Goal: Transaction & Acquisition: Purchase product/service

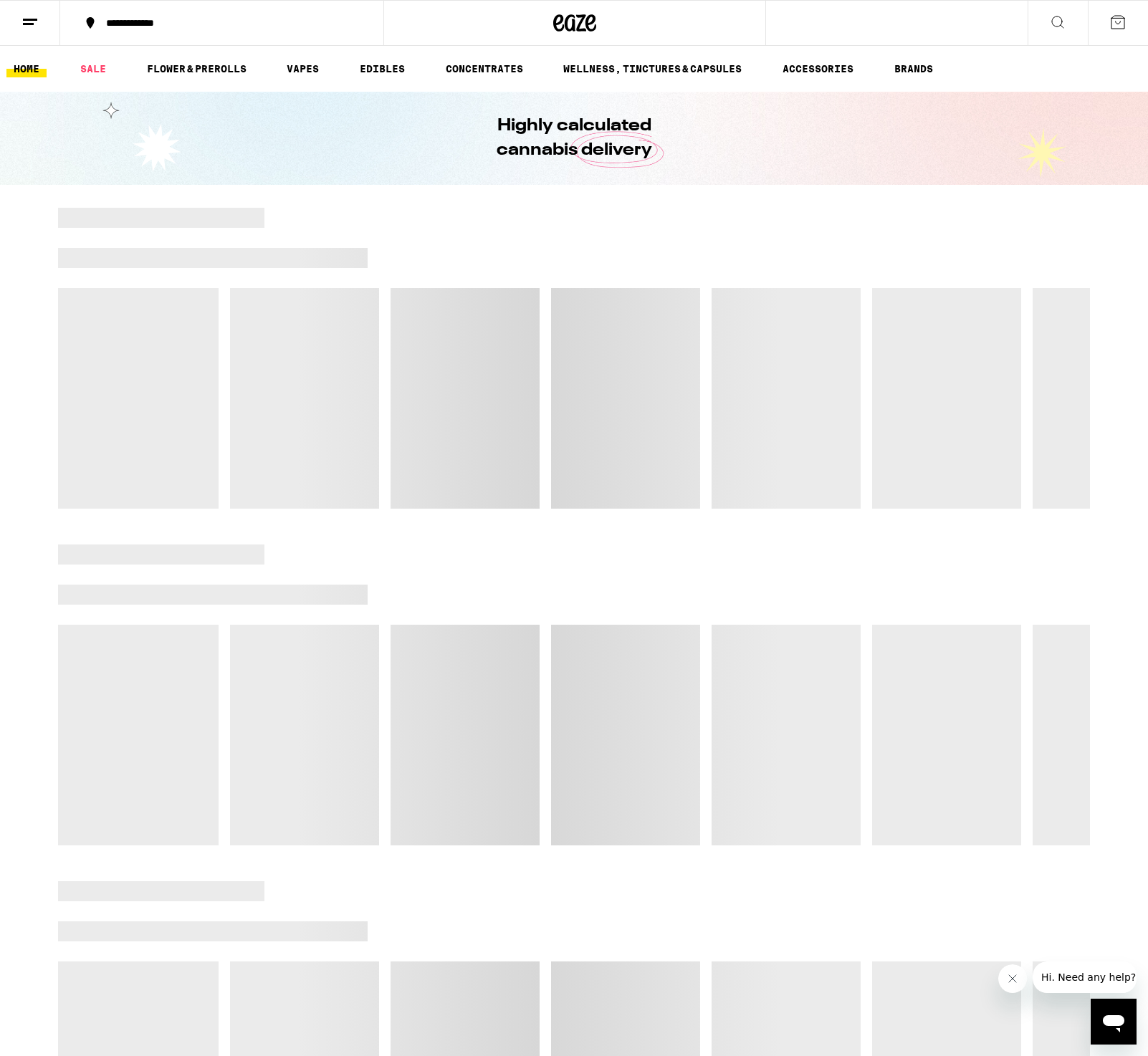
click at [1114, 25] on icon at bounding box center [1118, 23] width 18 height 18
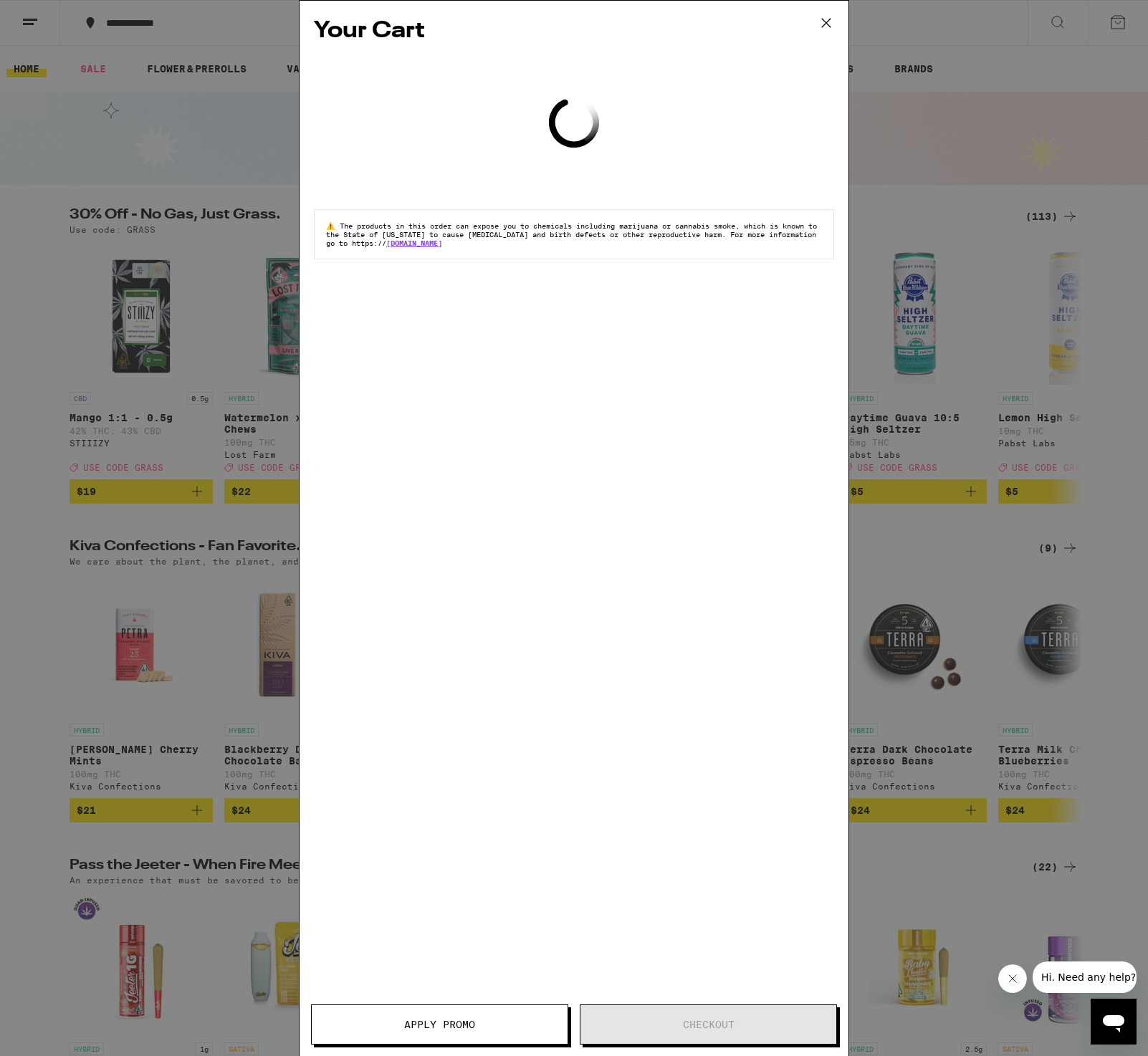
click at [826, 23] on icon at bounding box center [826, 23] width 9 height 9
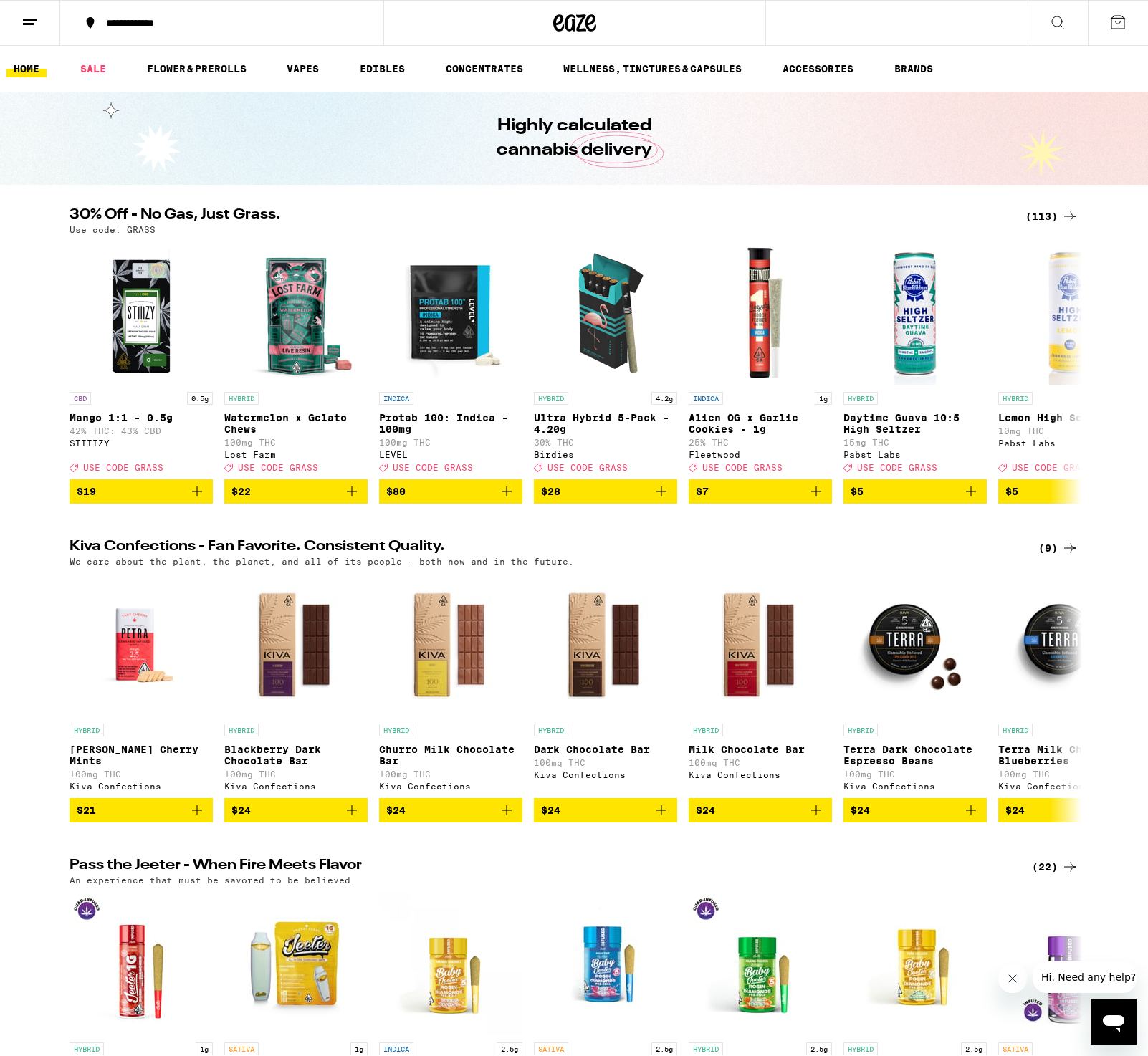
click at [35, 21] on icon at bounding box center [30, 23] width 18 height 18
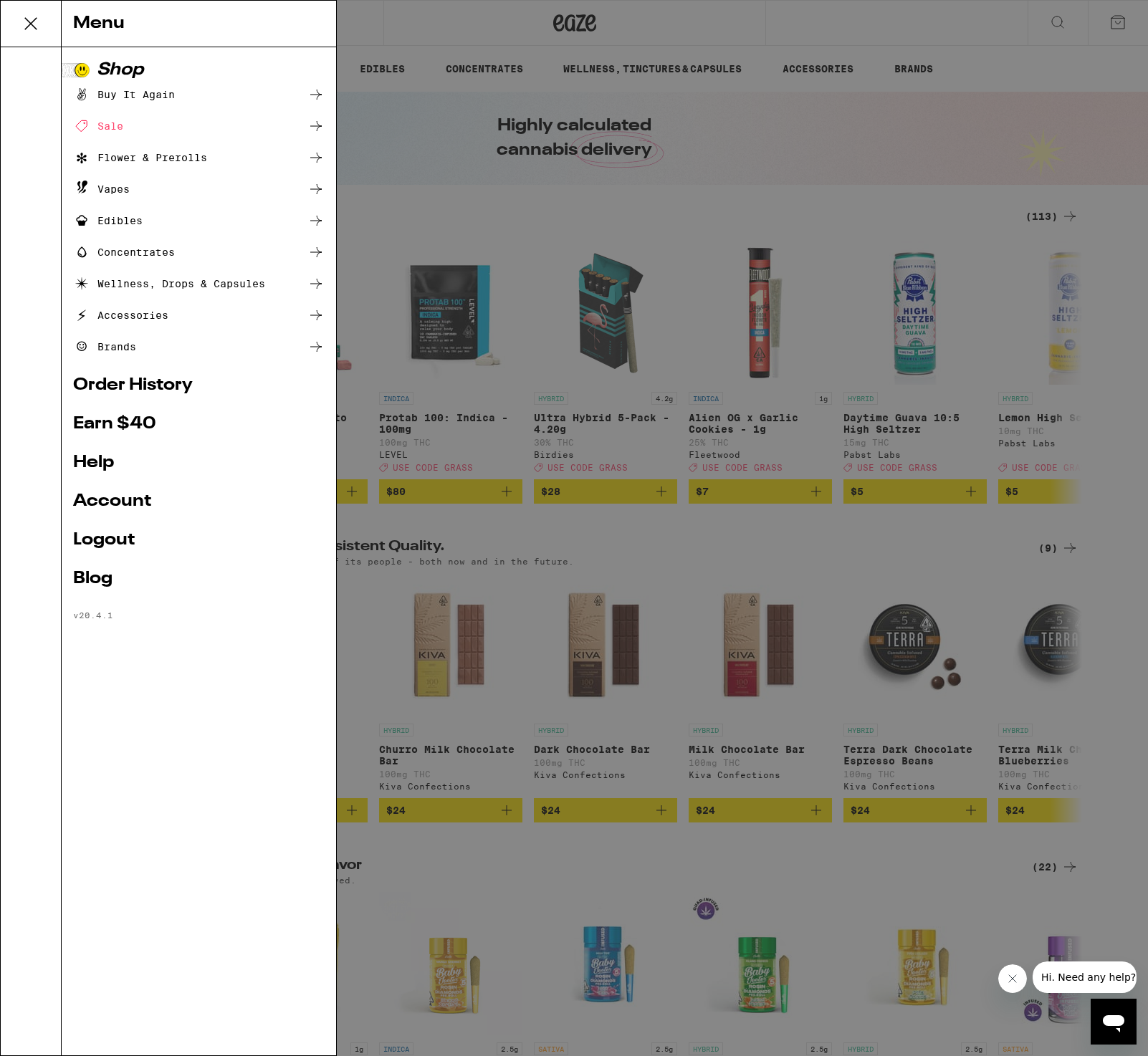
click at [115, 127] on div "Sale" at bounding box center [97, 126] width 50 height 18
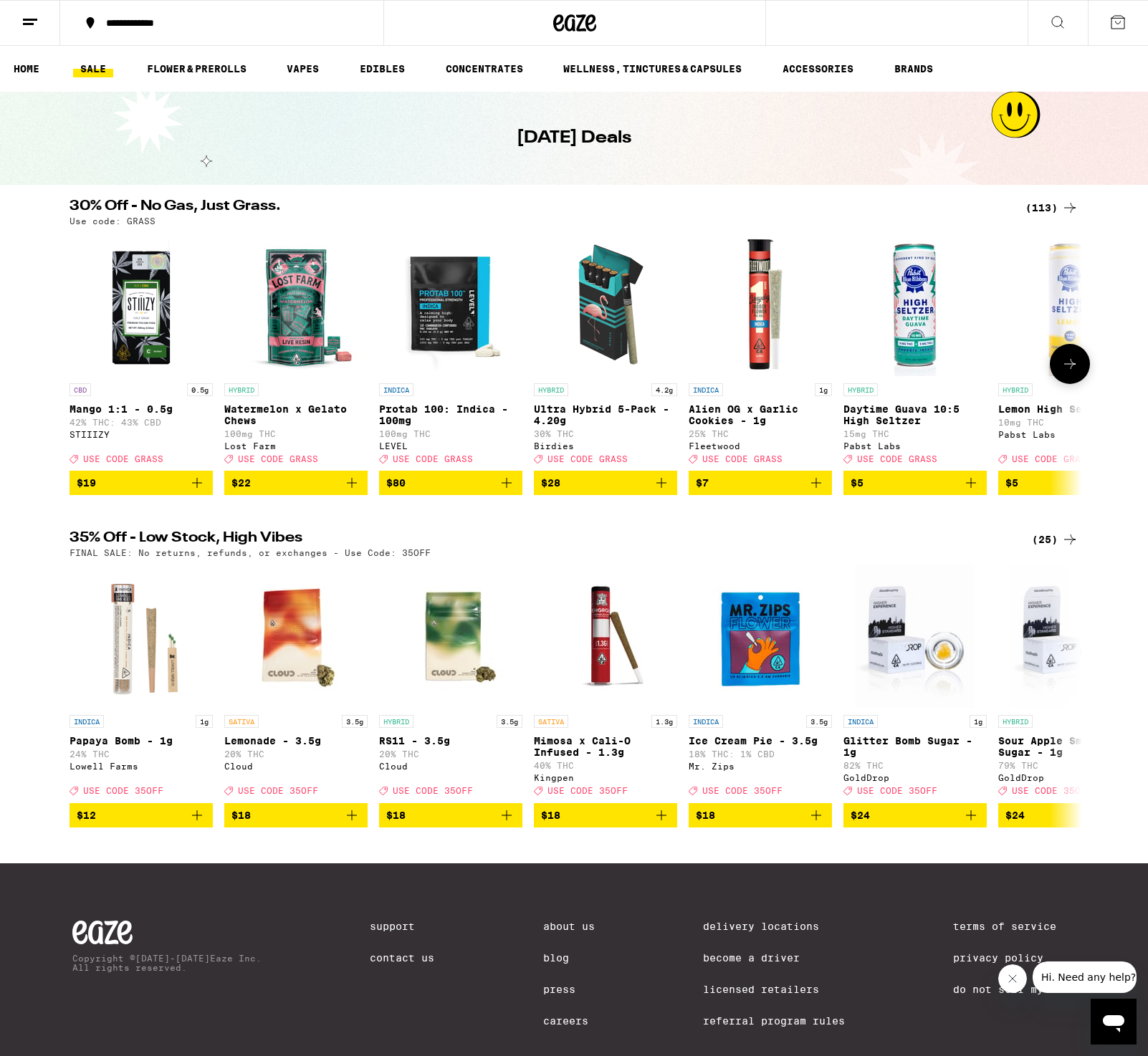
click at [1067, 381] on button at bounding box center [1070, 364] width 40 height 40
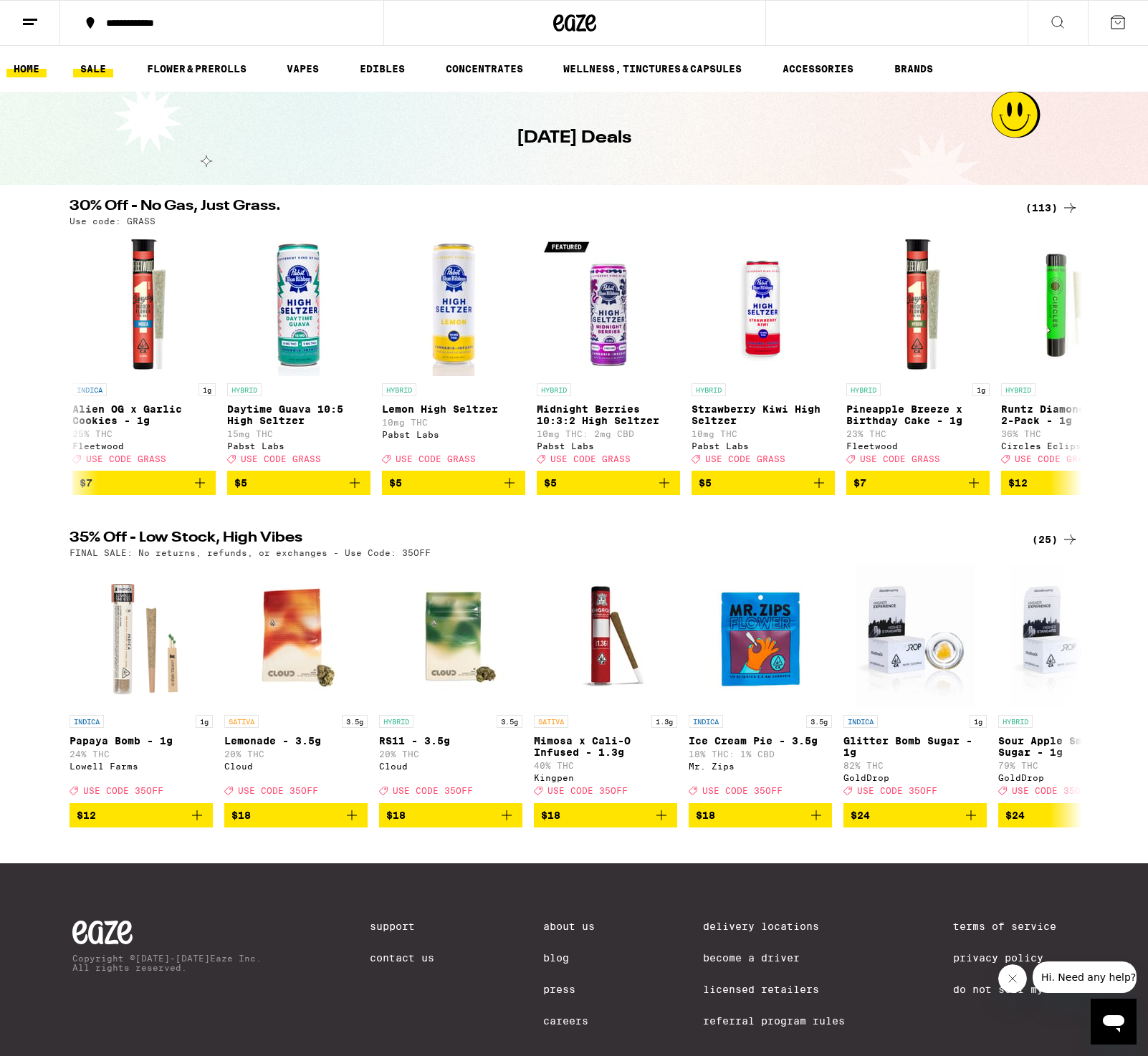
click at [21, 66] on link "HOME" at bounding box center [26, 69] width 40 height 18
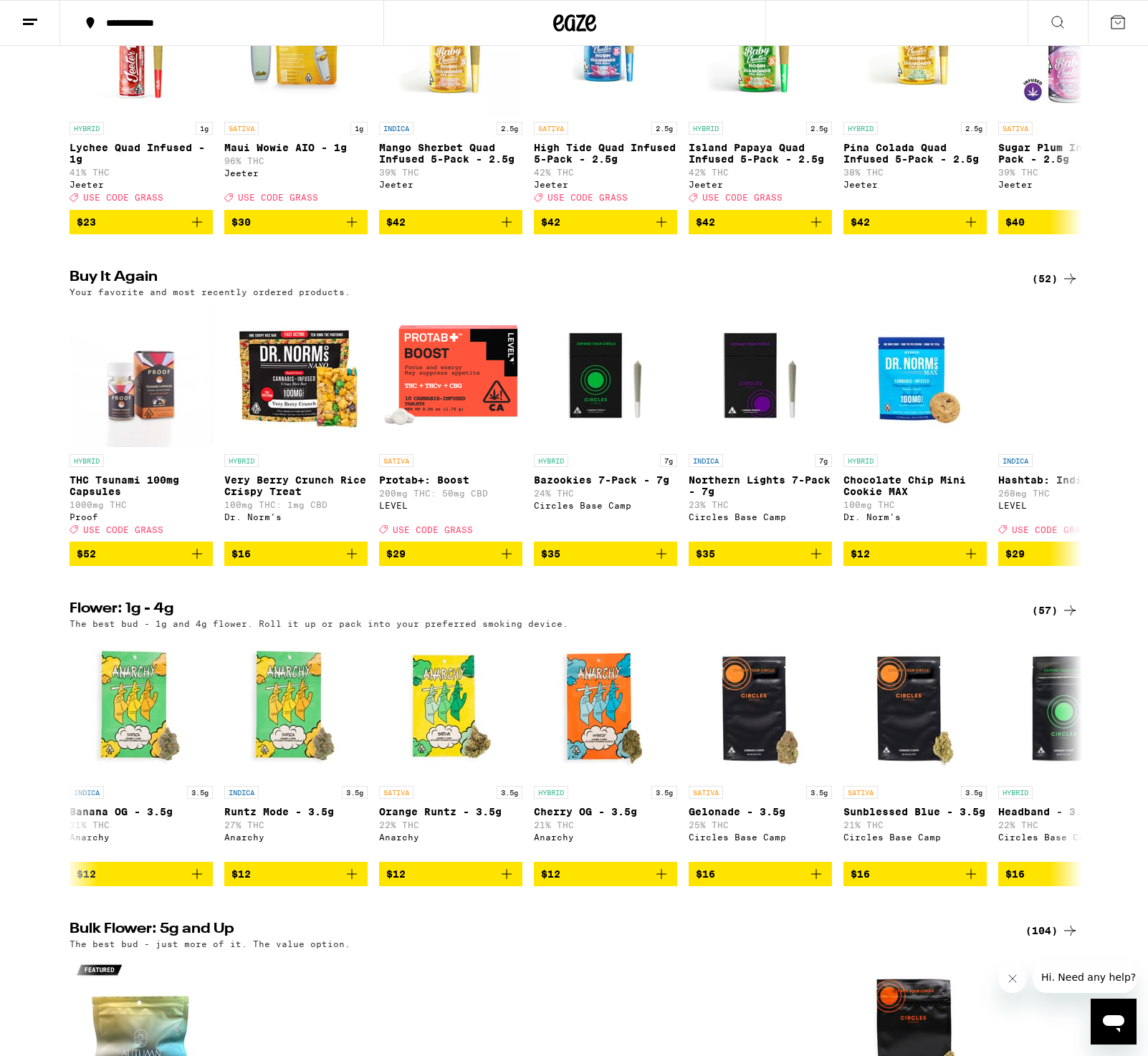
scroll to position [923, 0]
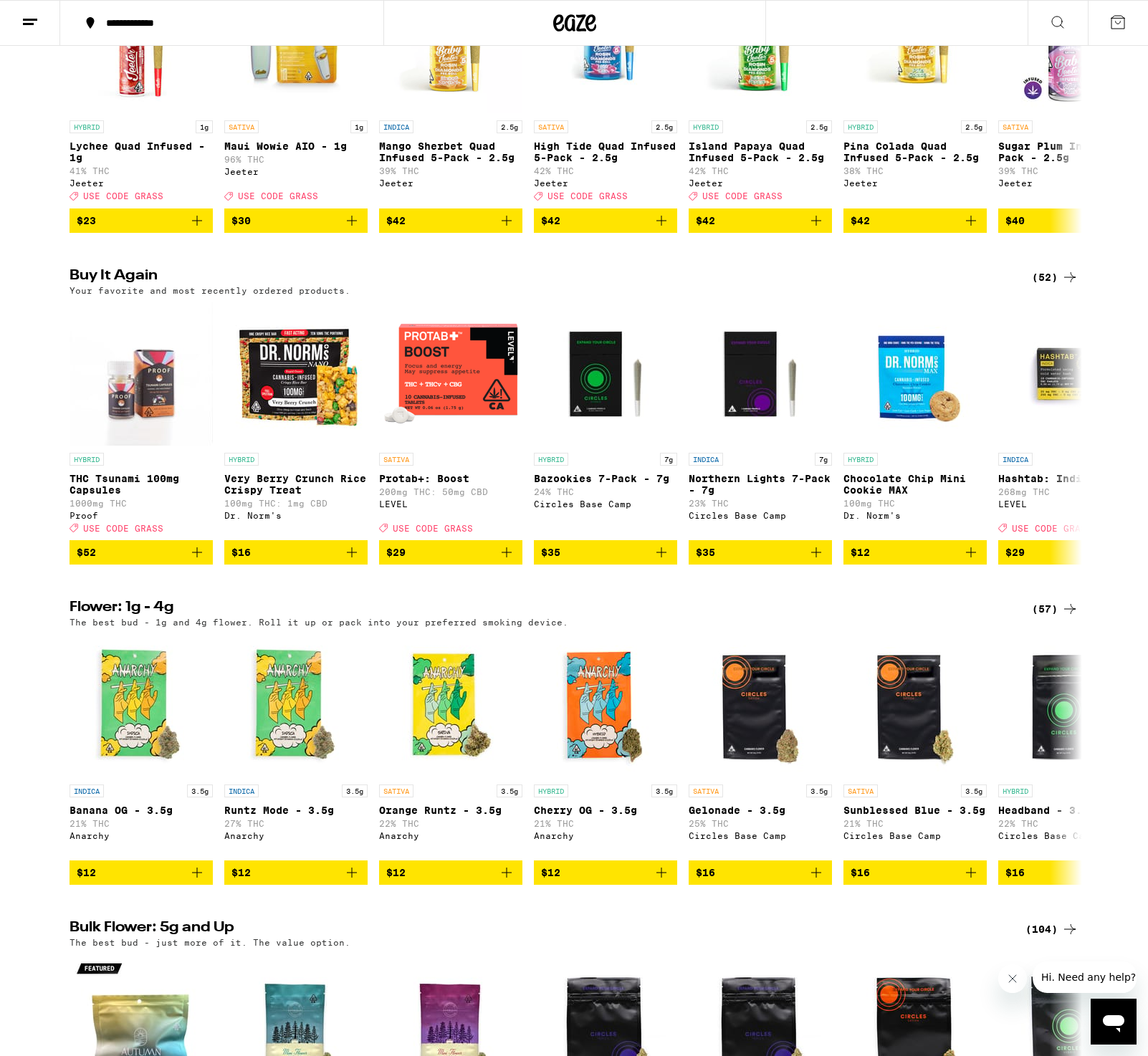
click at [1105, 25] on button at bounding box center [1117, 23] width 61 height 45
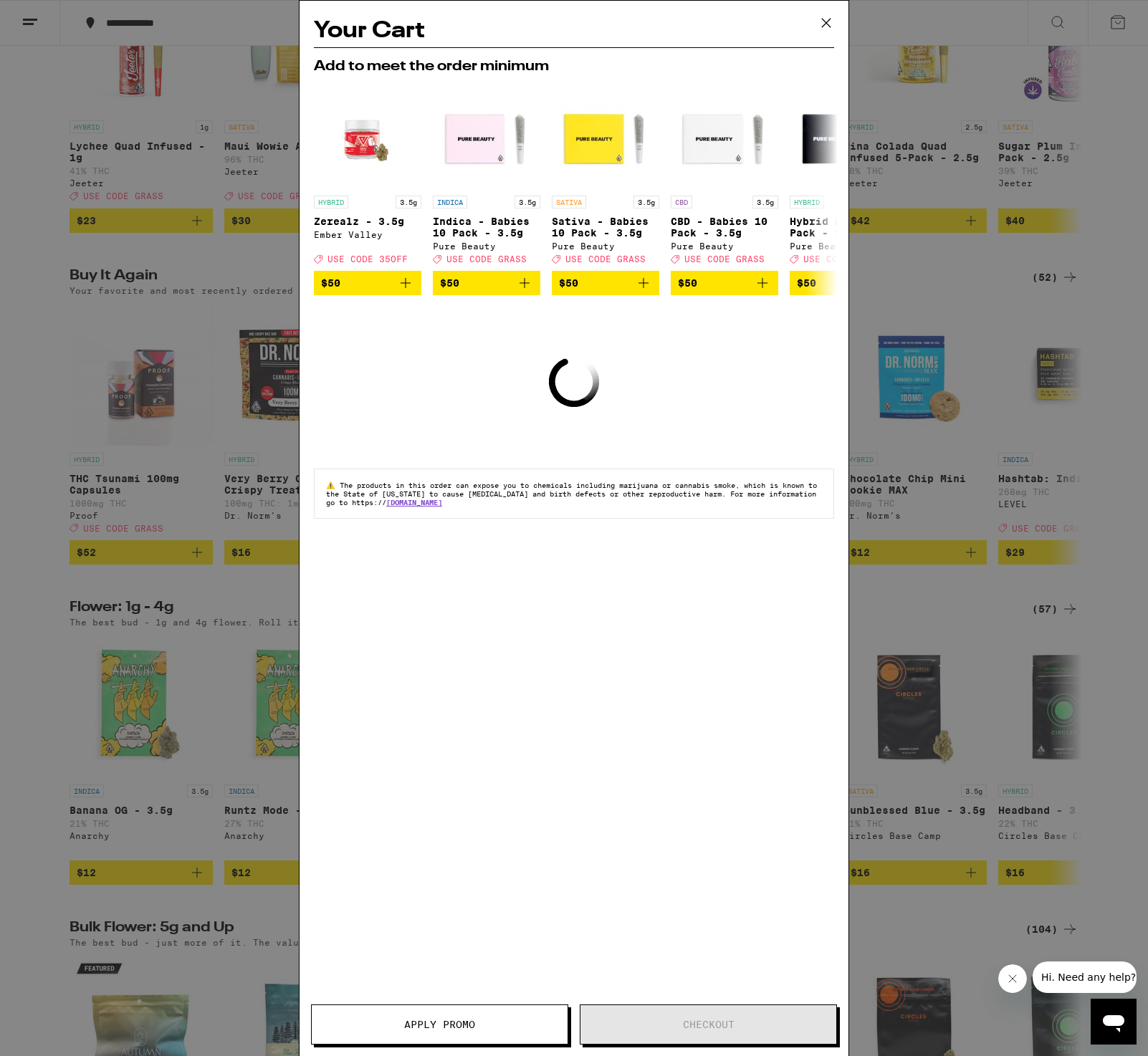
click at [825, 23] on icon at bounding box center [826, 23] width 9 height 9
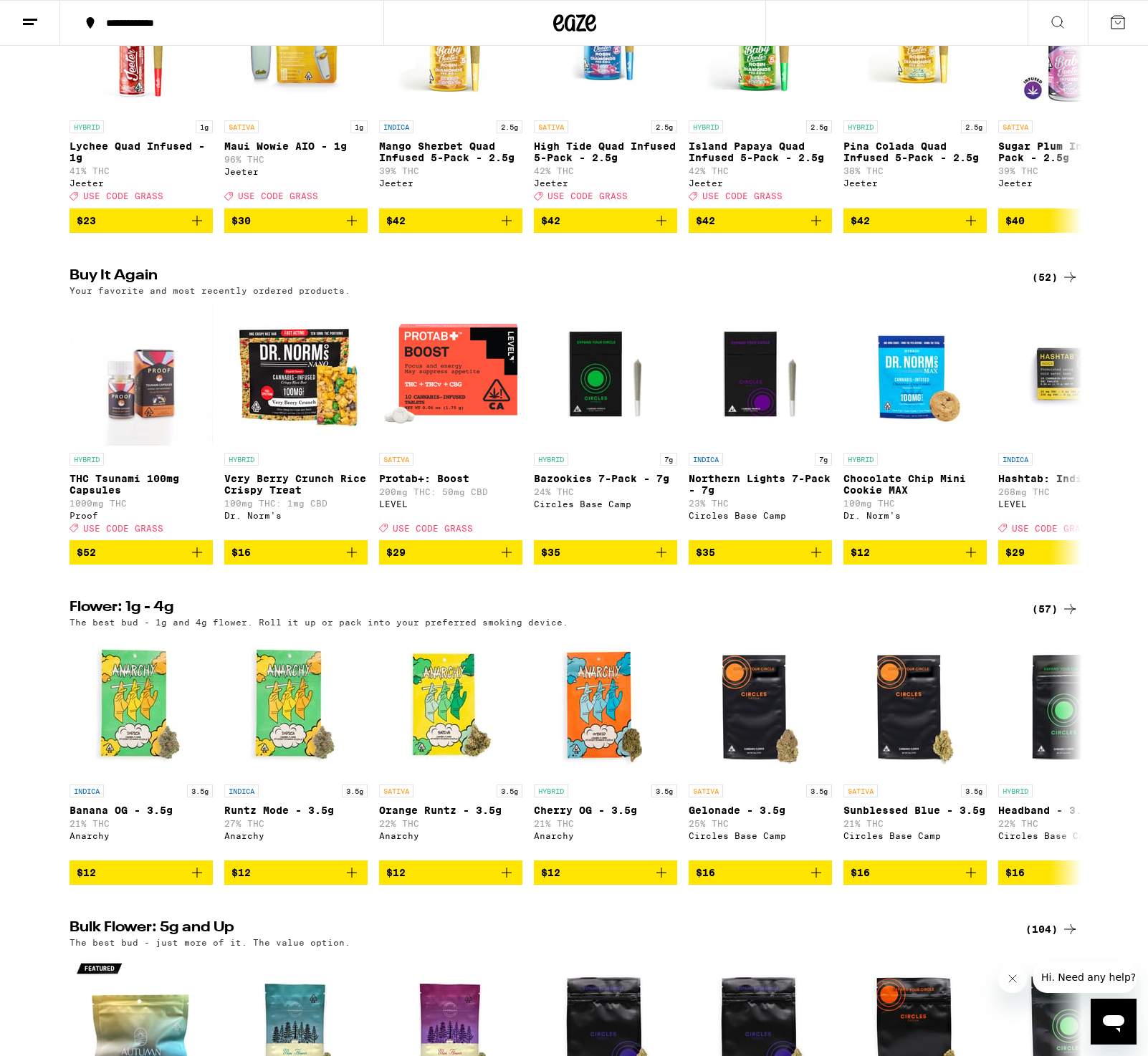
click at [27, 24] on line at bounding box center [28, 24] width 11 height 0
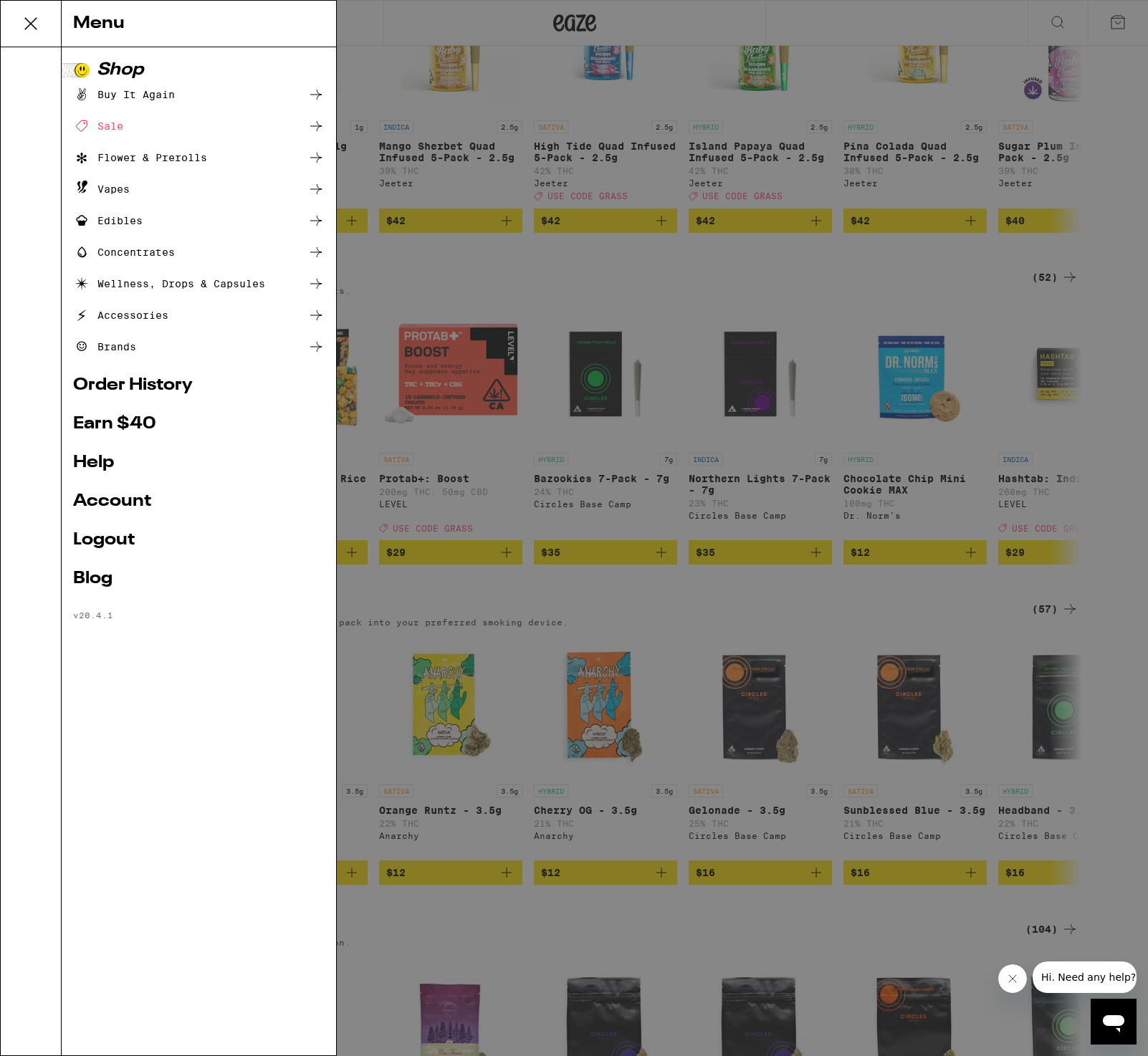
click at [107, 500] on link "Account" at bounding box center [198, 502] width 252 height 18
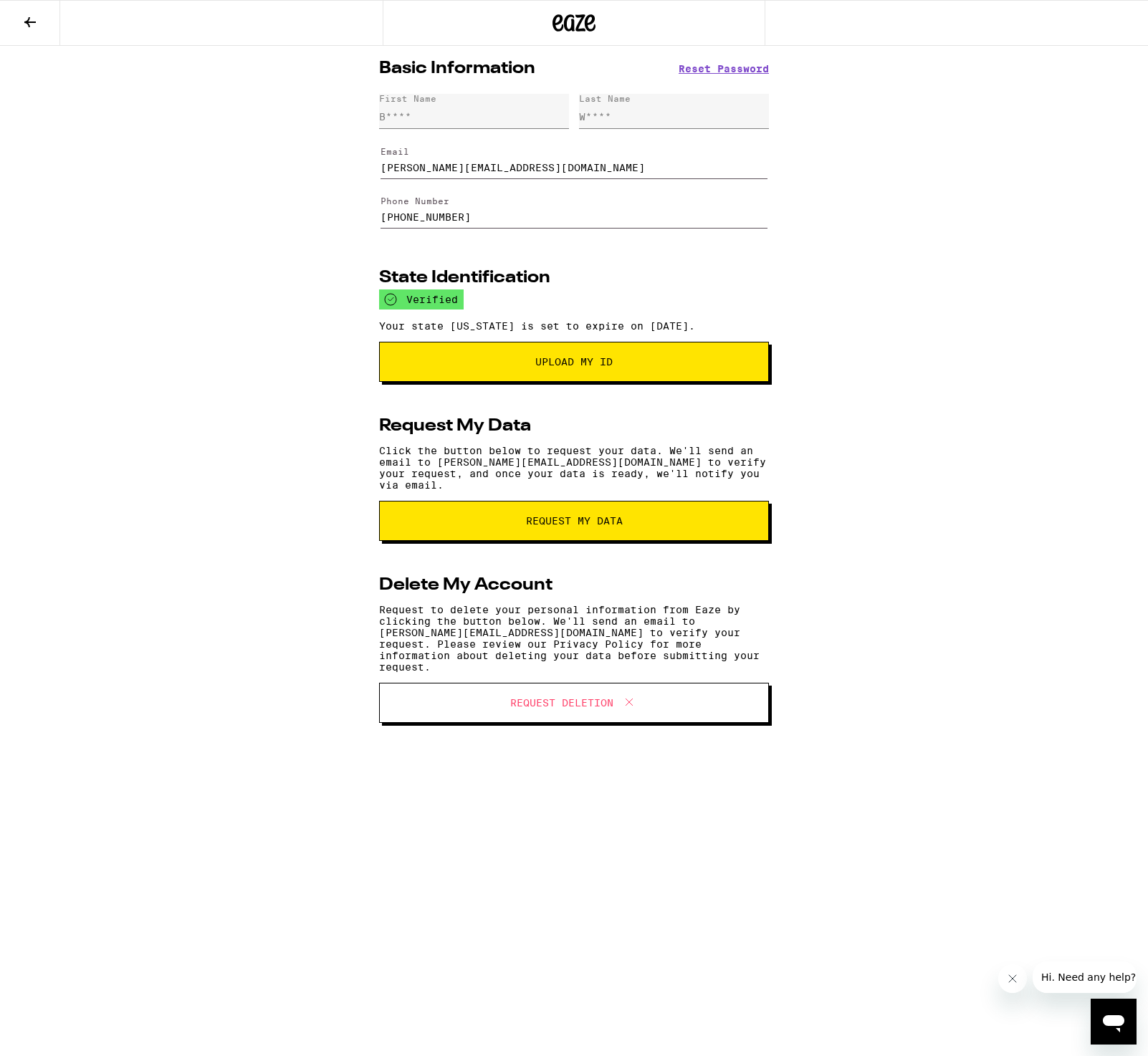
click at [33, 16] on icon at bounding box center [30, 23] width 18 height 18
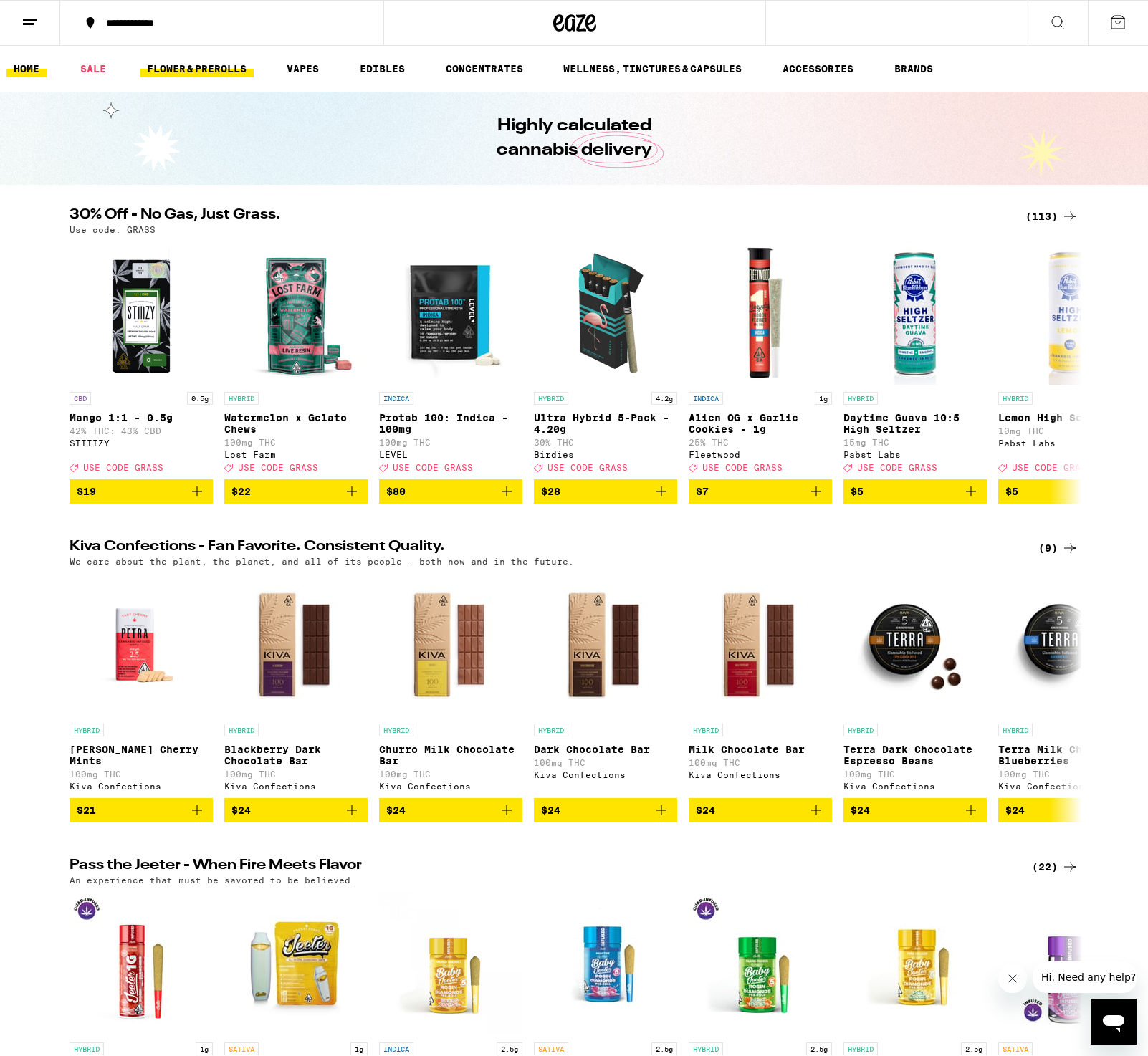
click at [204, 64] on link "FLOWER & PREROLLS" at bounding box center [197, 69] width 114 height 18
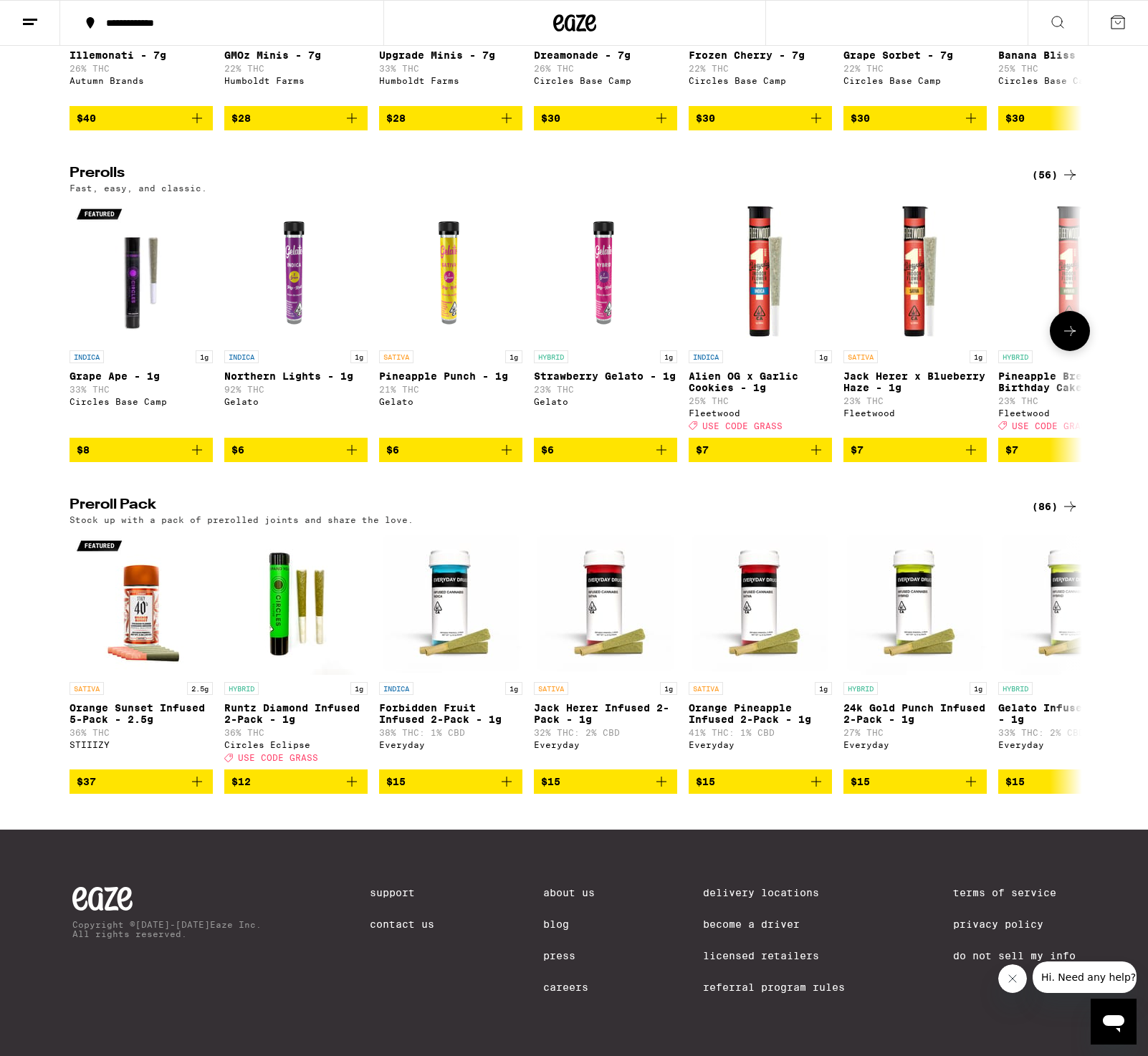
scroll to position [720, 0]
click at [1067, 654] on icon at bounding box center [1070, 663] width 18 height 18
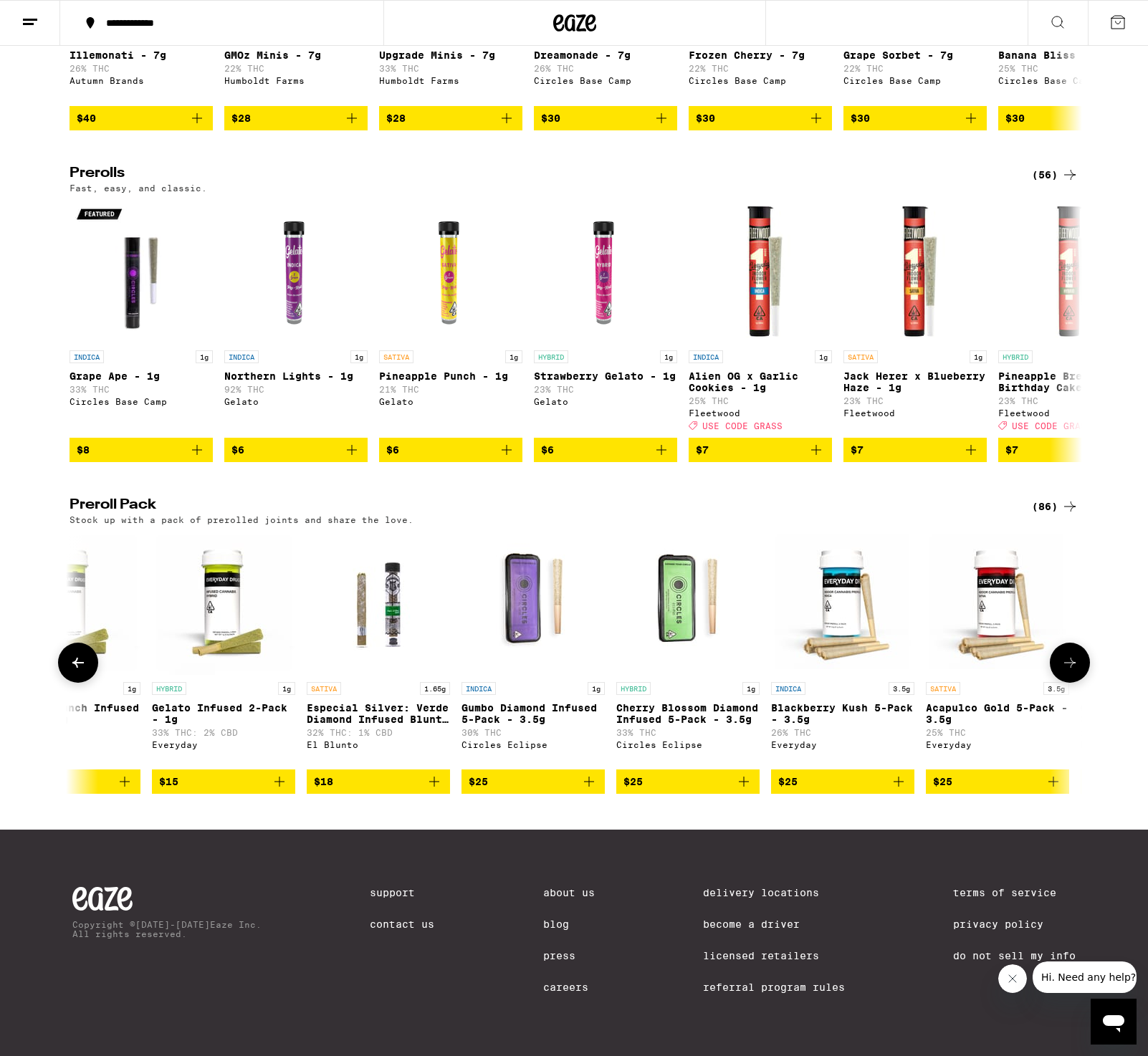
scroll to position [0, 852]
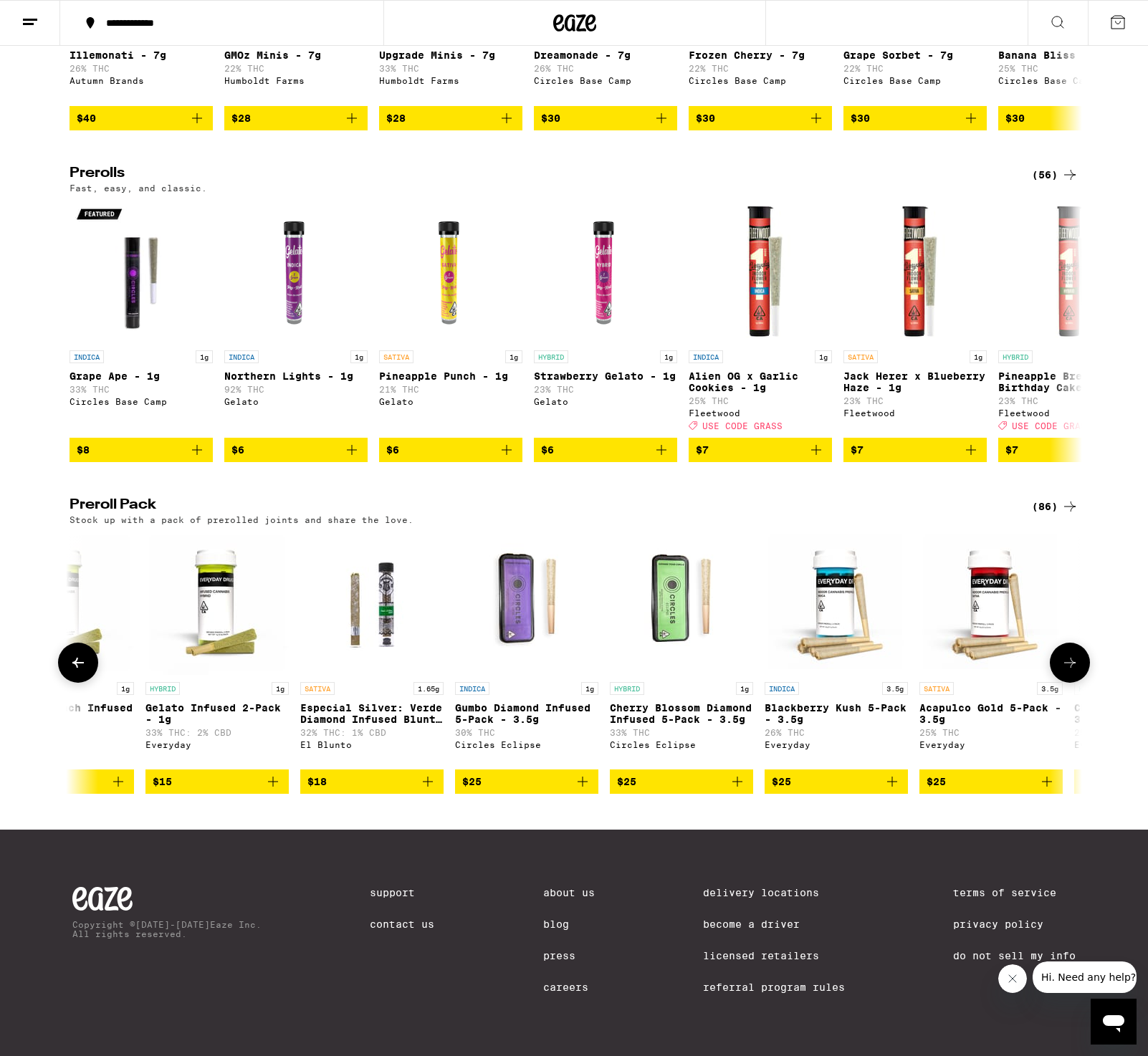
click at [365, 777] on span "$18" at bounding box center [371, 782] width 129 height 18
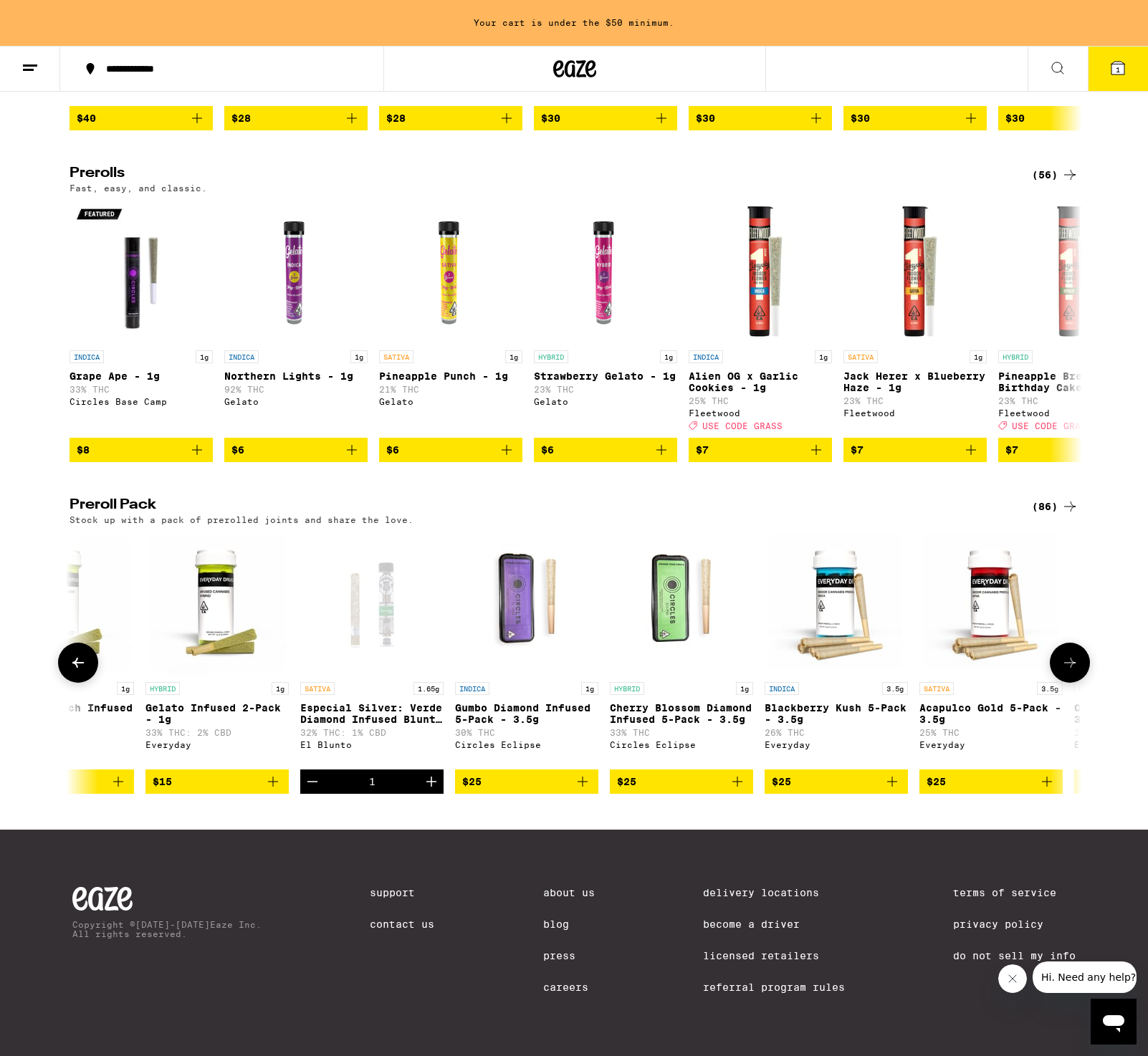
click at [1087, 643] on div at bounding box center [1070, 663] width 40 height 40
click at [1070, 654] on icon at bounding box center [1070, 663] width 18 height 18
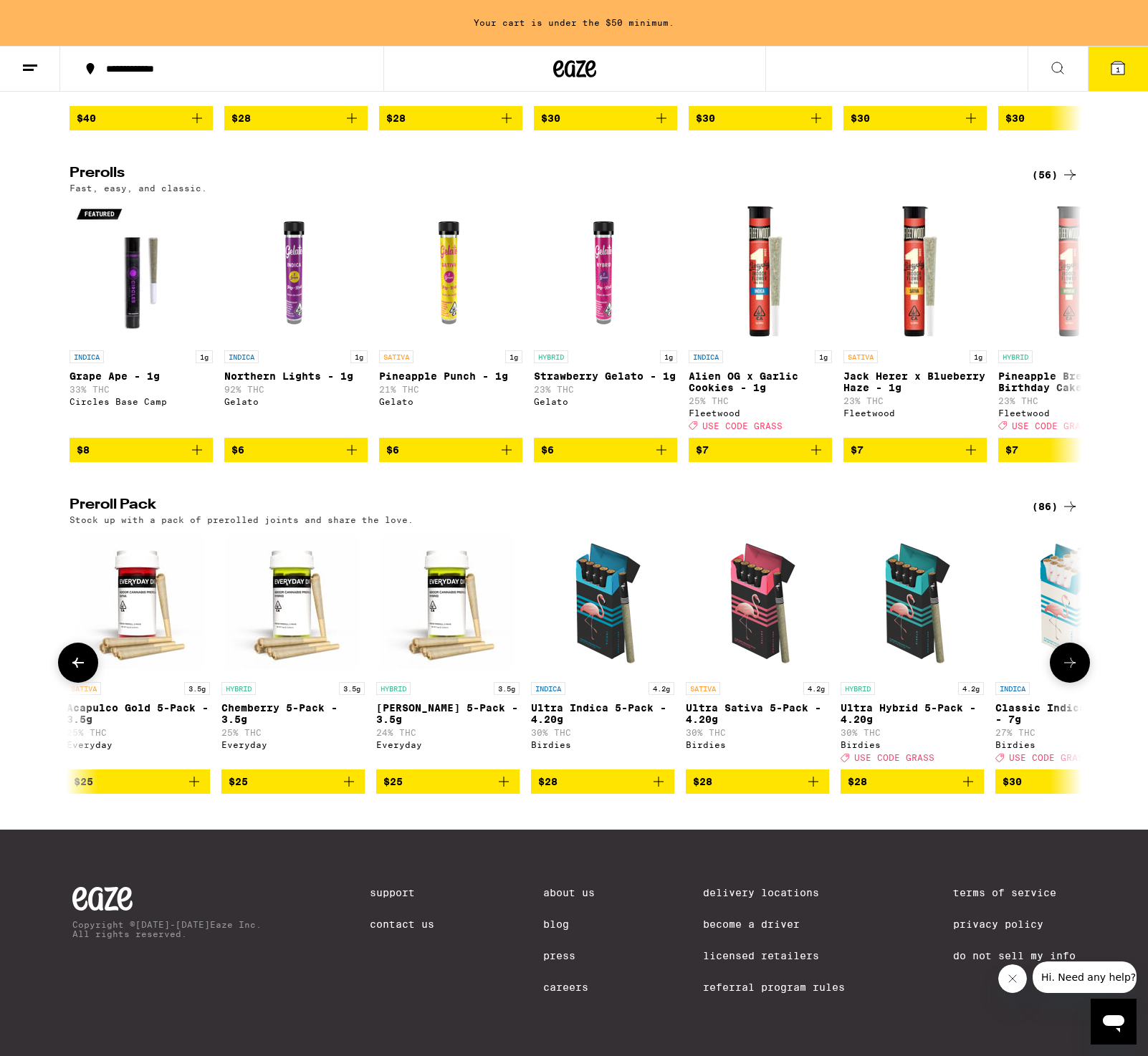
click at [1071, 654] on icon at bounding box center [1070, 663] width 18 height 18
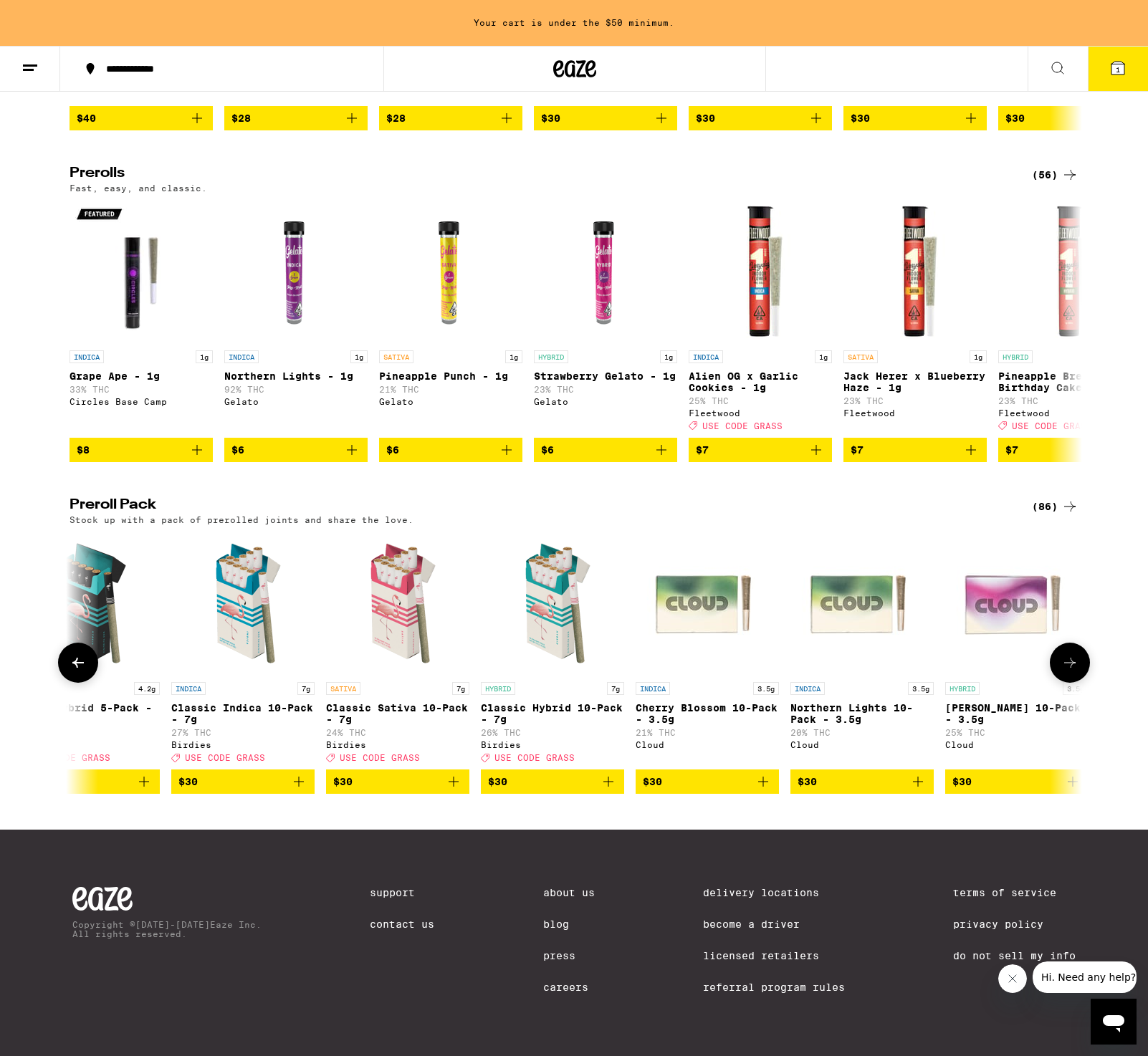
scroll to position [0, 2558]
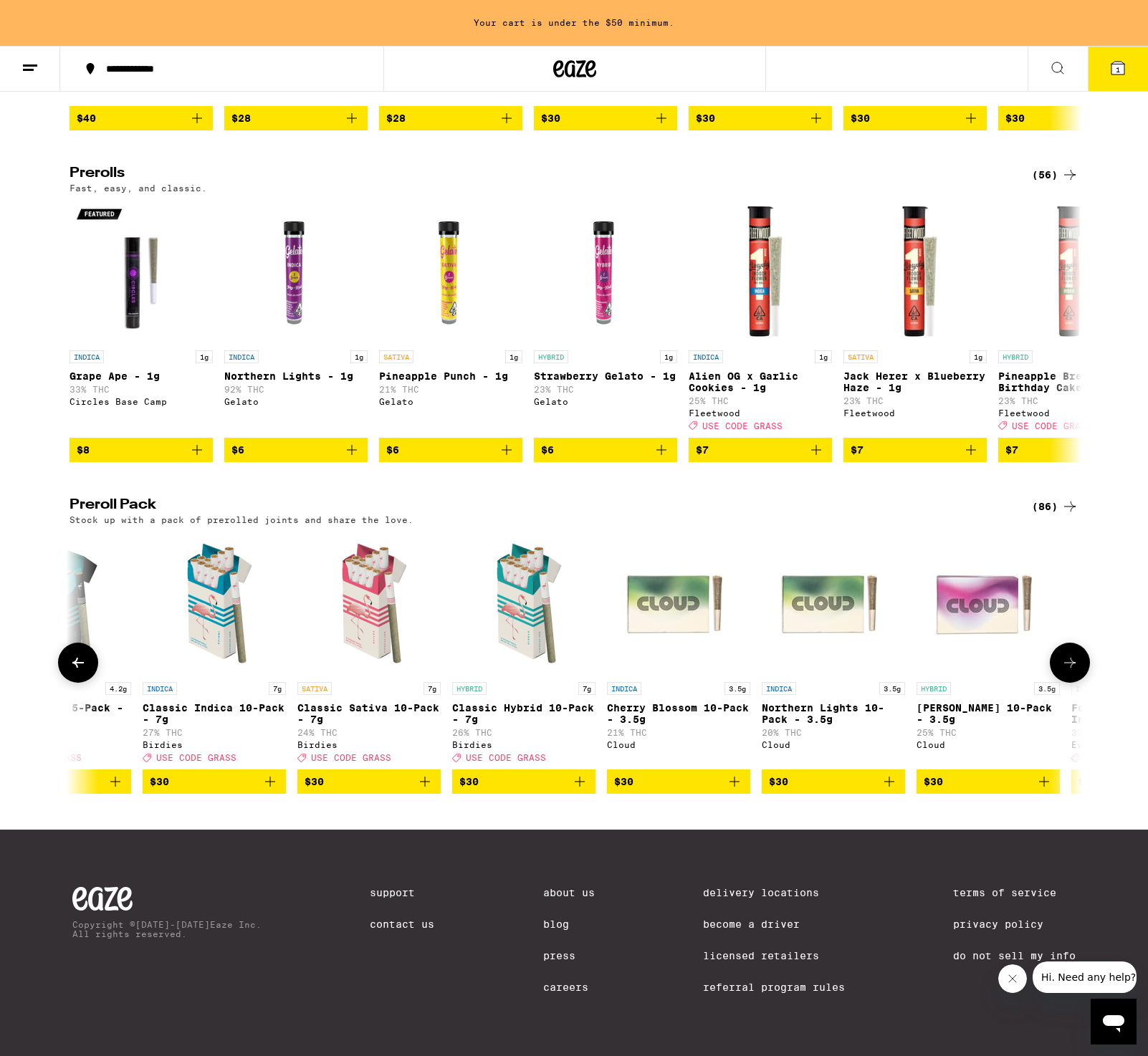
click at [1071, 654] on icon at bounding box center [1070, 663] width 18 height 18
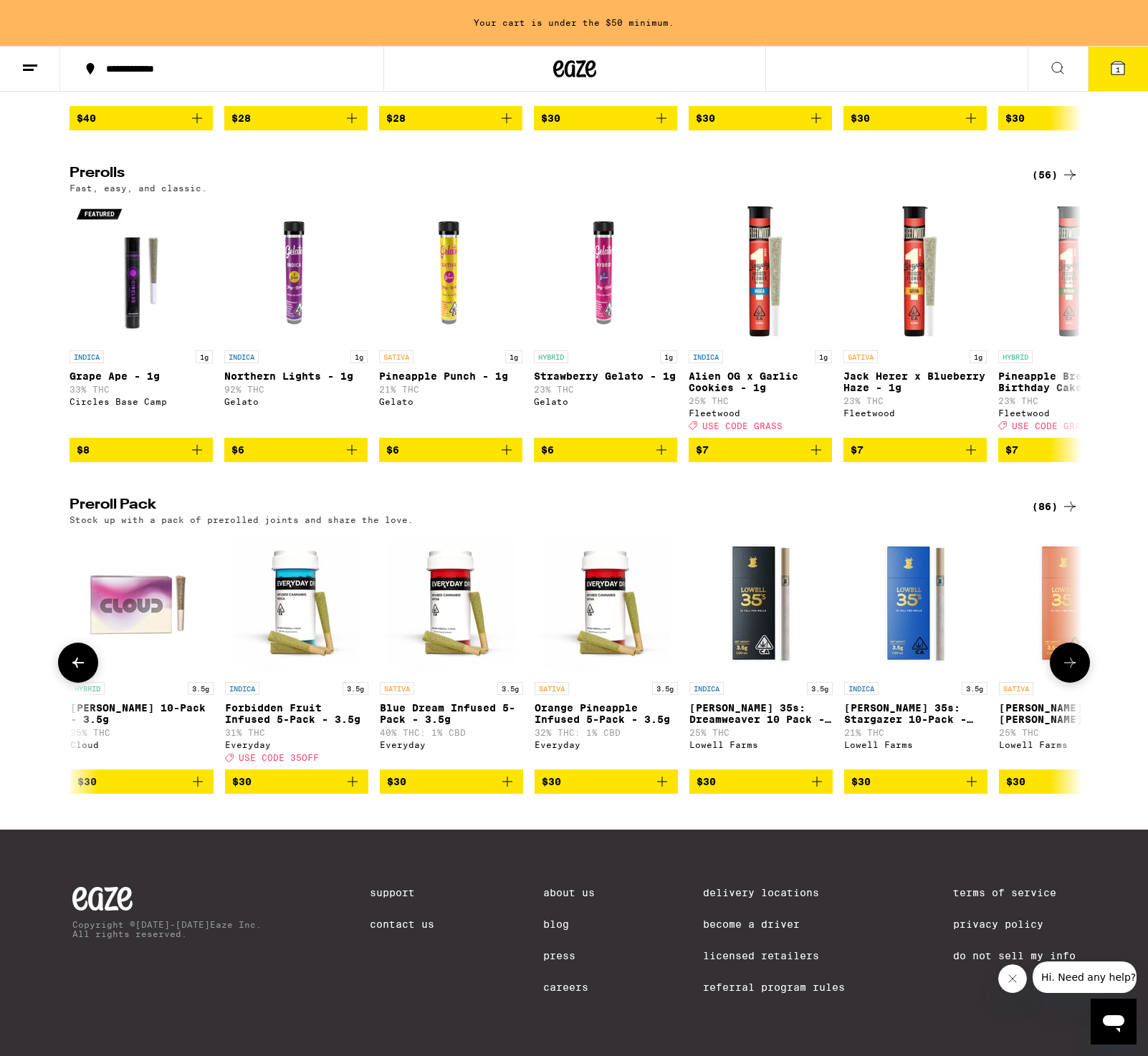
scroll to position [0, 3411]
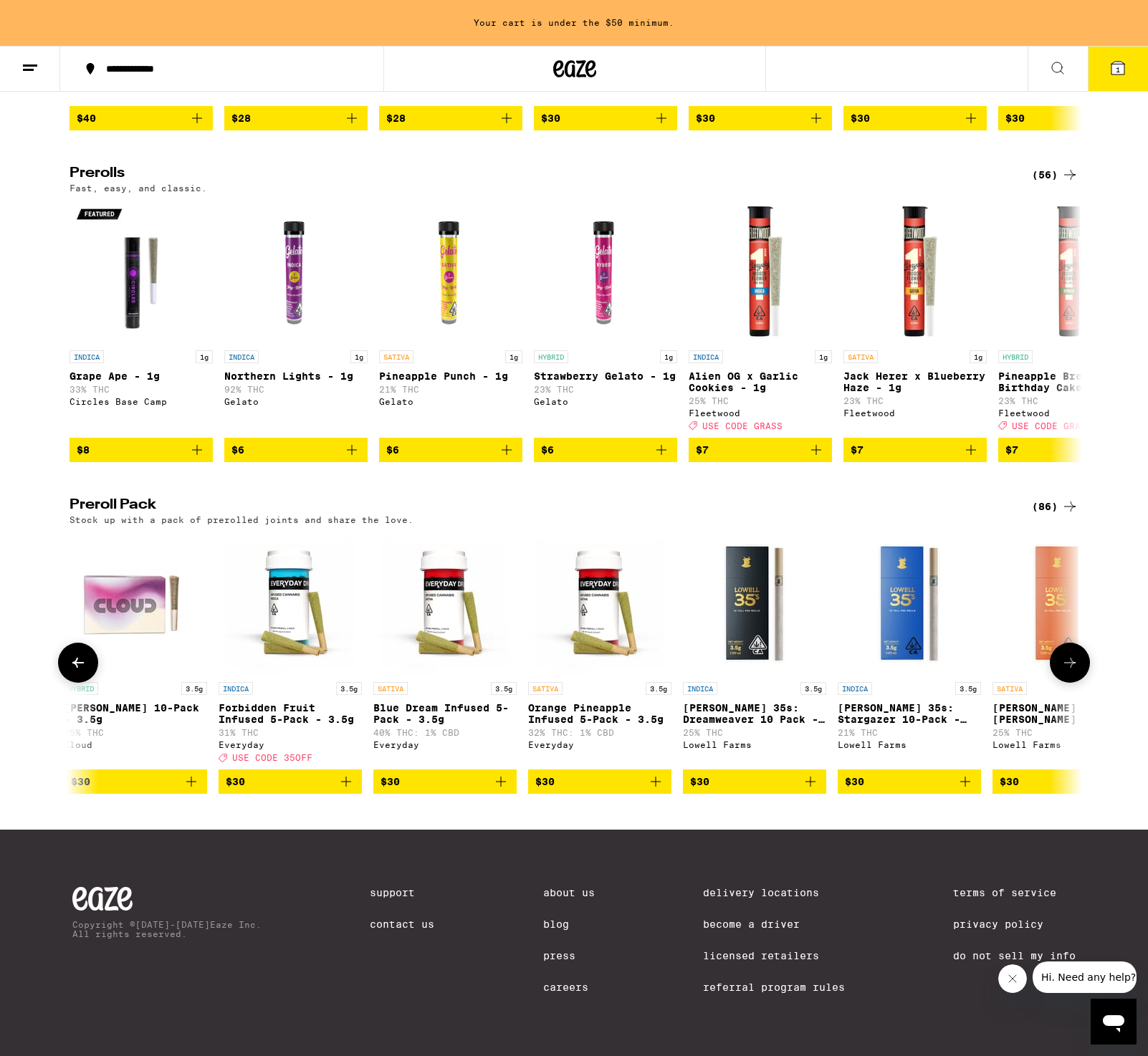
click at [1071, 654] on icon at bounding box center [1070, 663] width 18 height 18
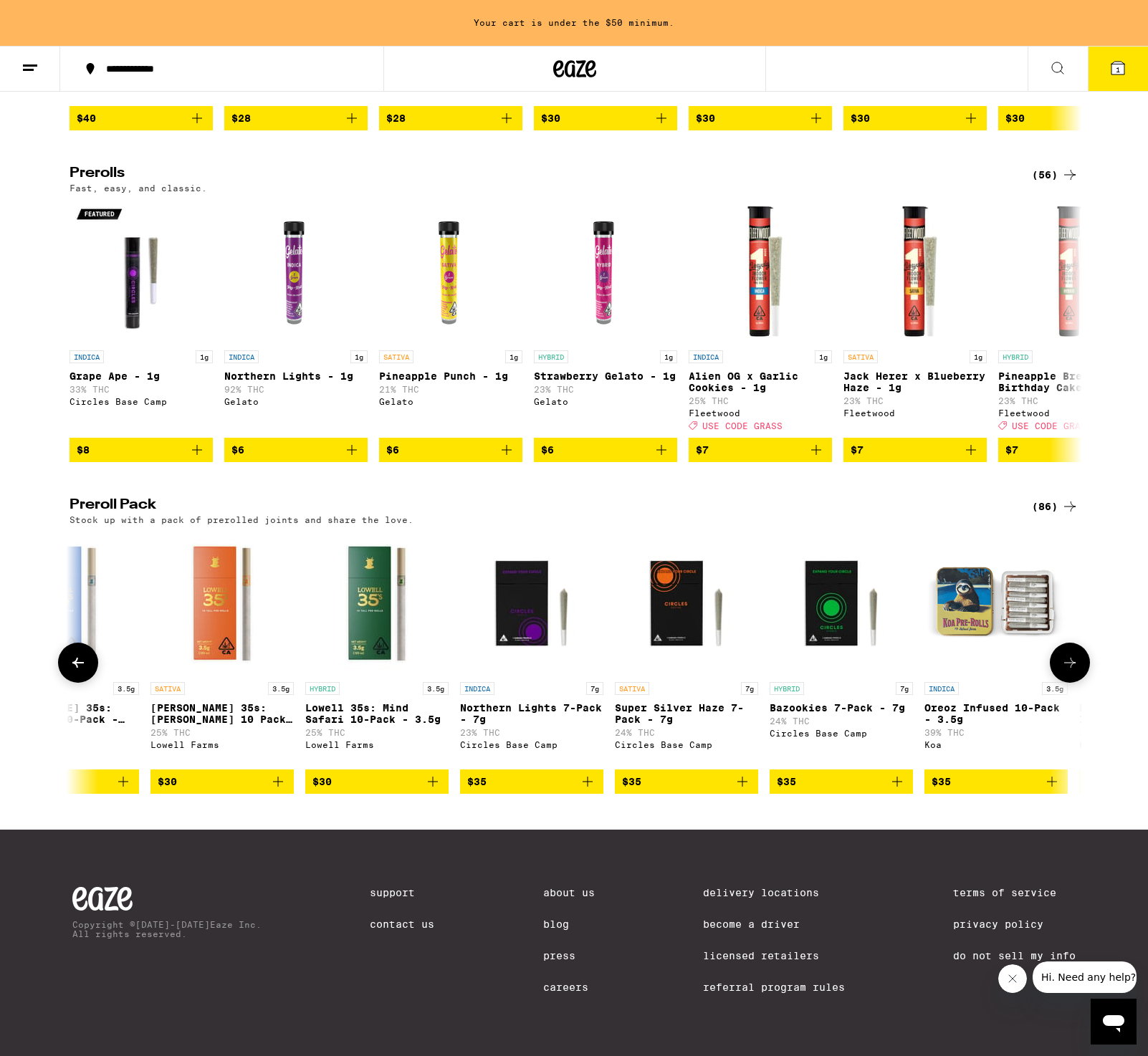
scroll to position [0, 4263]
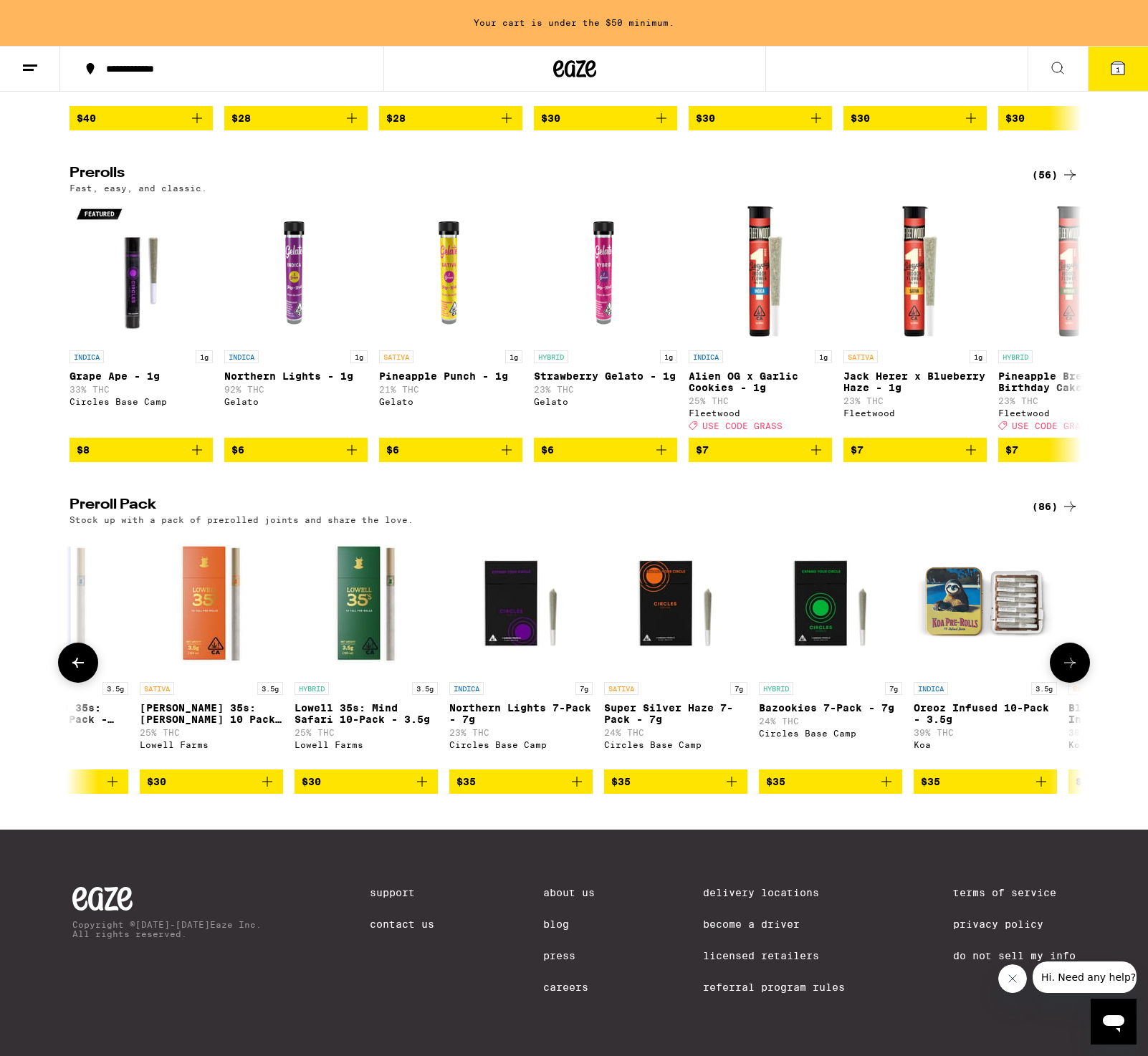
click at [977, 777] on span "$35" at bounding box center [985, 782] width 129 height 18
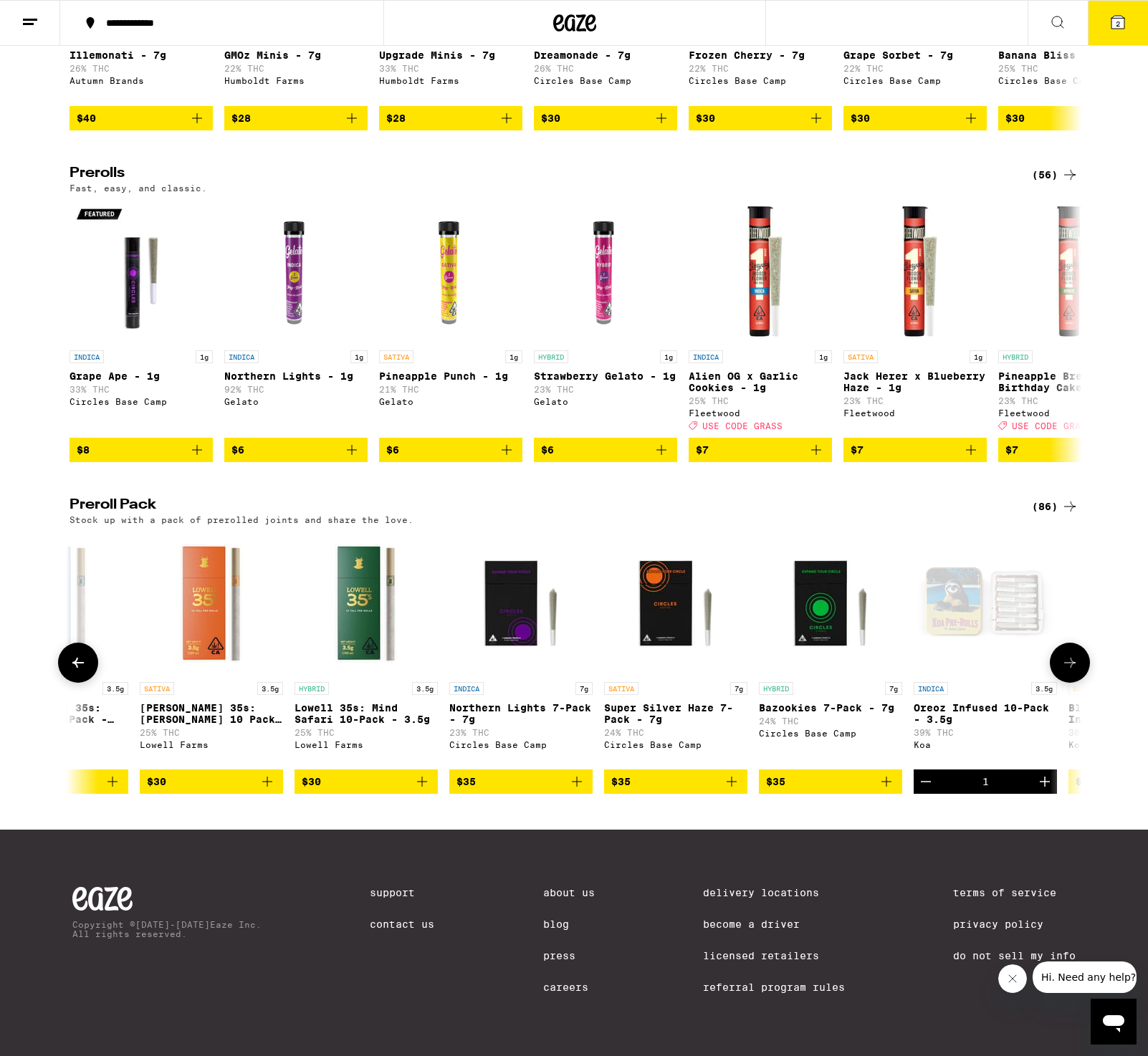
click at [1071, 657] on icon at bounding box center [1069, 662] width 11 height 10
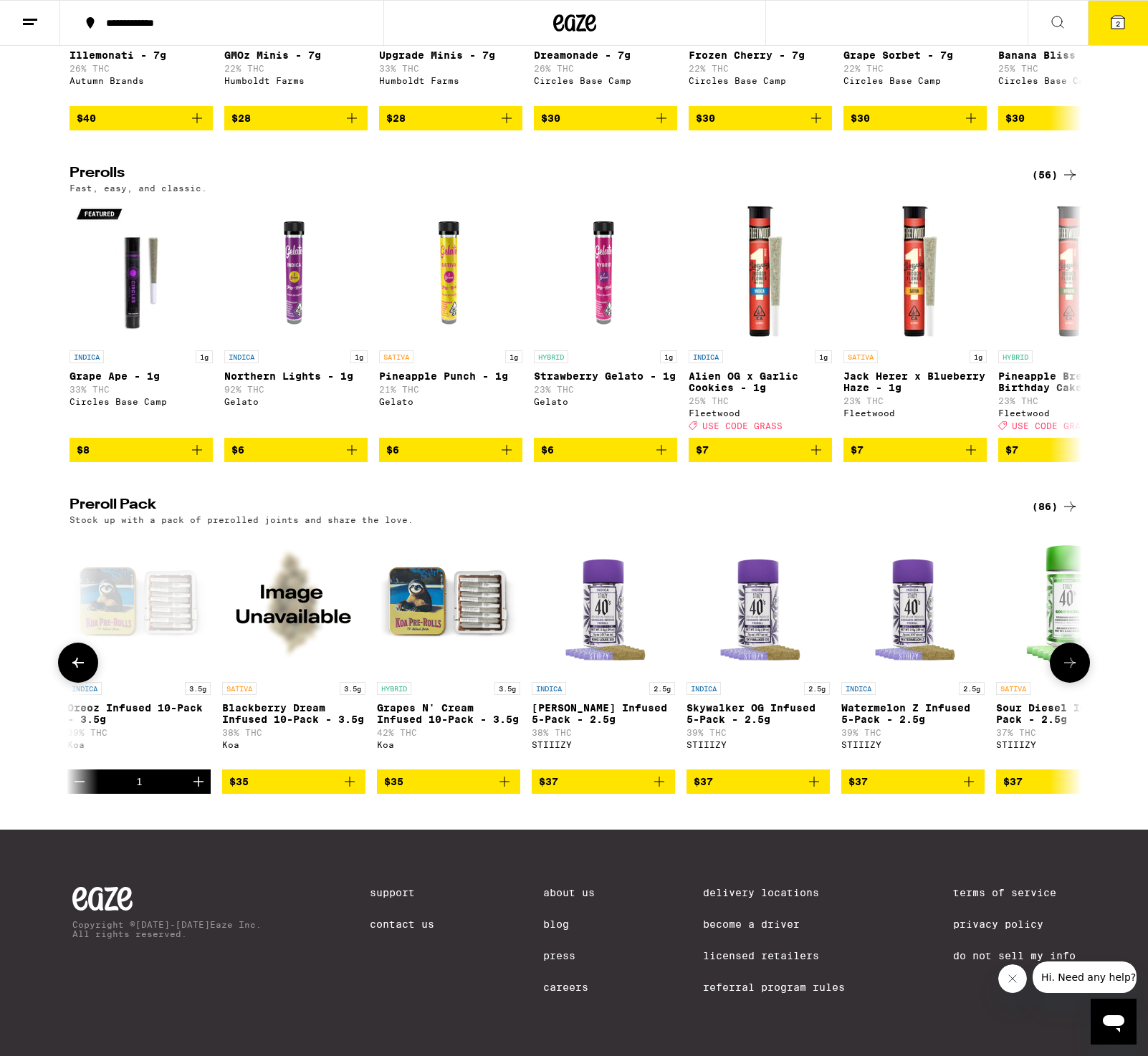
scroll to position [0, 5116]
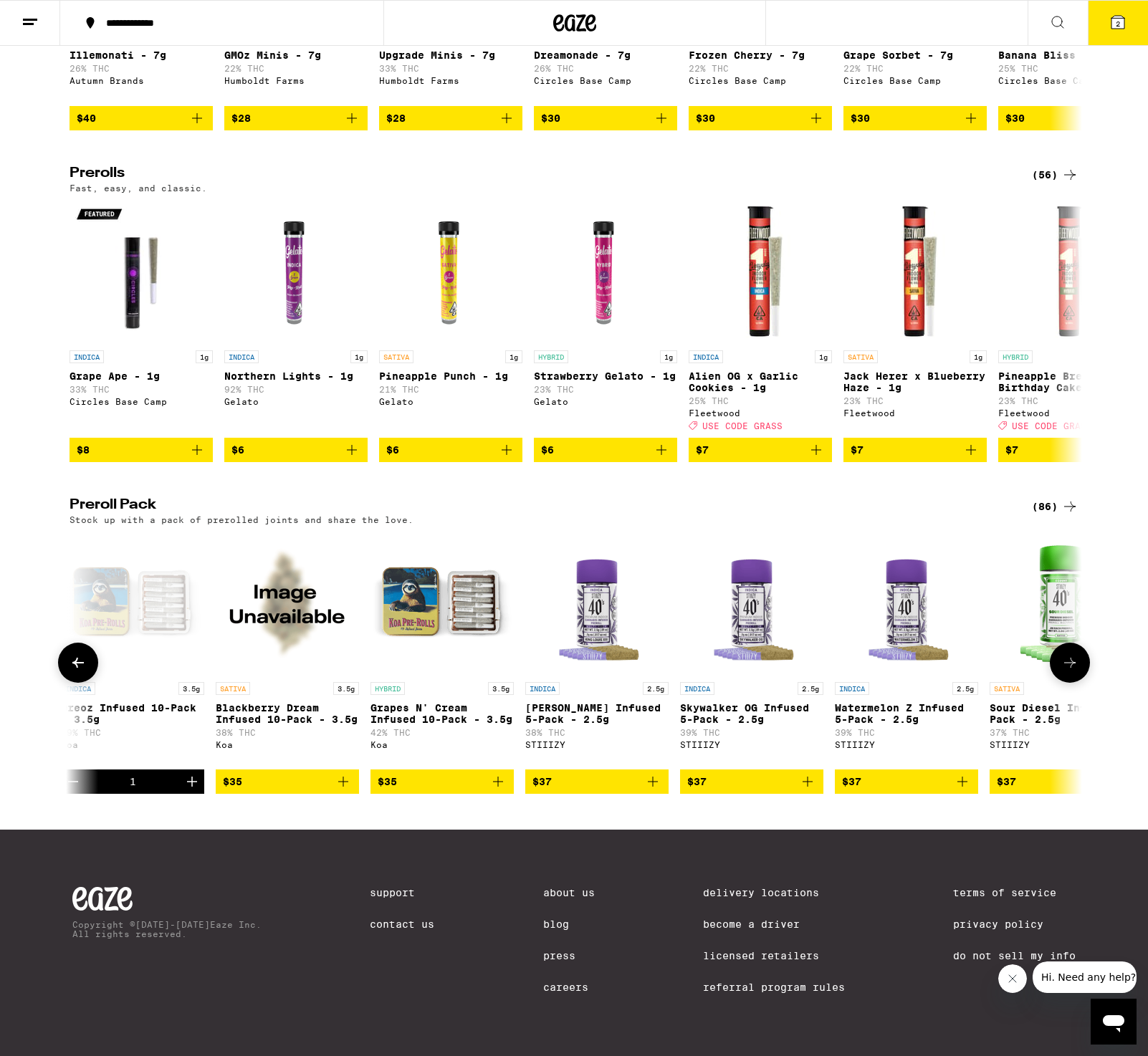
click at [68, 650] on button at bounding box center [78, 663] width 40 height 40
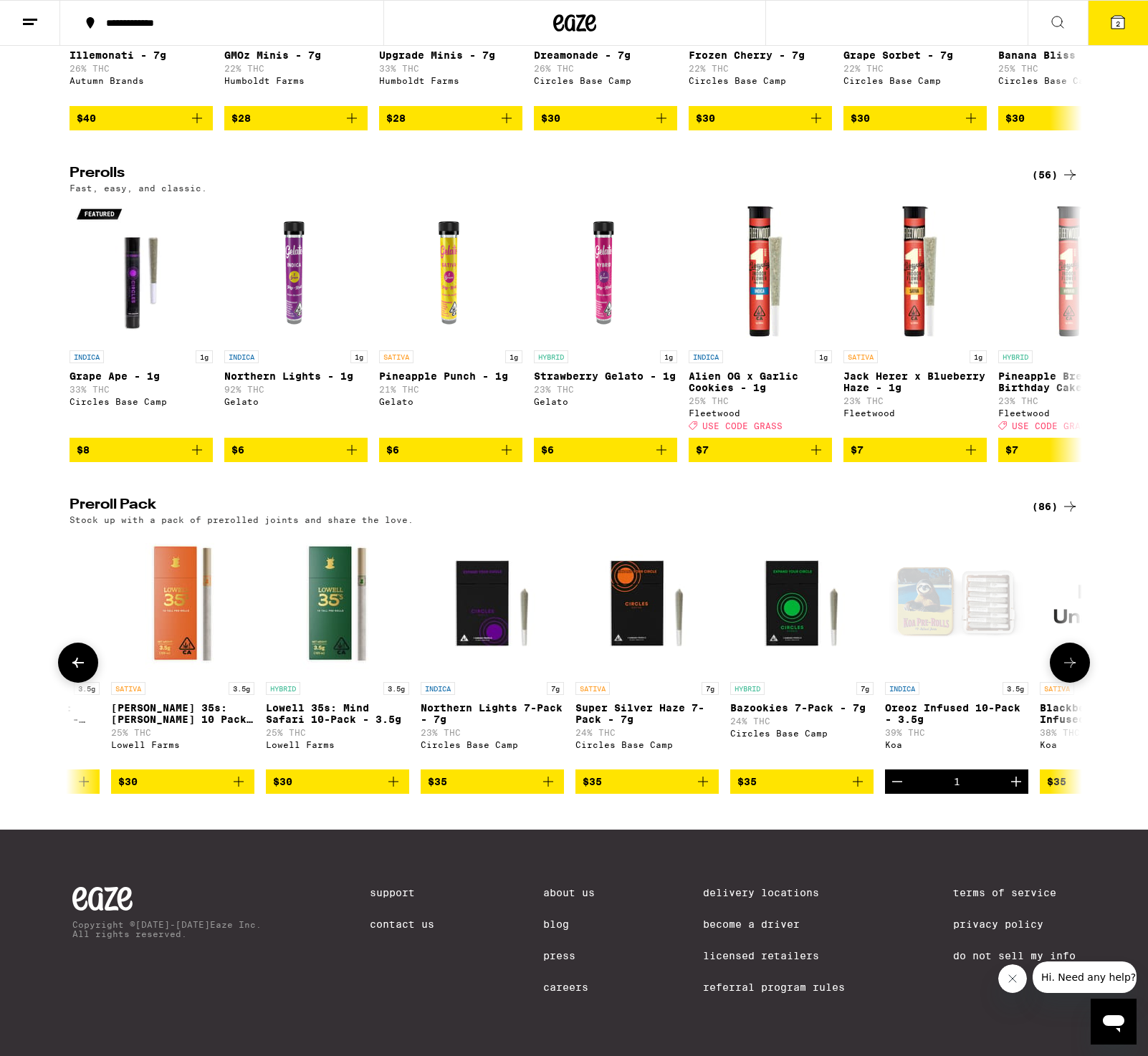
scroll to position [0, 4263]
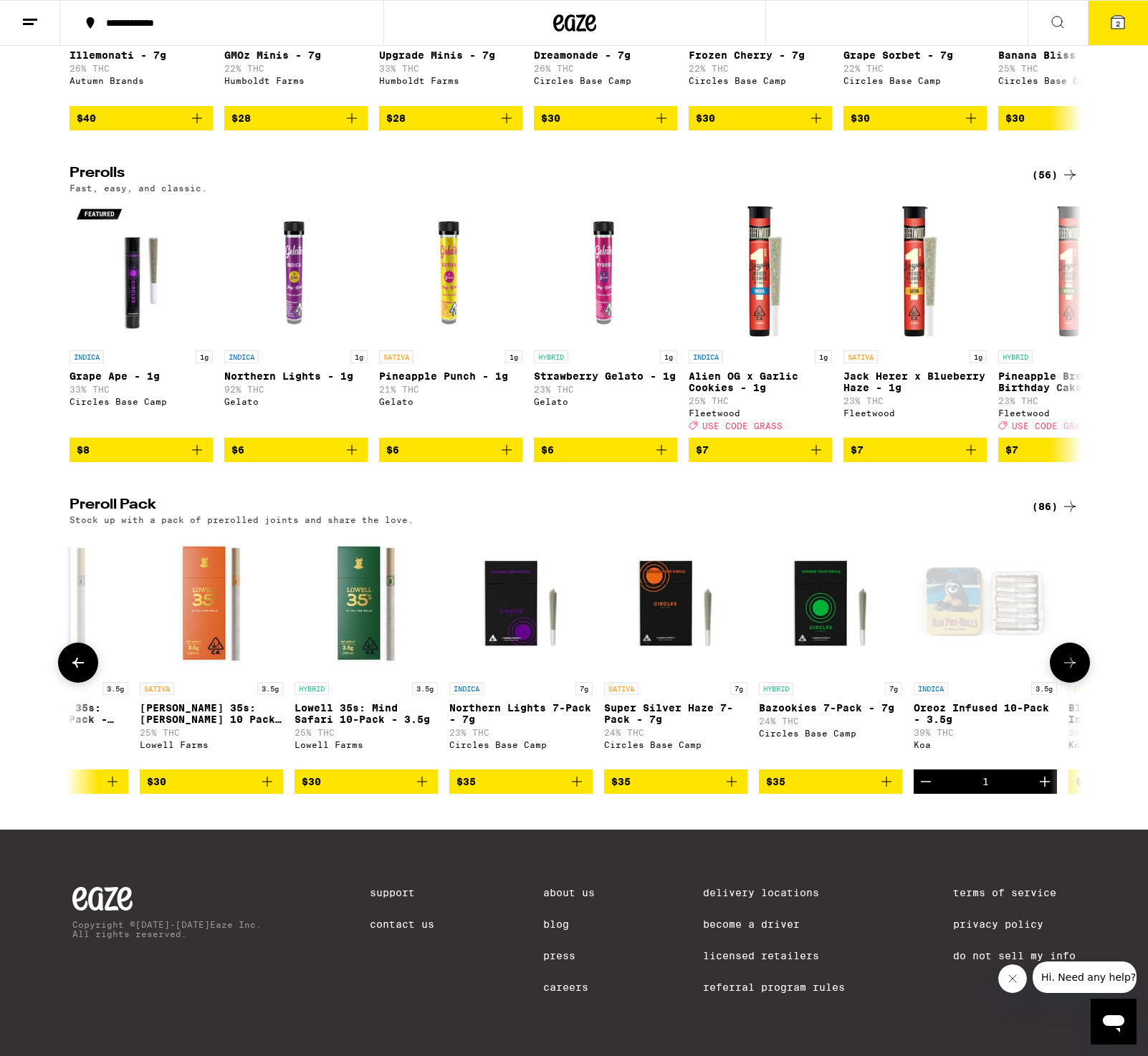
click at [517, 779] on span "$35" at bounding box center [520, 782] width 129 height 18
click at [1074, 654] on icon at bounding box center [1070, 663] width 18 height 18
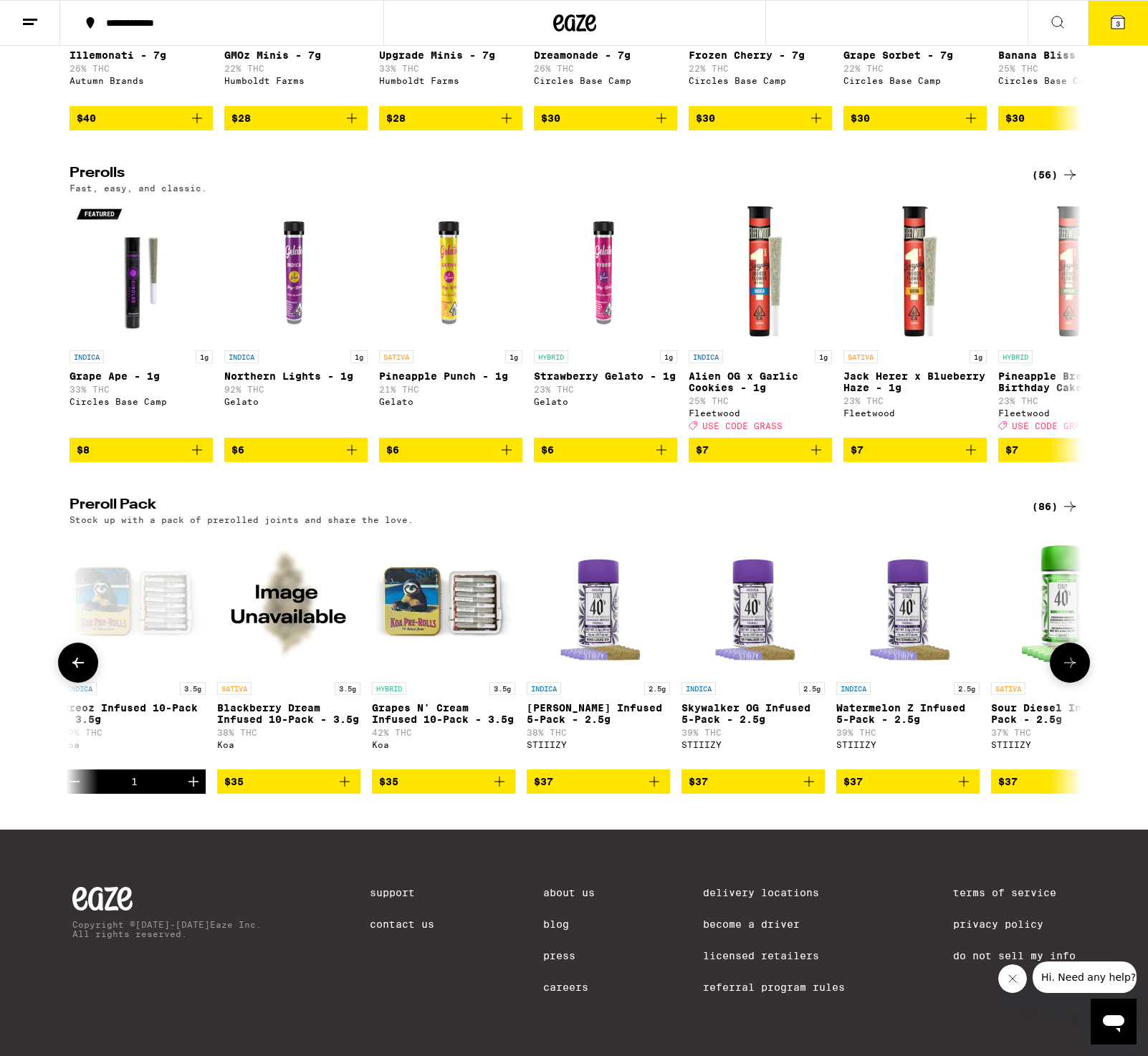
scroll to position [0, 5116]
click at [1073, 654] on icon at bounding box center [1070, 663] width 18 height 18
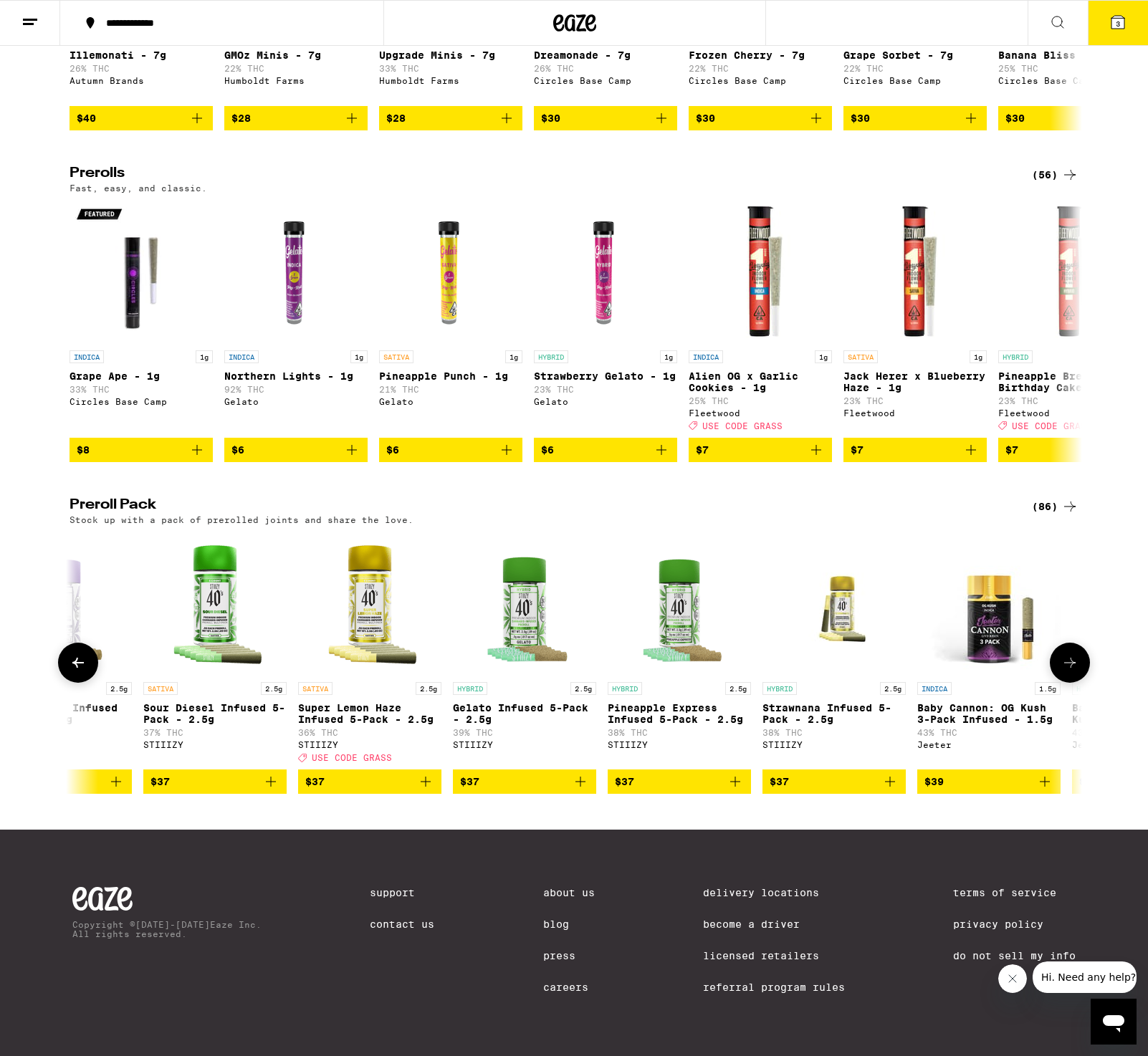
scroll to position [0, 5968]
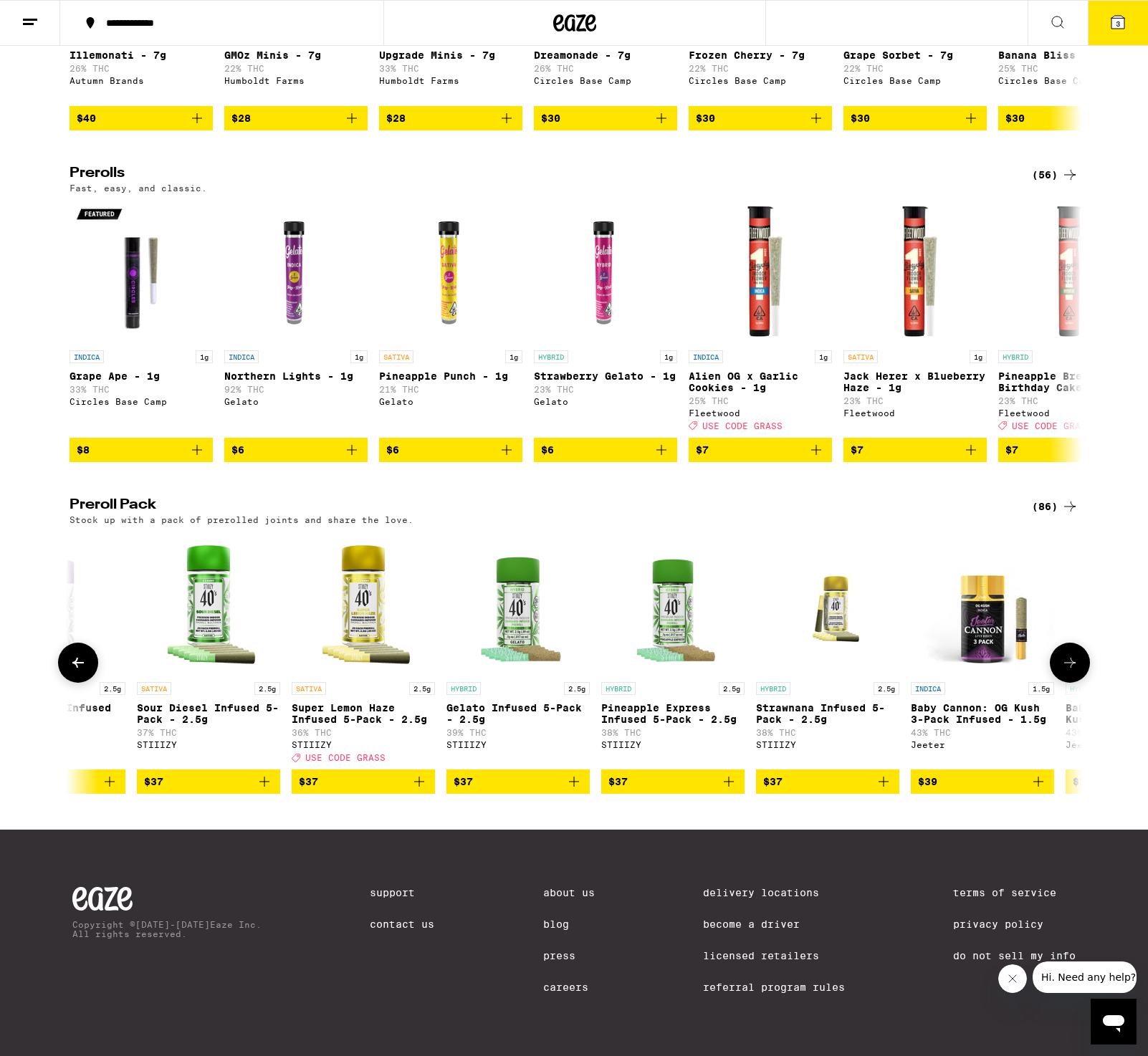
click at [1073, 654] on icon at bounding box center [1070, 663] width 18 height 18
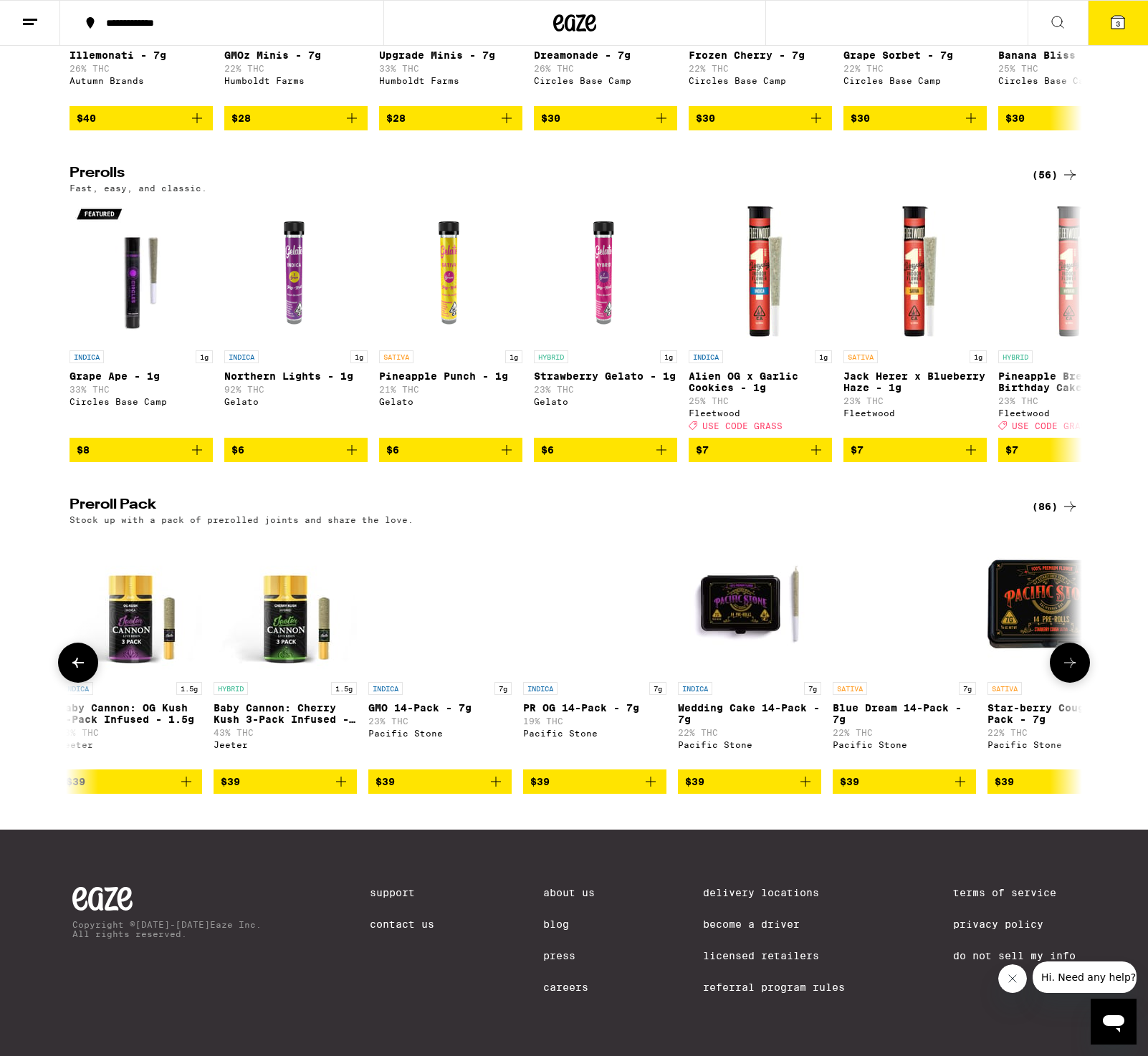
scroll to position [0, 6821]
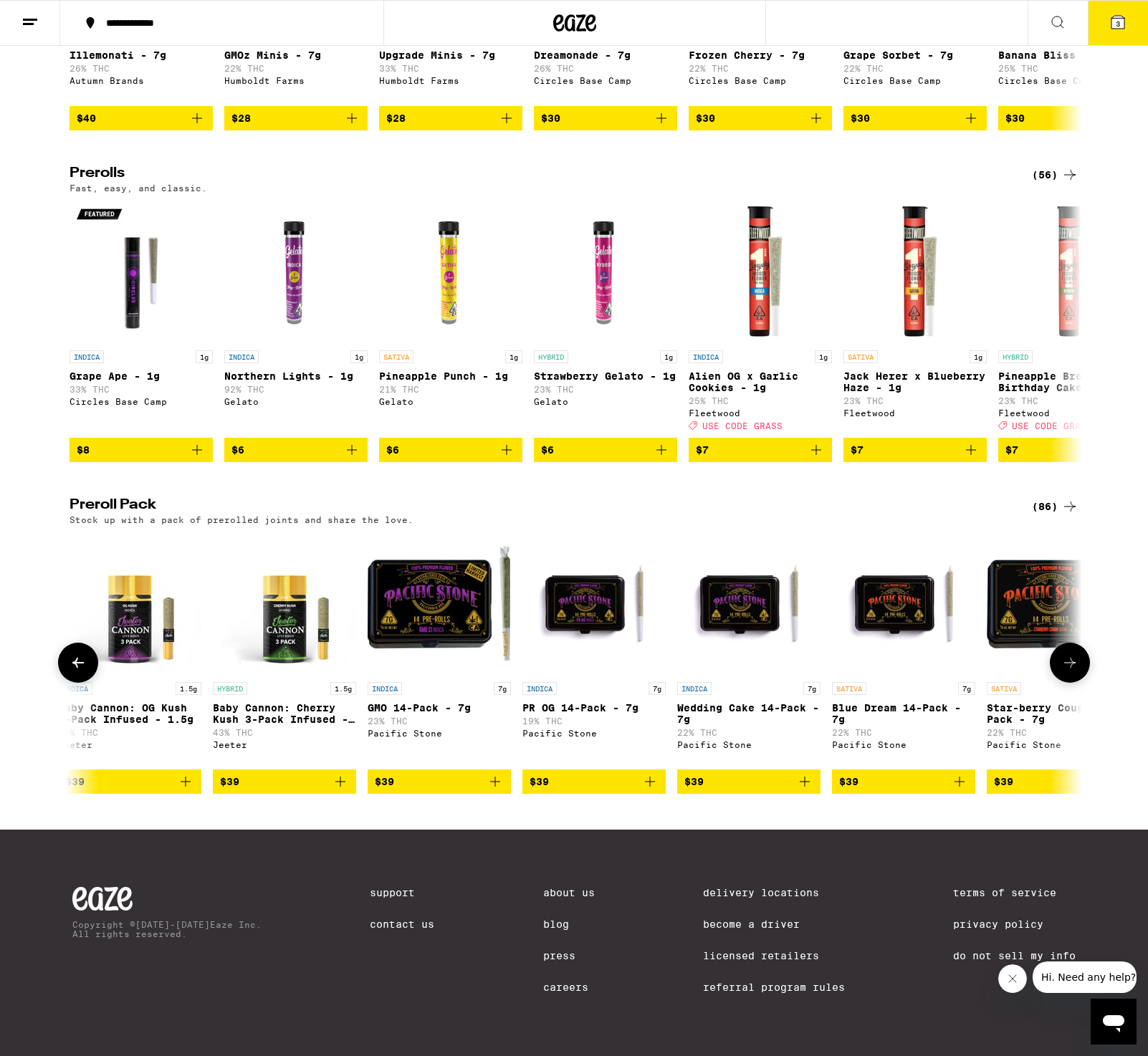
click at [75, 654] on icon at bounding box center [78, 663] width 18 height 18
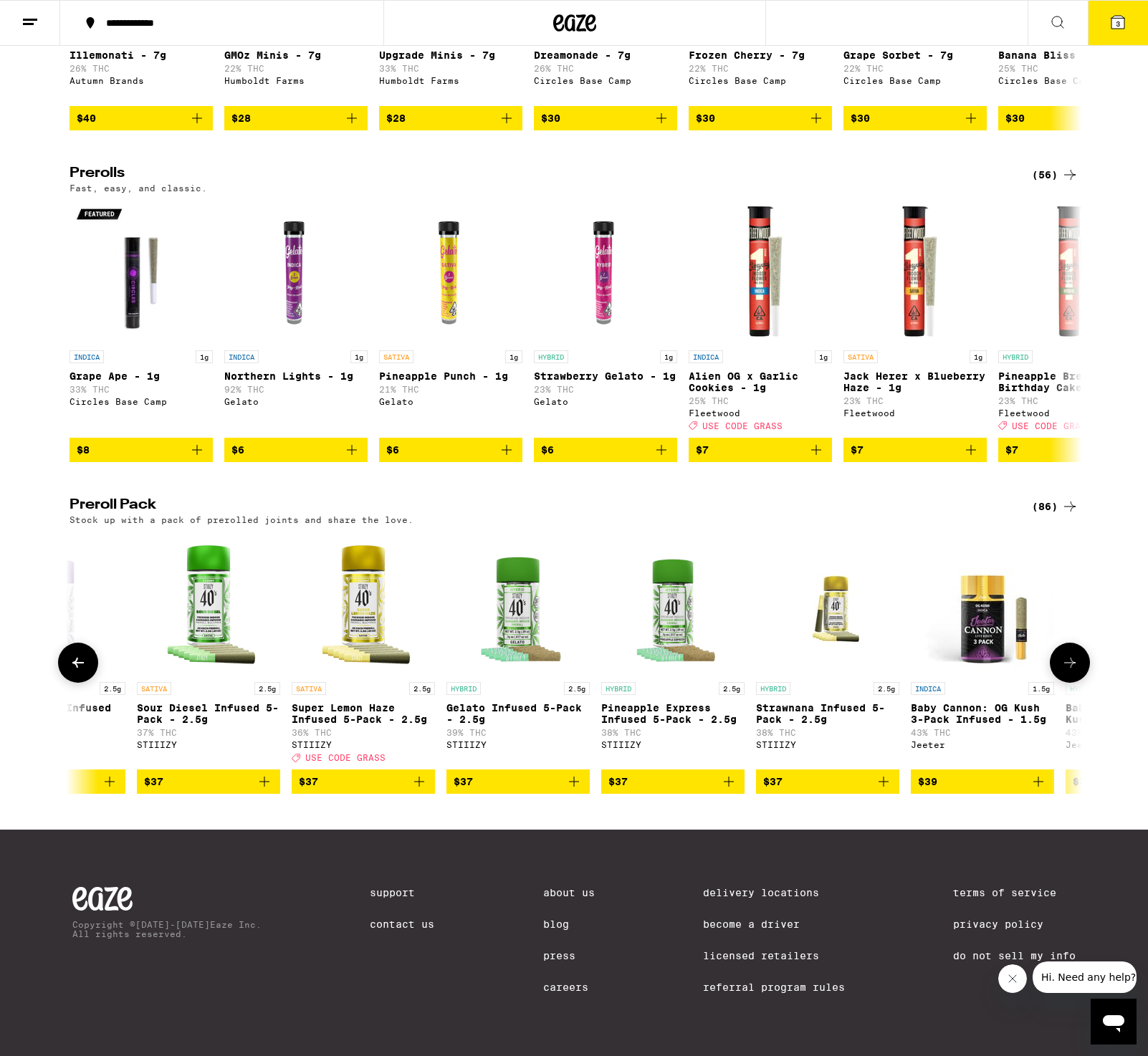
scroll to position [709, 0]
click at [1070, 654] on icon at bounding box center [1070, 663] width 18 height 18
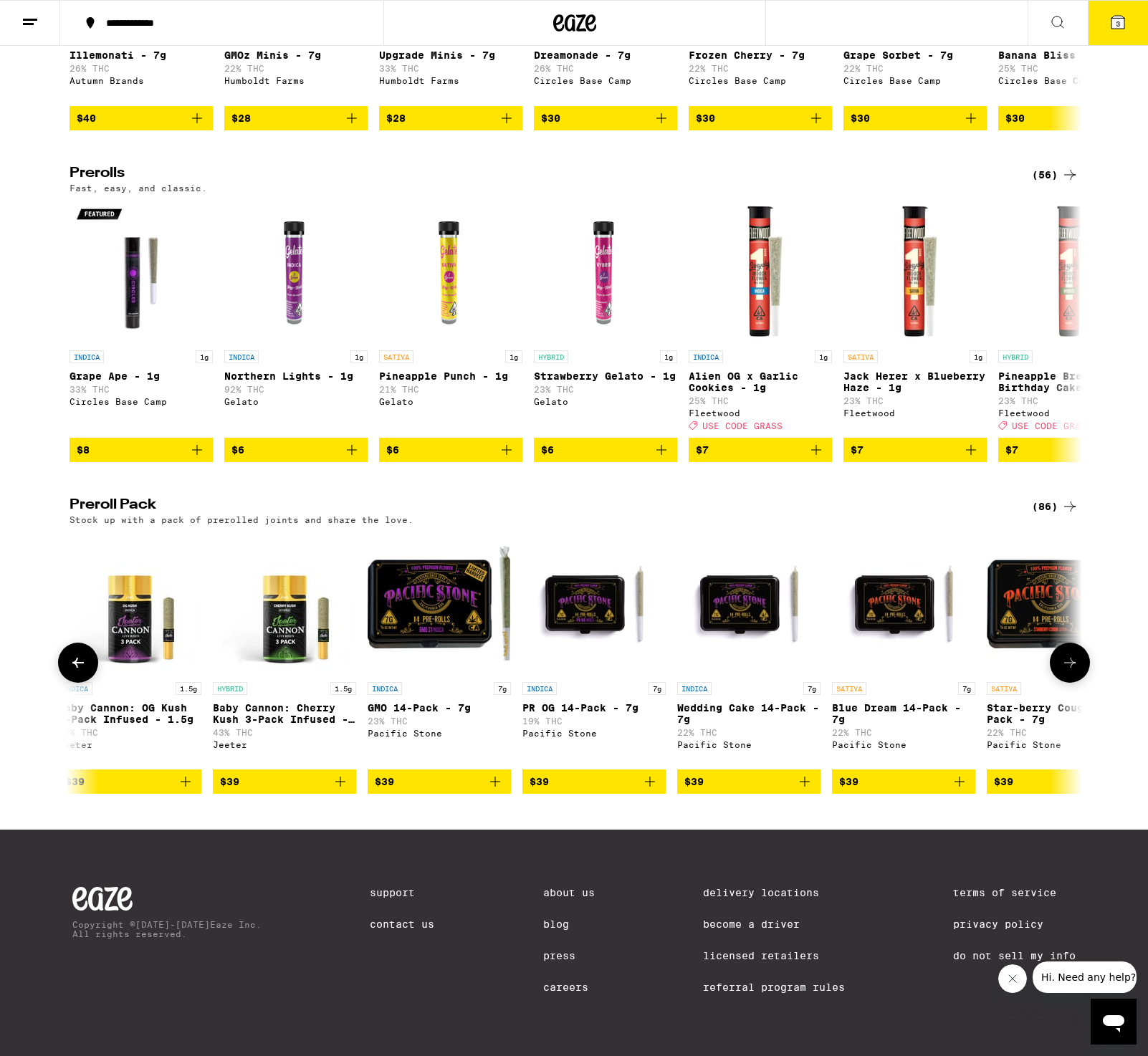
click at [1070, 661] on icon at bounding box center [1069, 662] width 11 height 10
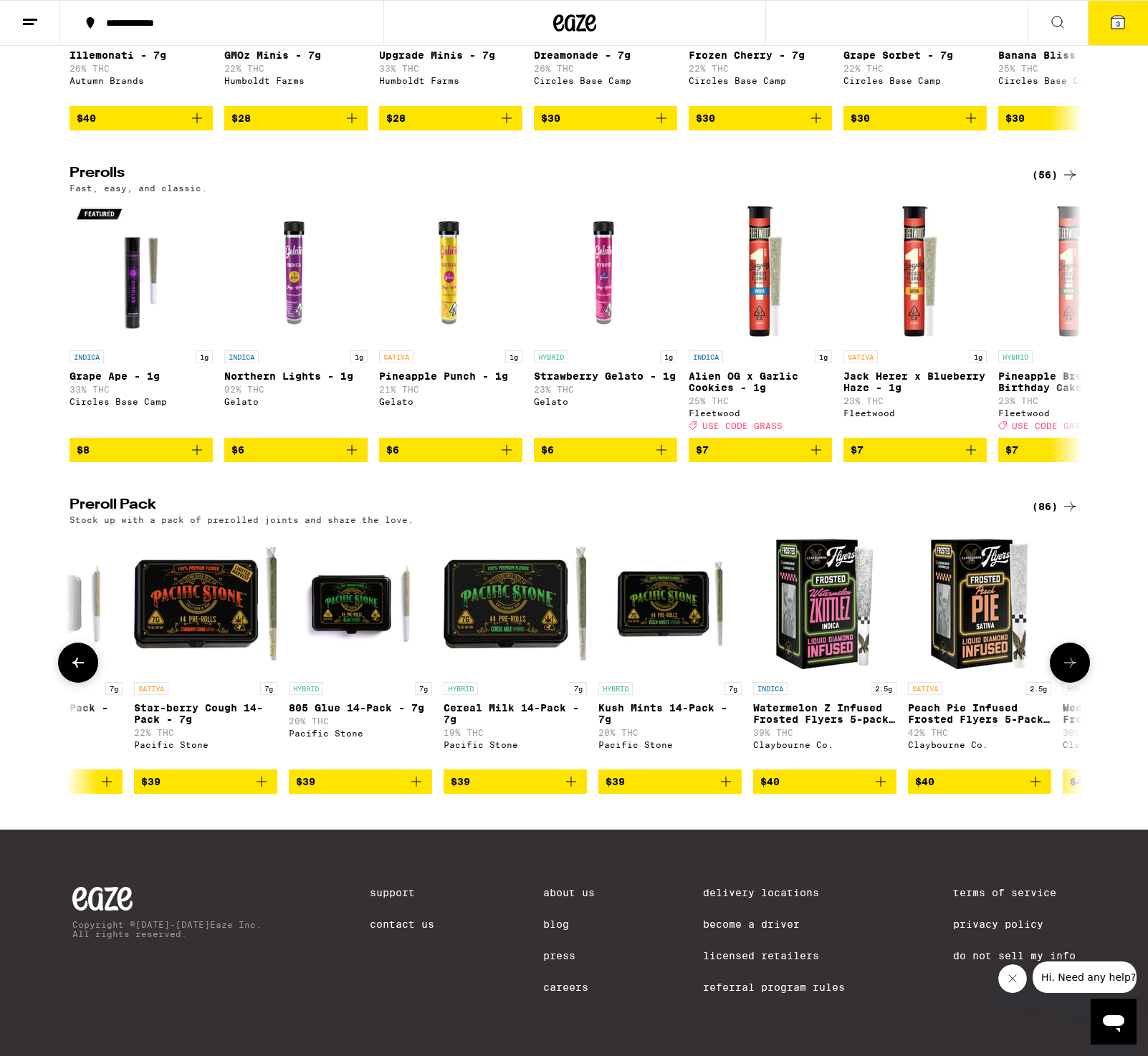
click at [1070, 662] on icon at bounding box center [1069, 662] width 11 height 10
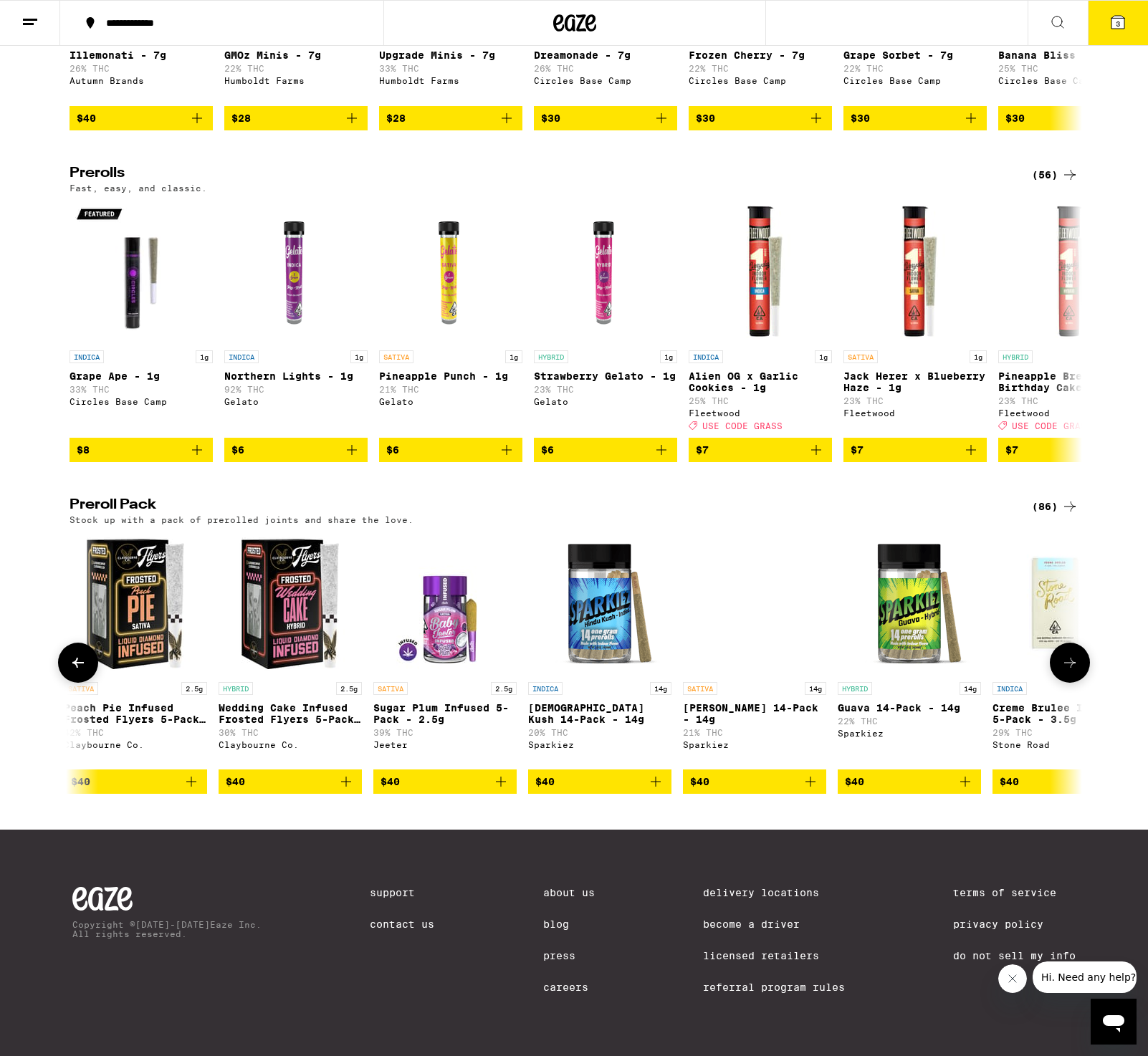
scroll to position [0, 8527]
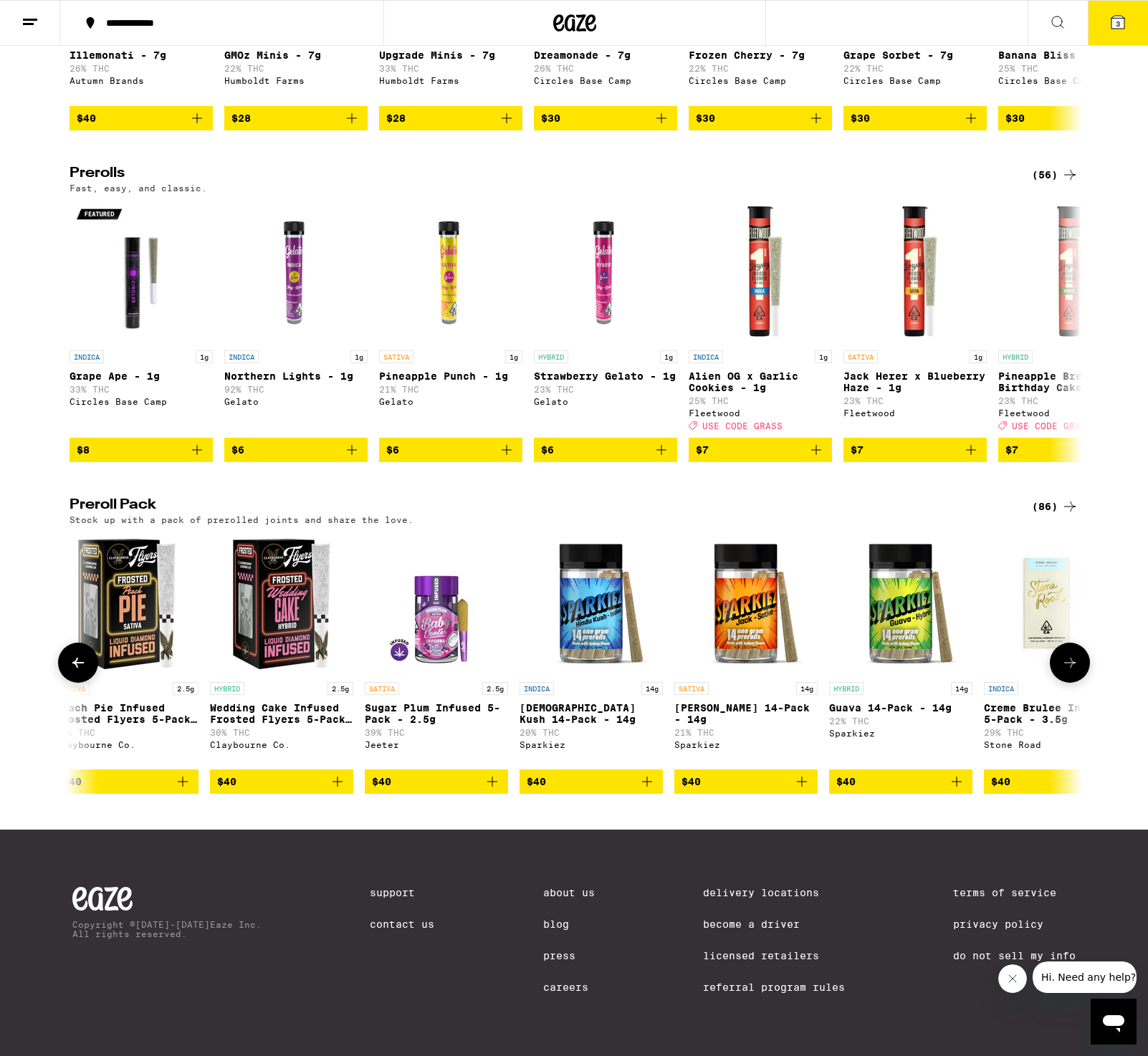
click at [1067, 660] on icon at bounding box center [1070, 663] width 18 height 18
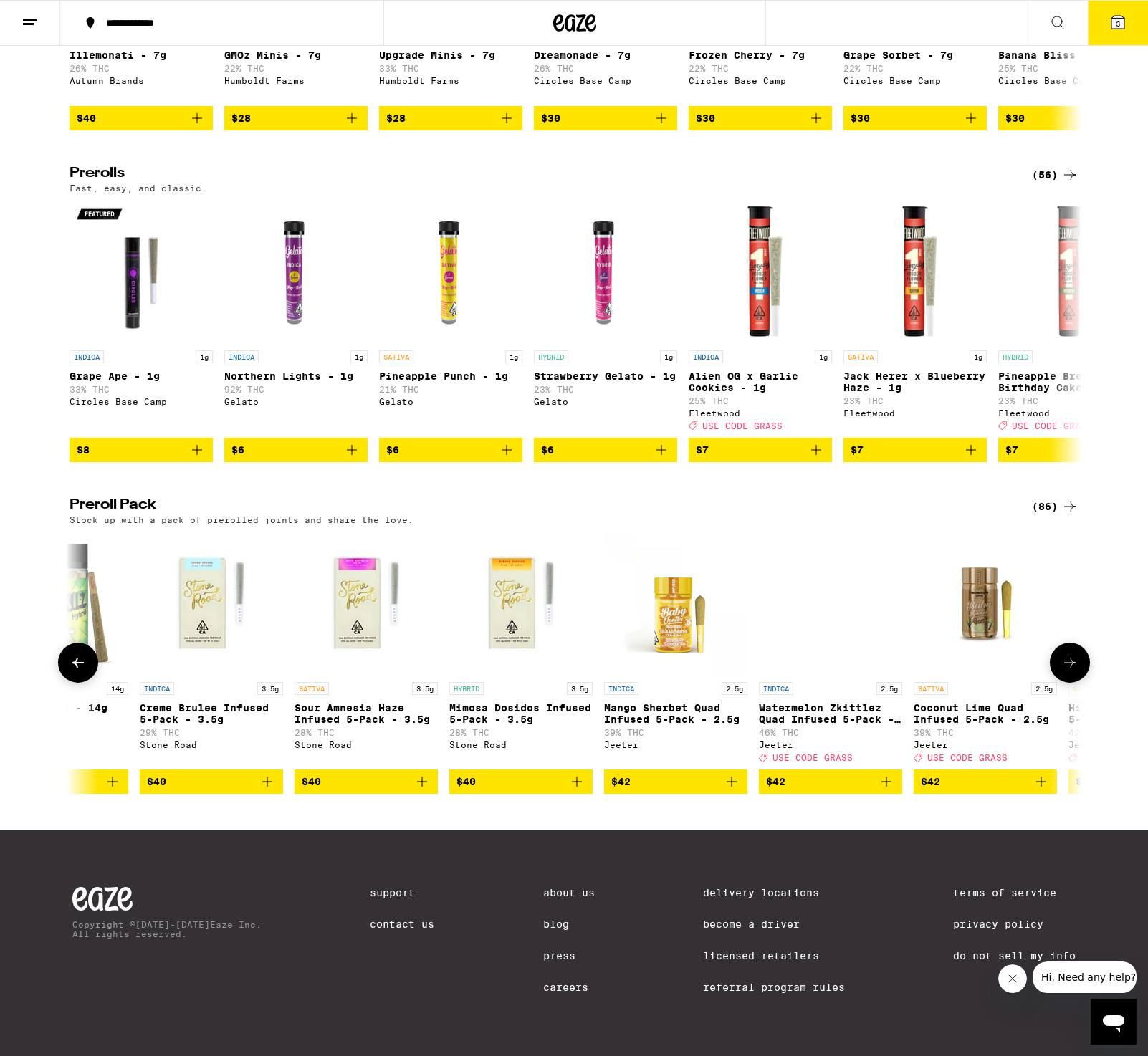
scroll to position [0, 9379]
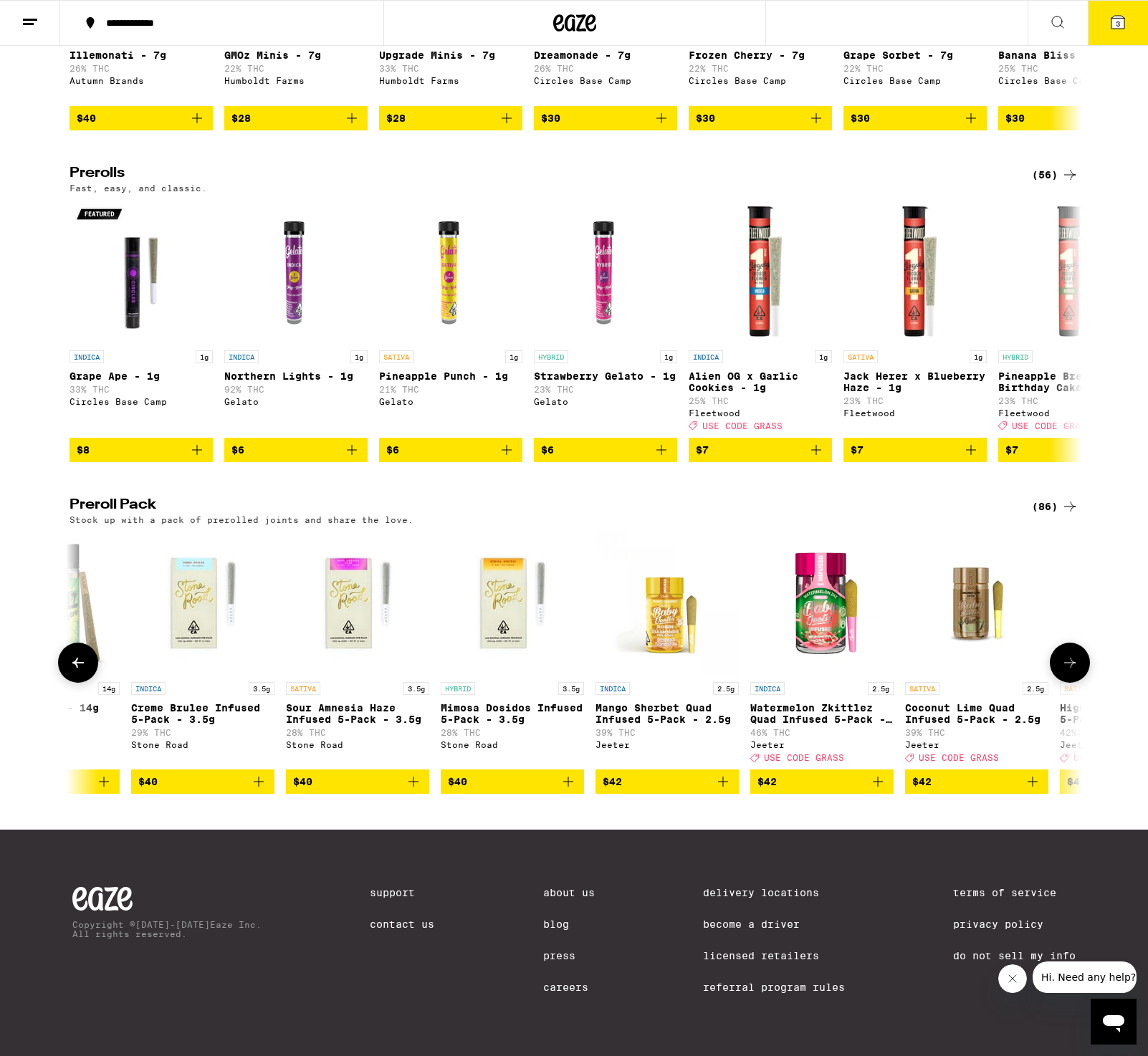
click at [1071, 659] on icon at bounding box center [1069, 662] width 11 height 10
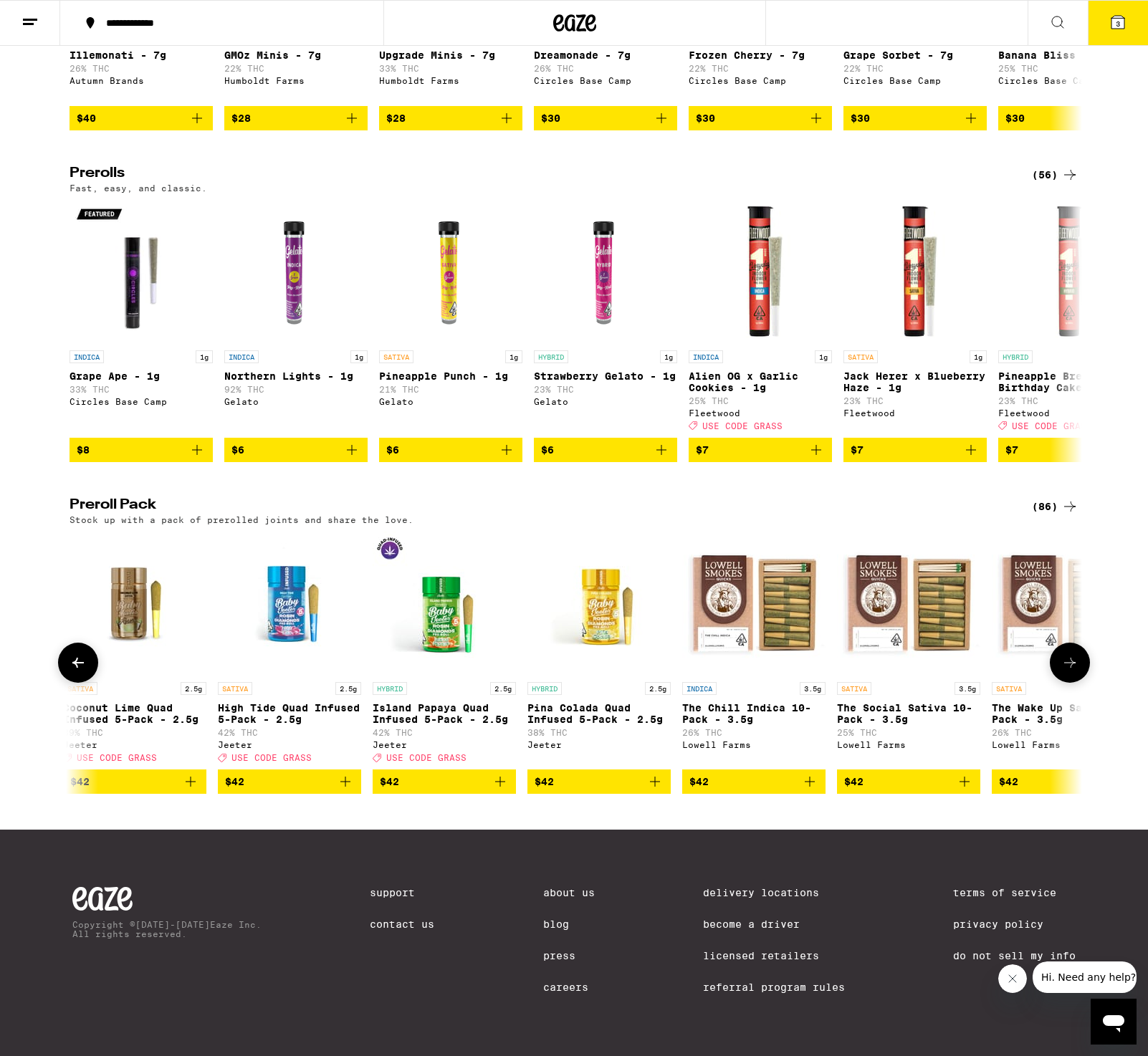
scroll to position [0, 10231]
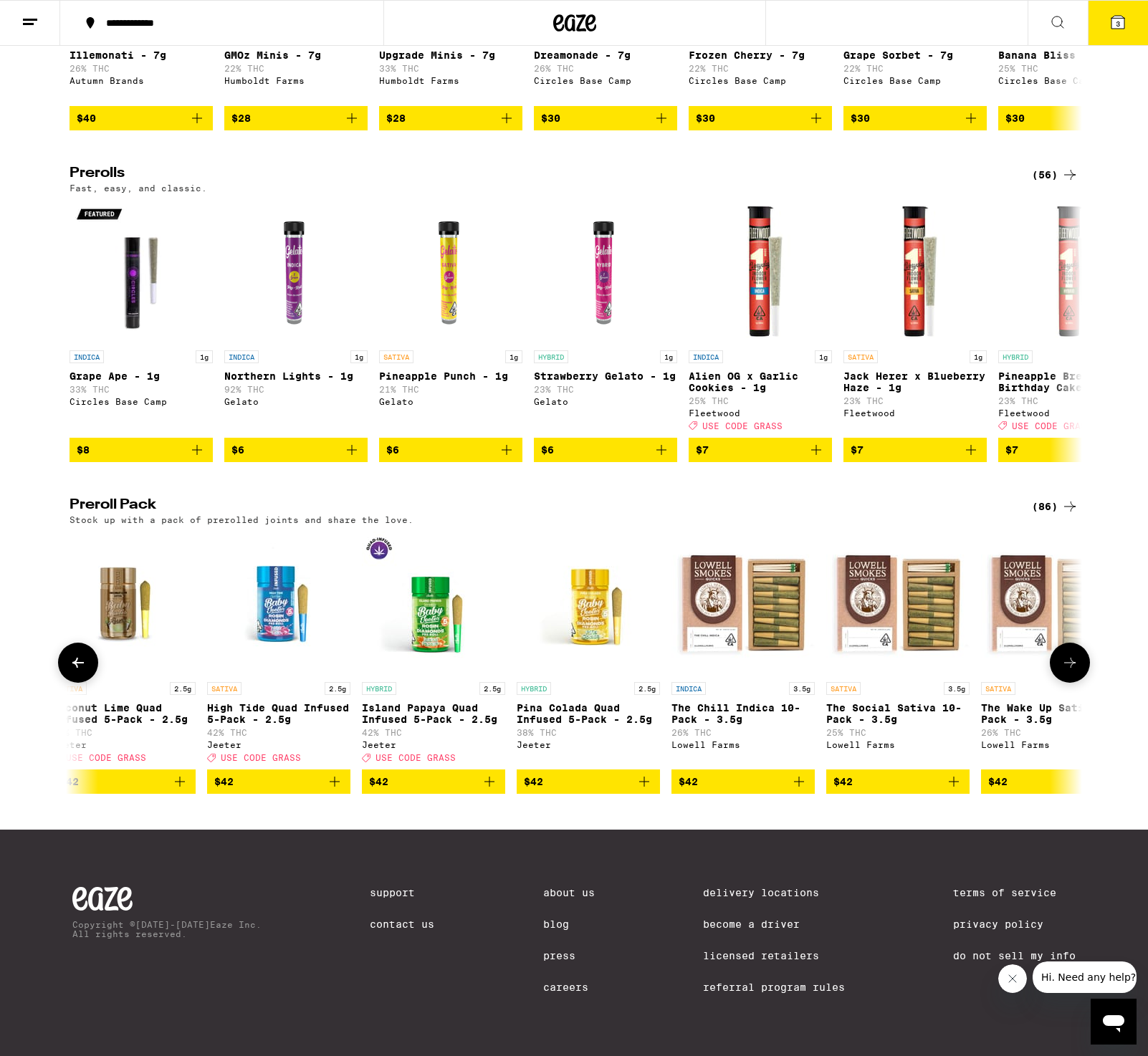
click at [1075, 657] on icon at bounding box center [1070, 663] width 18 height 18
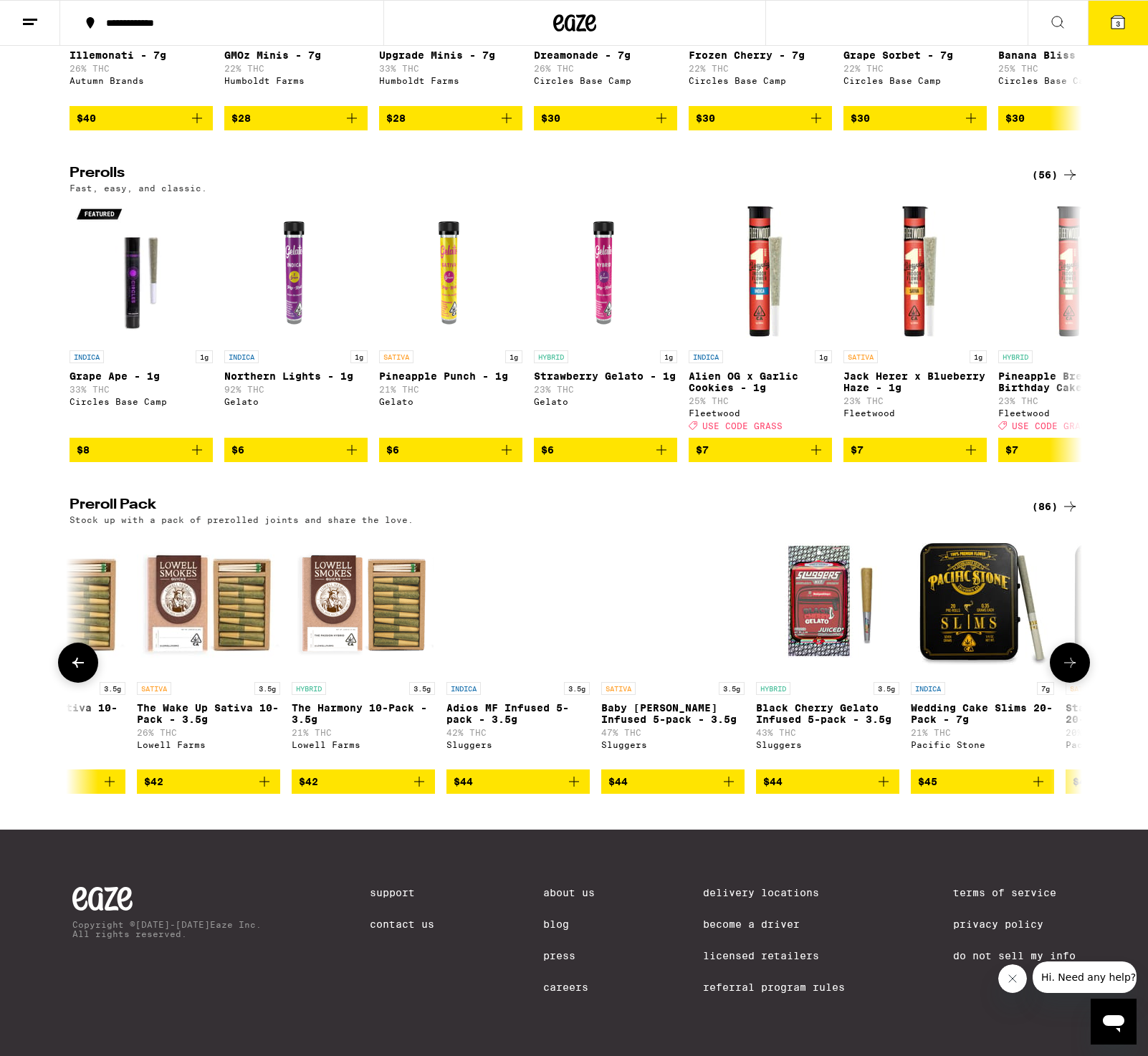
scroll to position [0, 11084]
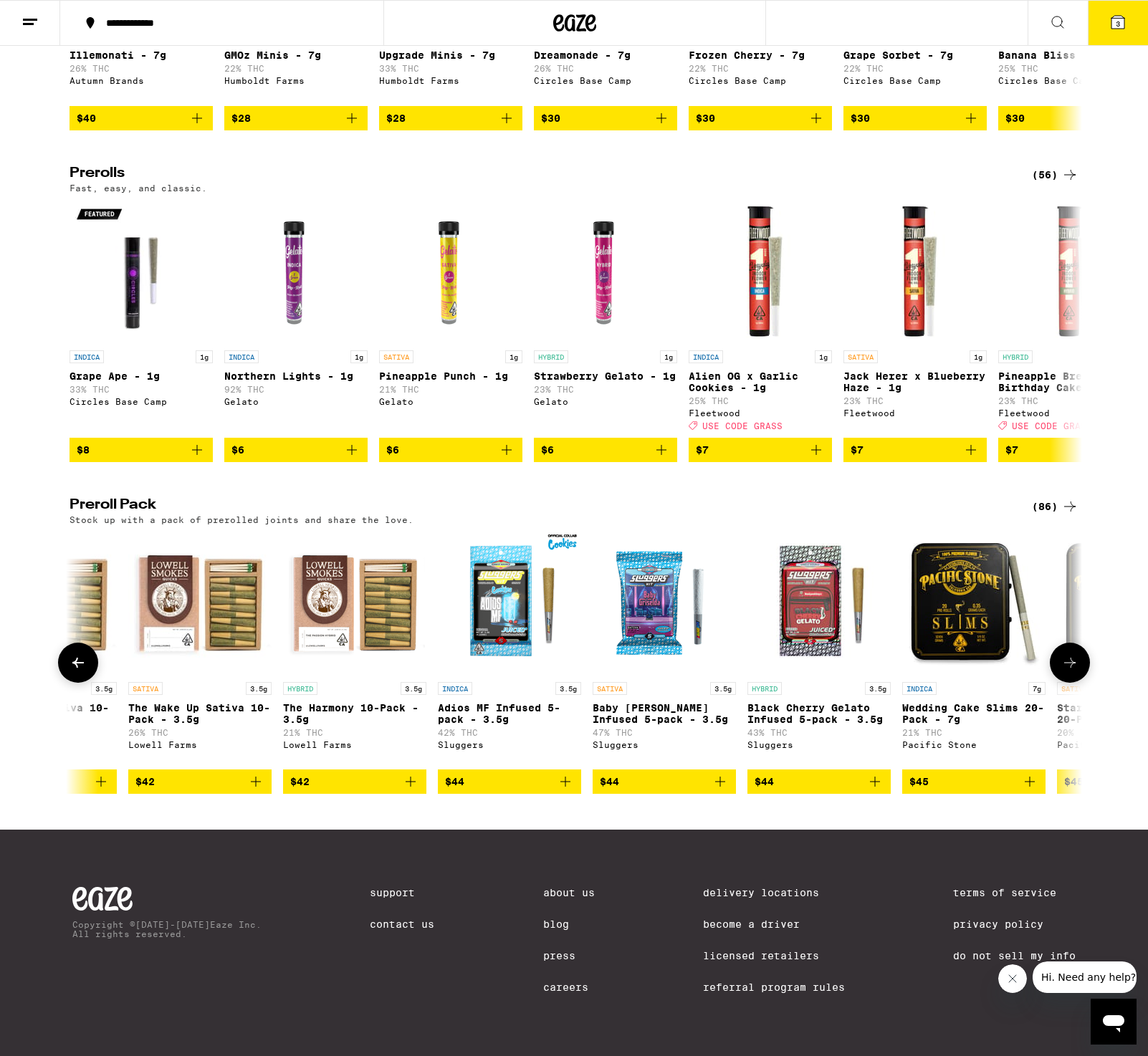
click at [1075, 657] on icon at bounding box center [1070, 663] width 18 height 18
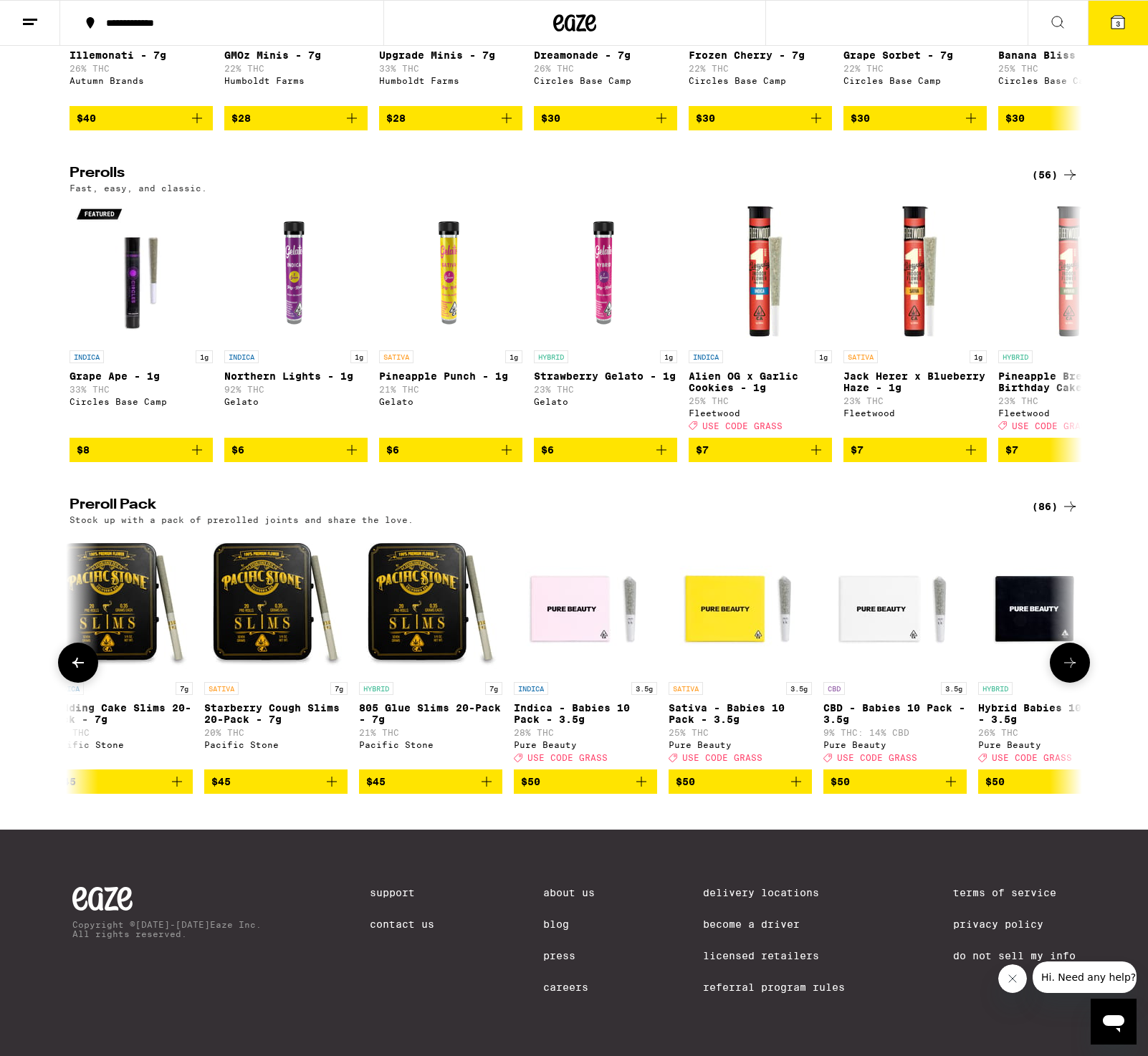
click at [1075, 657] on icon at bounding box center [1070, 663] width 18 height 18
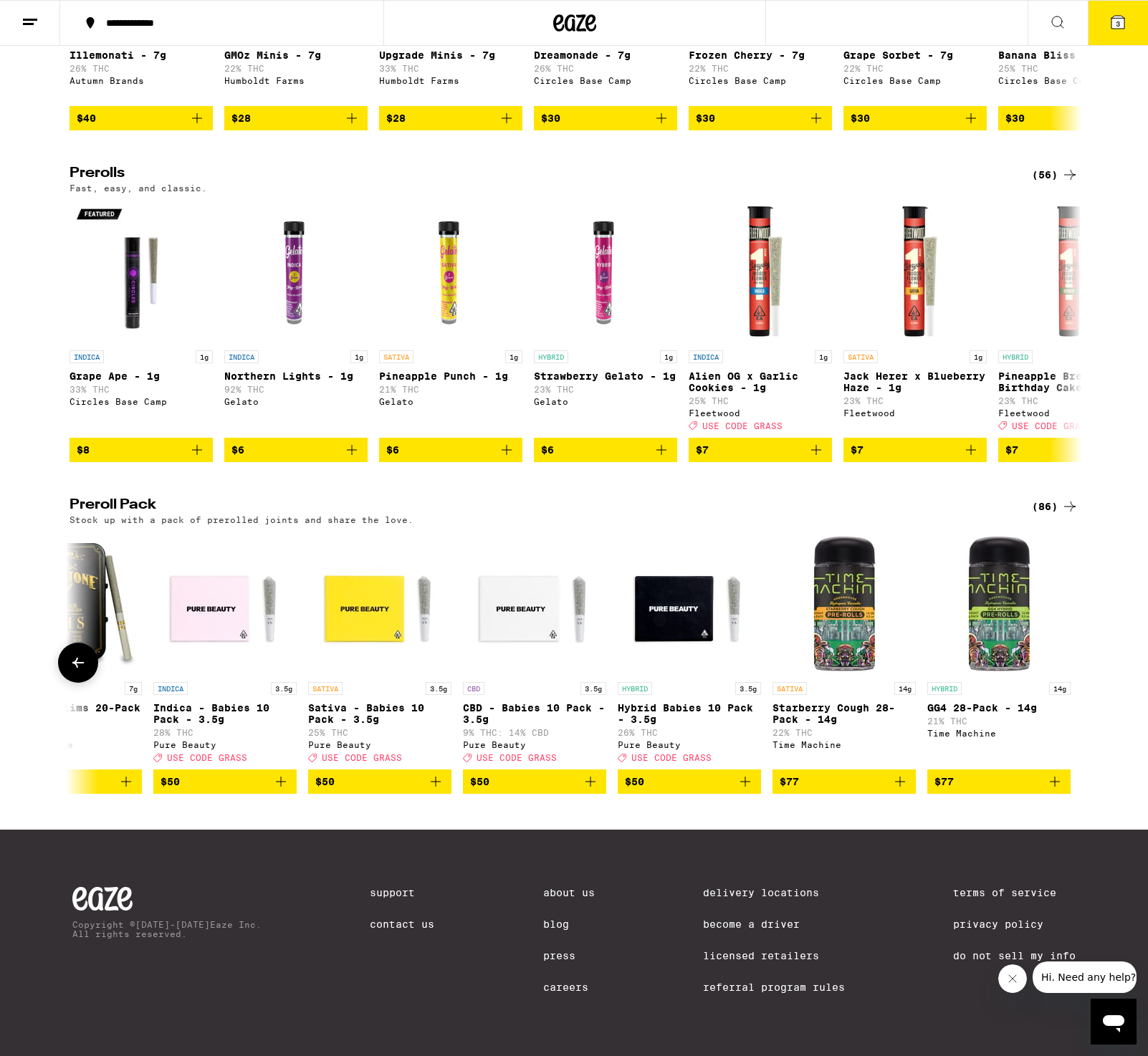
scroll to position [0, 12301]
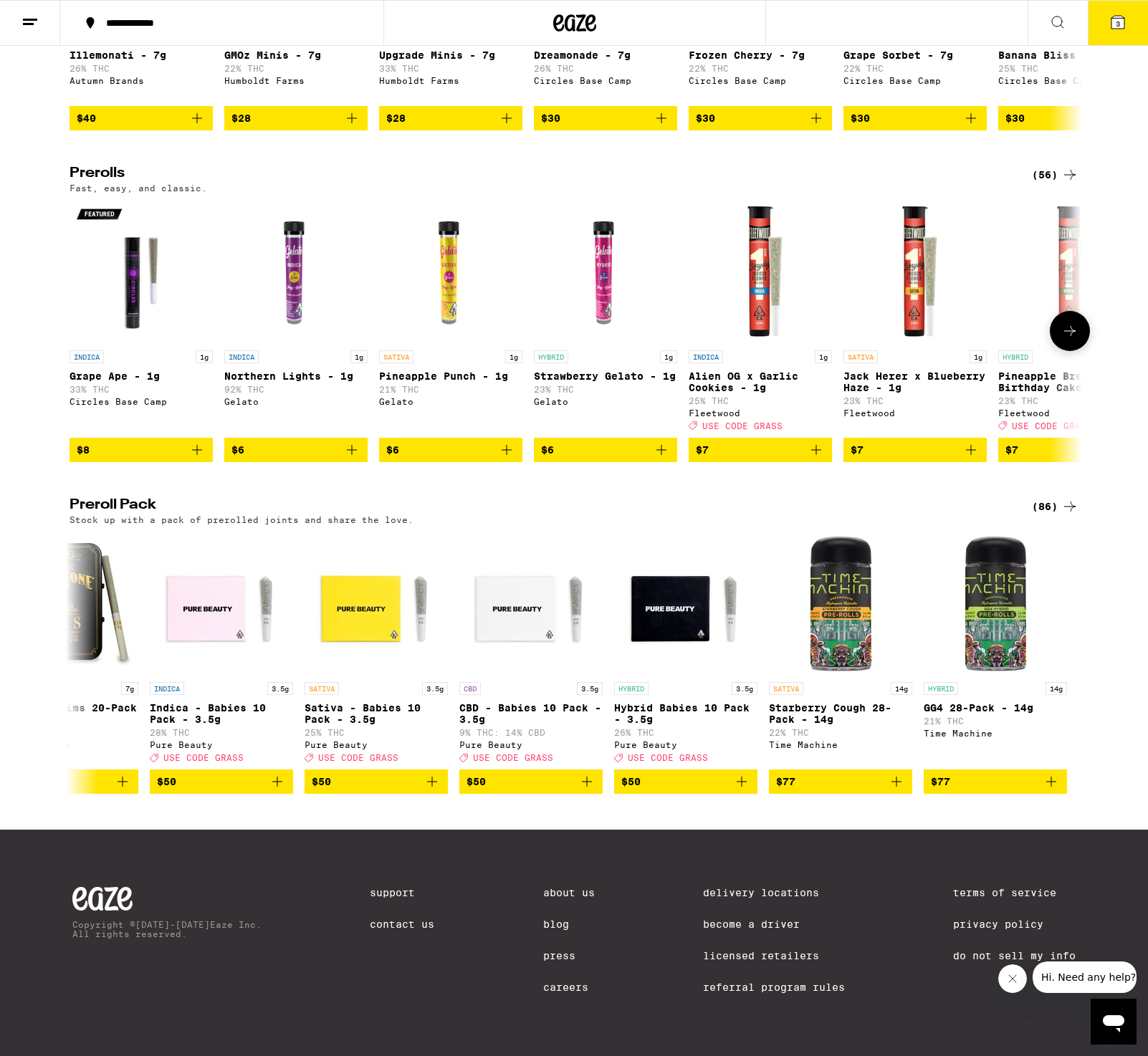
click at [1065, 322] on icon at bounding box center [1070, 331] width 18 height 18
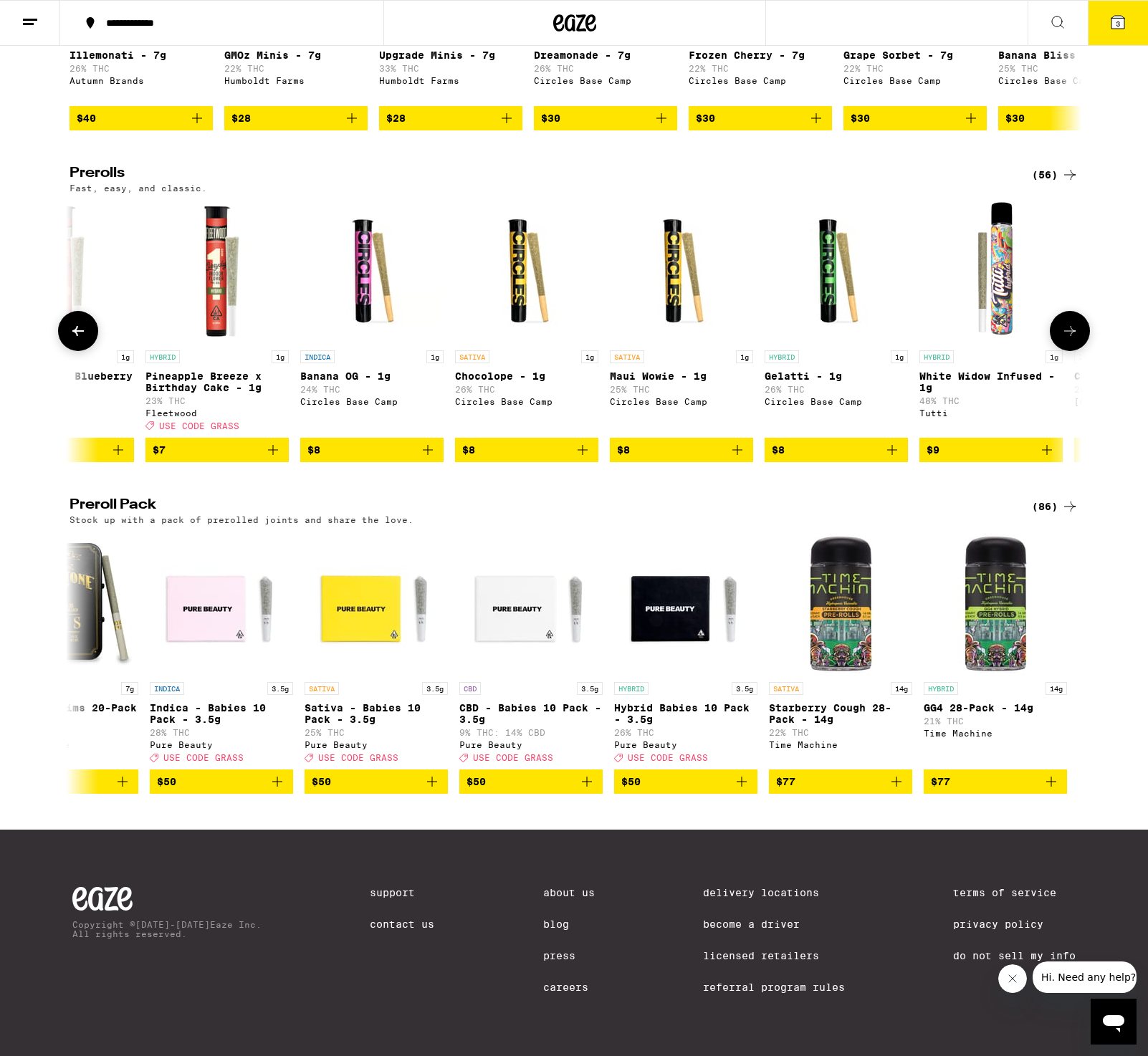
click at [1068, 322] on icon at bounding box center [1070, 331] width 18 height 18
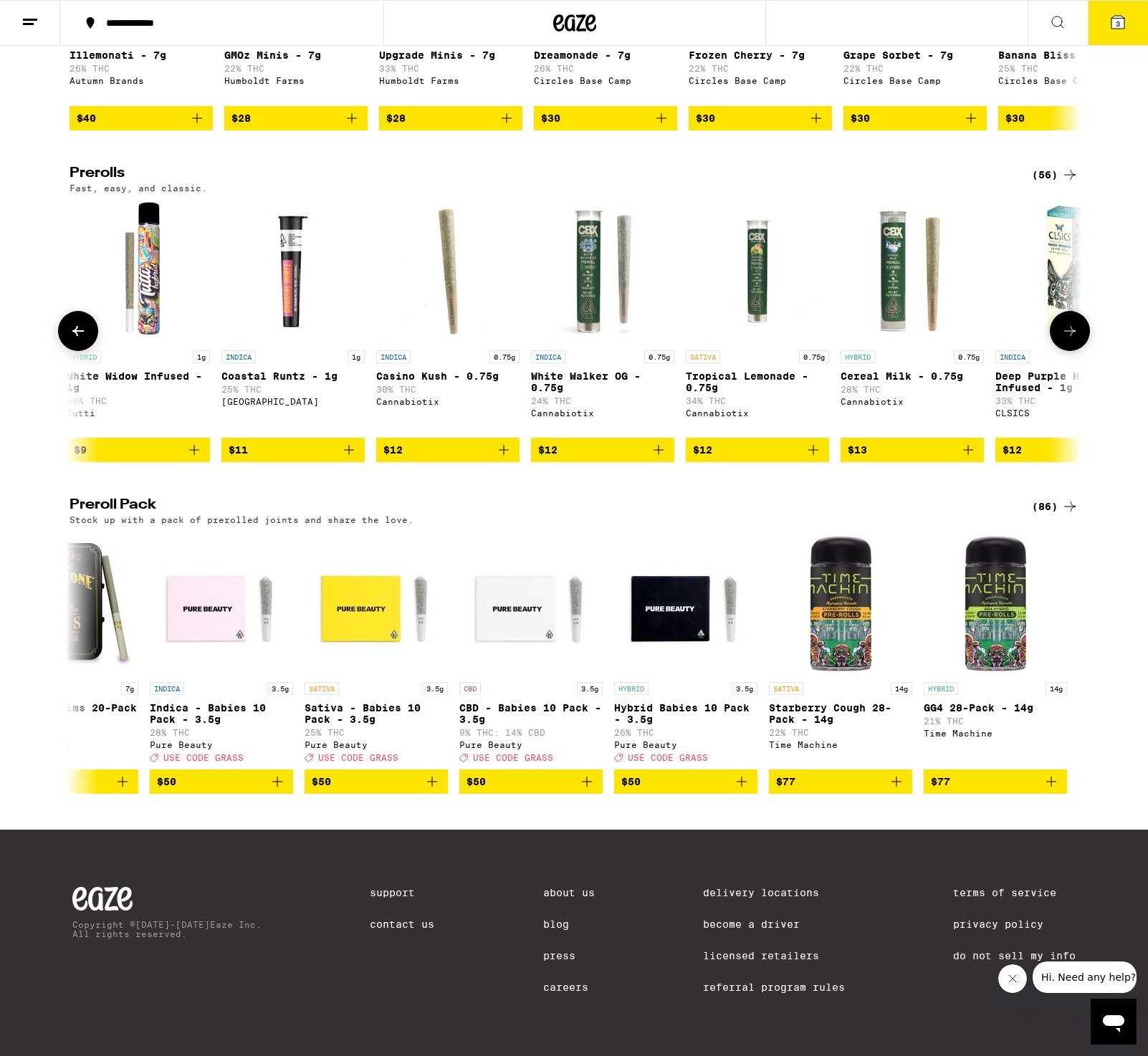
click at [1068, 322] on icon at bounding box center [1070, 331] width 18 height 18
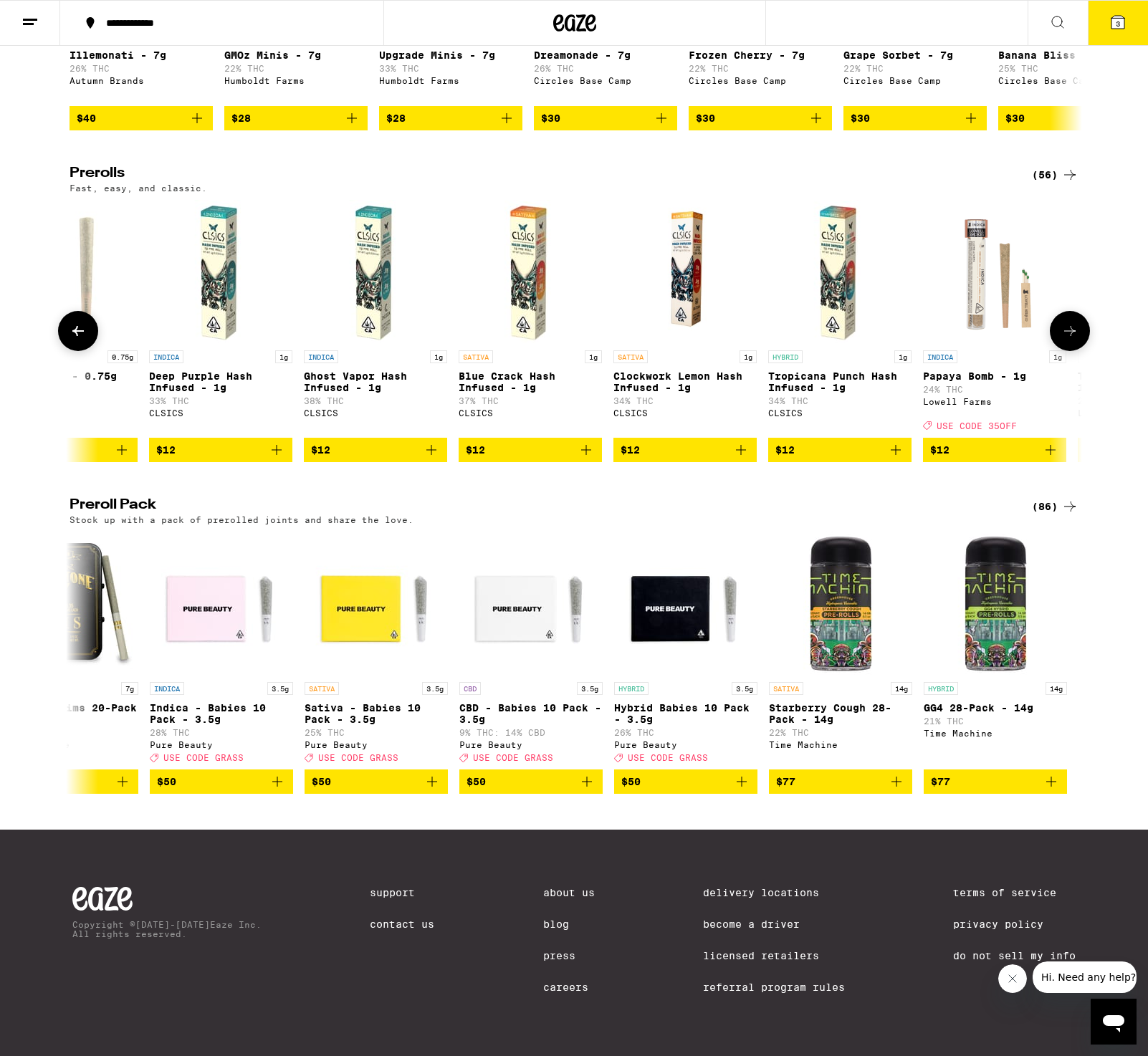
click at [1068, 322] on icon at bounding box center [1070, 331] width 18 height 18
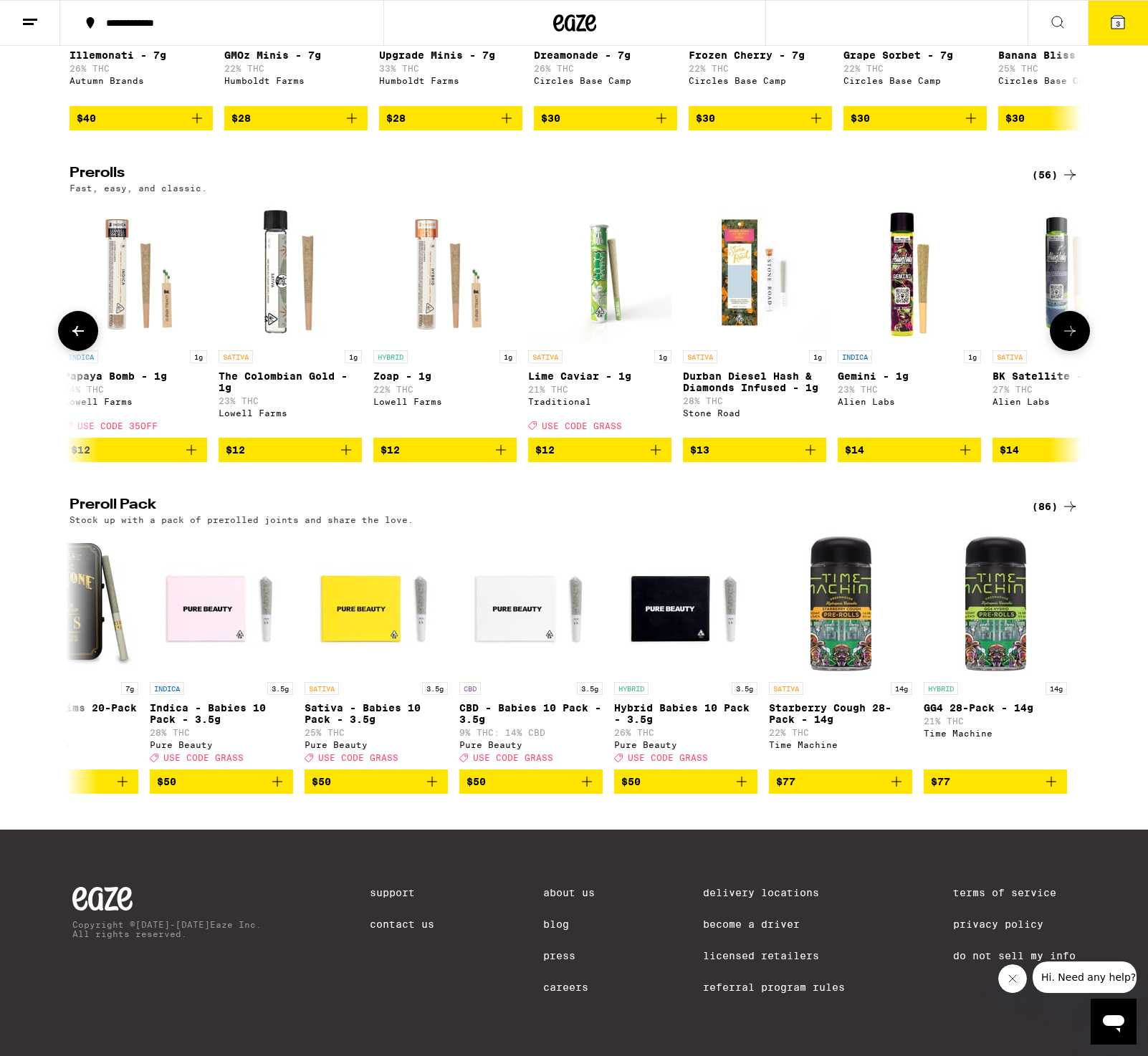
click at [1068, 322] on icon at bounding box center [1070, 331] width 18 height 18
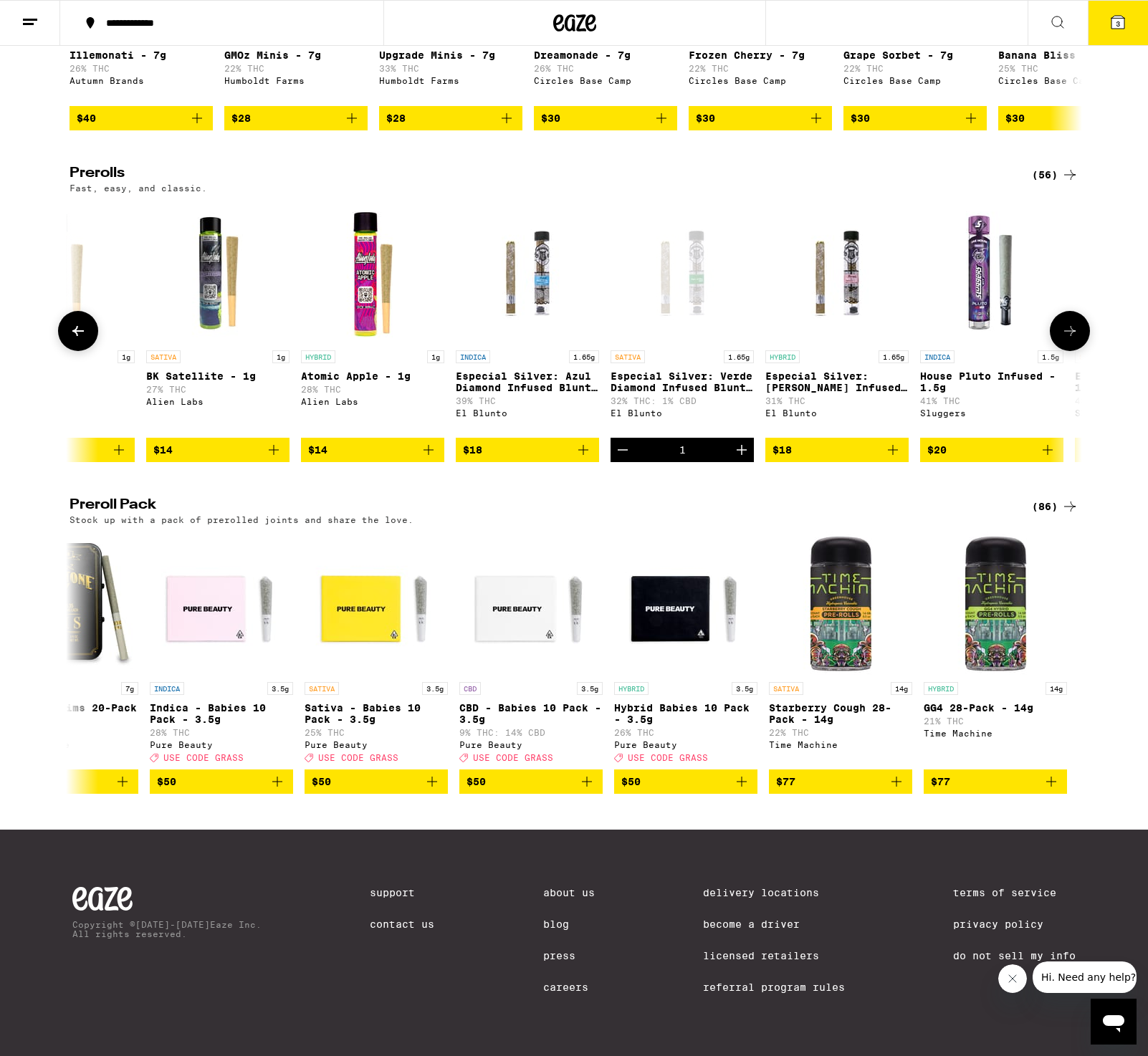
scroll to position [0, 4263]
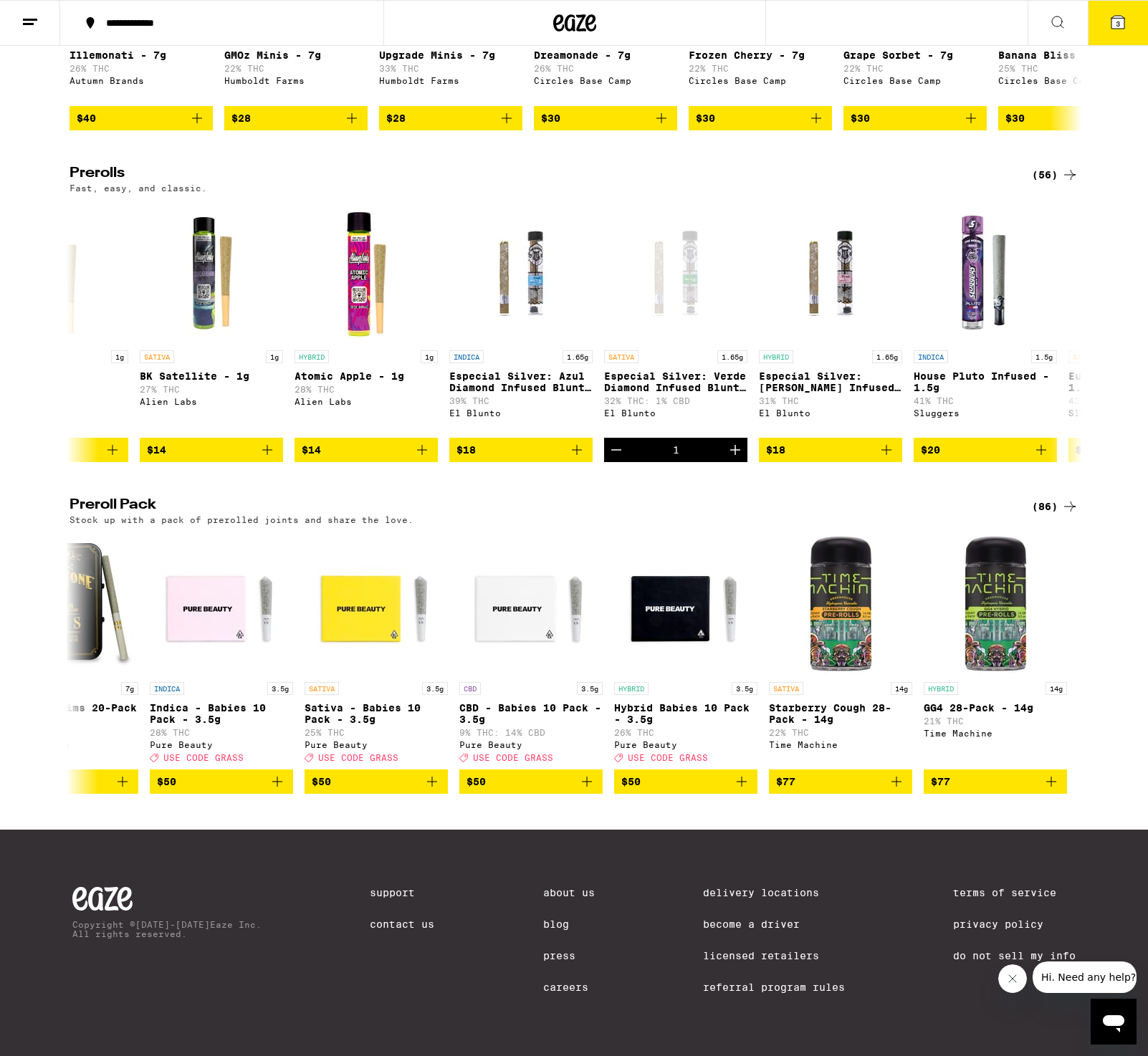
click at [1119, 18] on icon at bounding box center [1117, 22] width 13 height 13
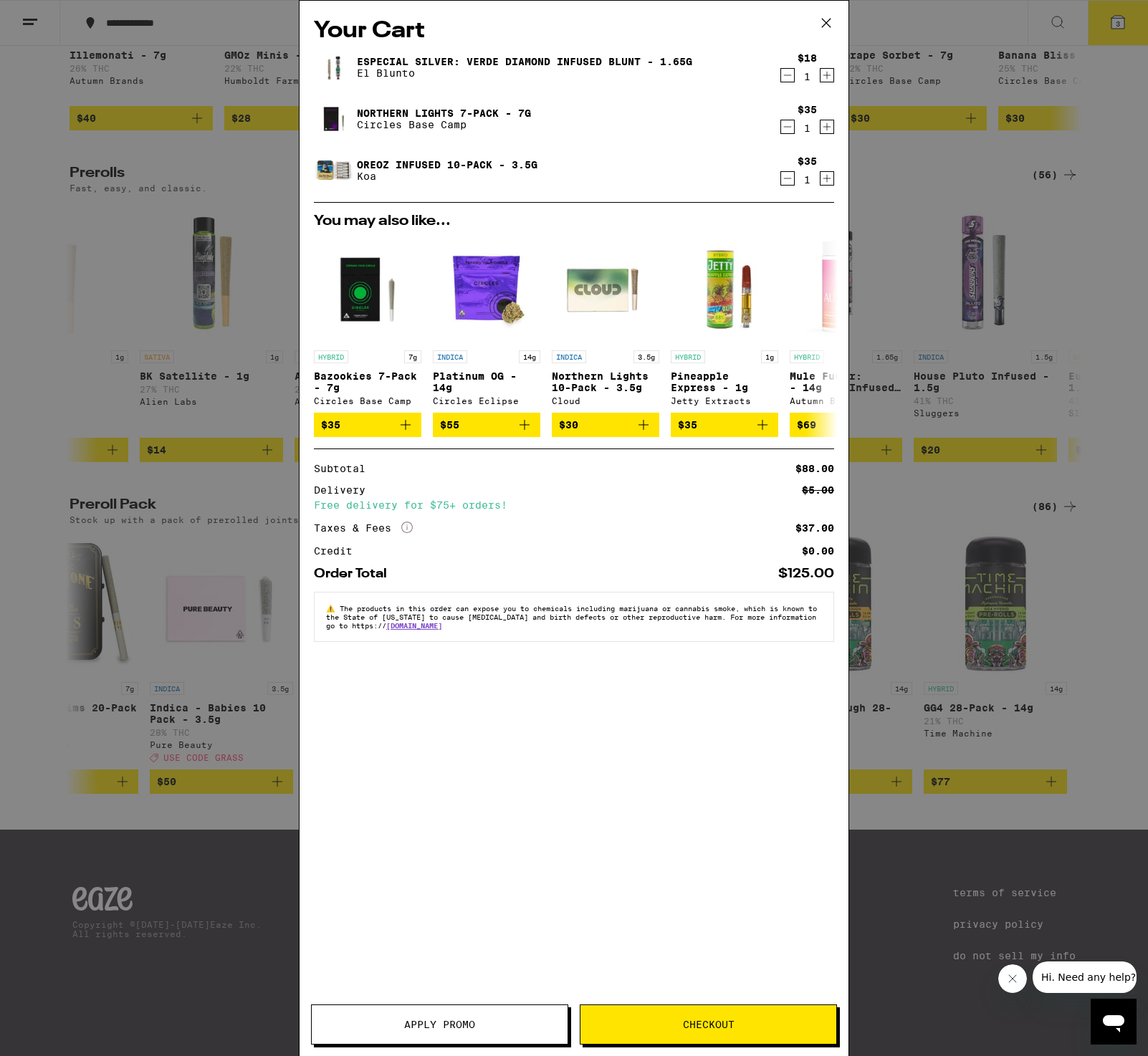
click at [826, 74] on icon "Increment" at bounding box center [827, 75] width 13 height 18
click at [692, 1025] on span "Checkout" at bounding box center [708, 1024] width 52 height 10
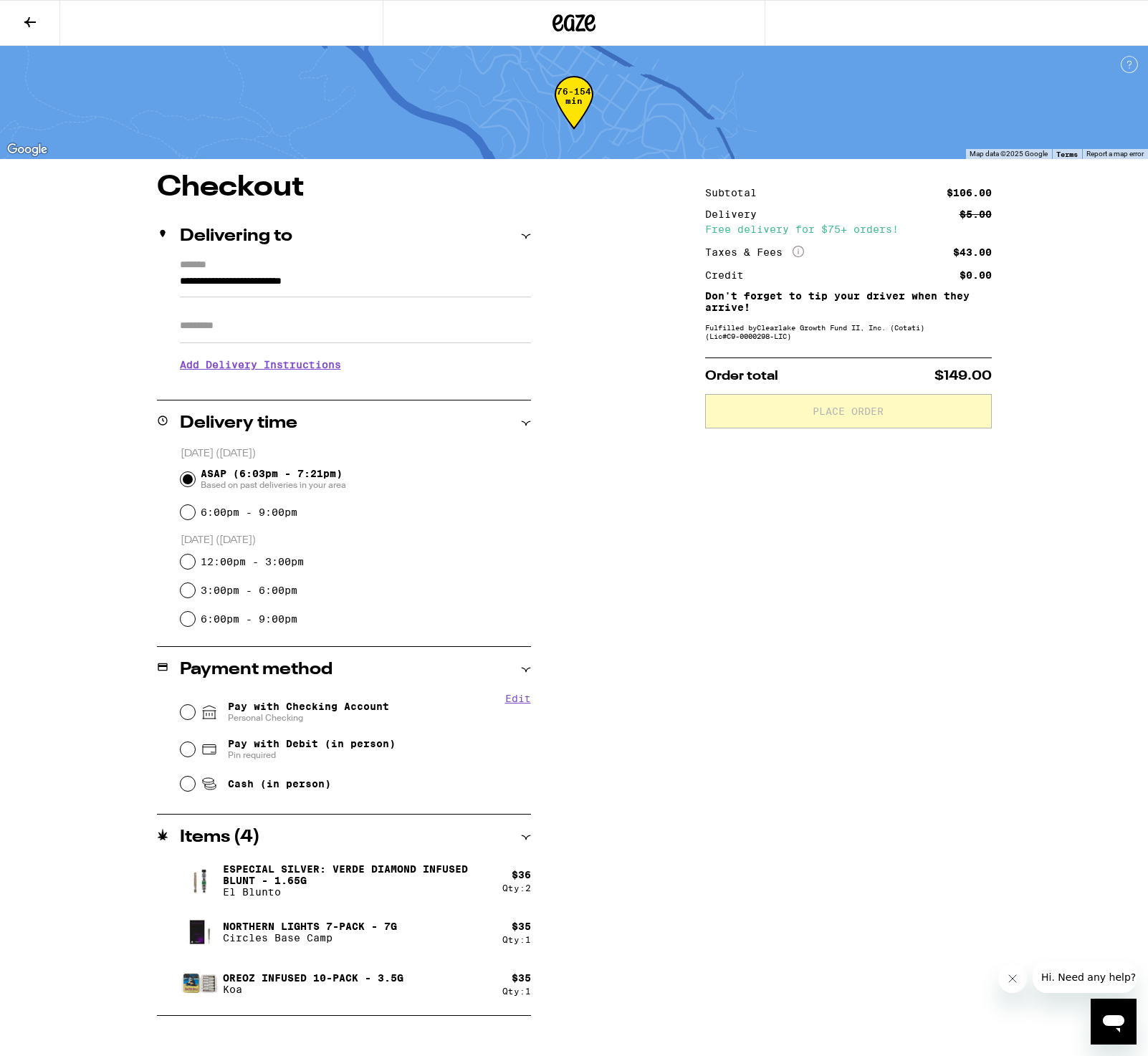
click at [36, 16] on icon at bounding box center [30, 23] width 18 height 18
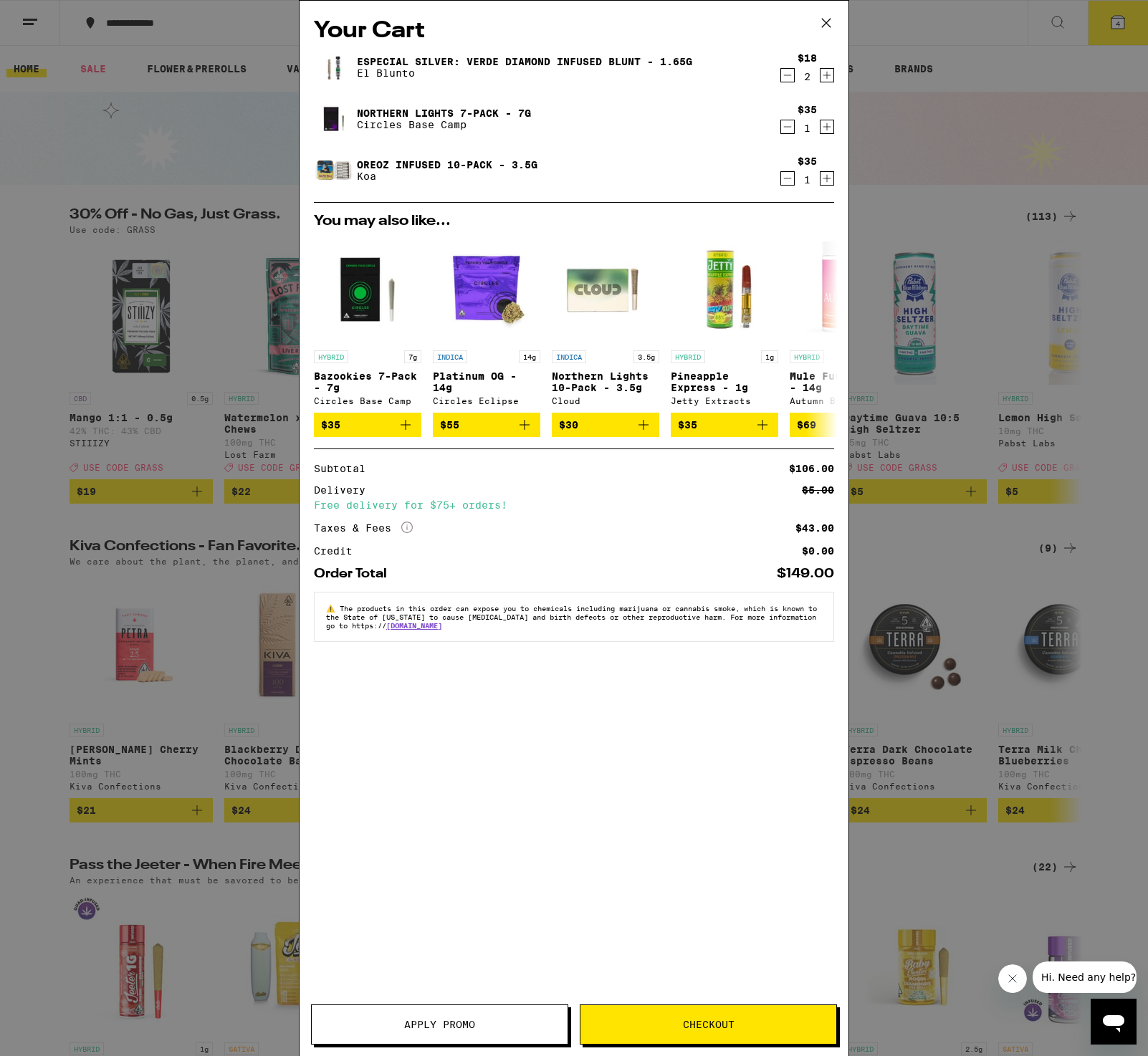
click at [456, 1023] on span "Apply Promo" at bounding box center [439, 1024] width 71 height 10
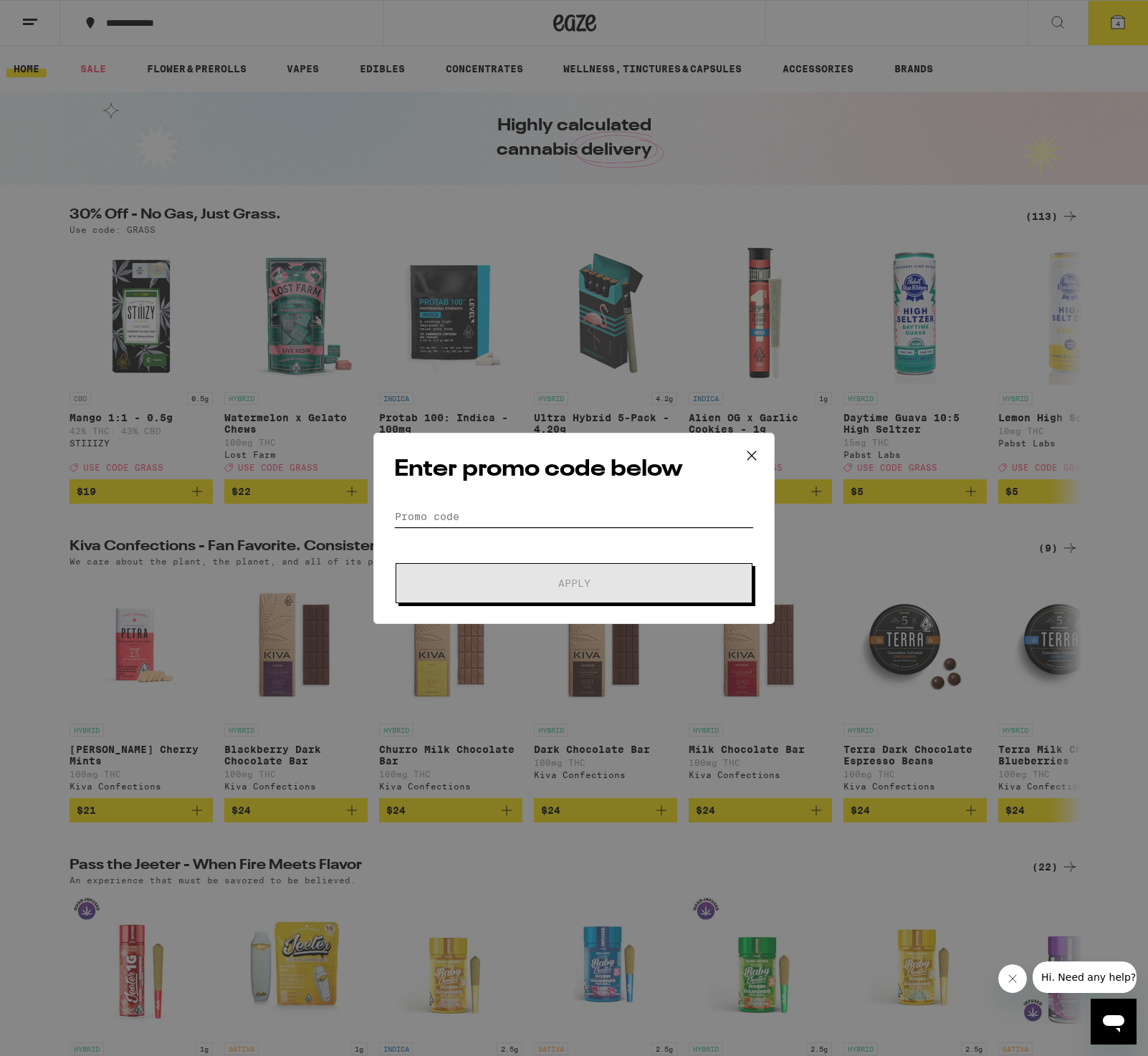
click at [449, 514] on input "Promo Code" at bounding box center [574, 516] width 360 height 21
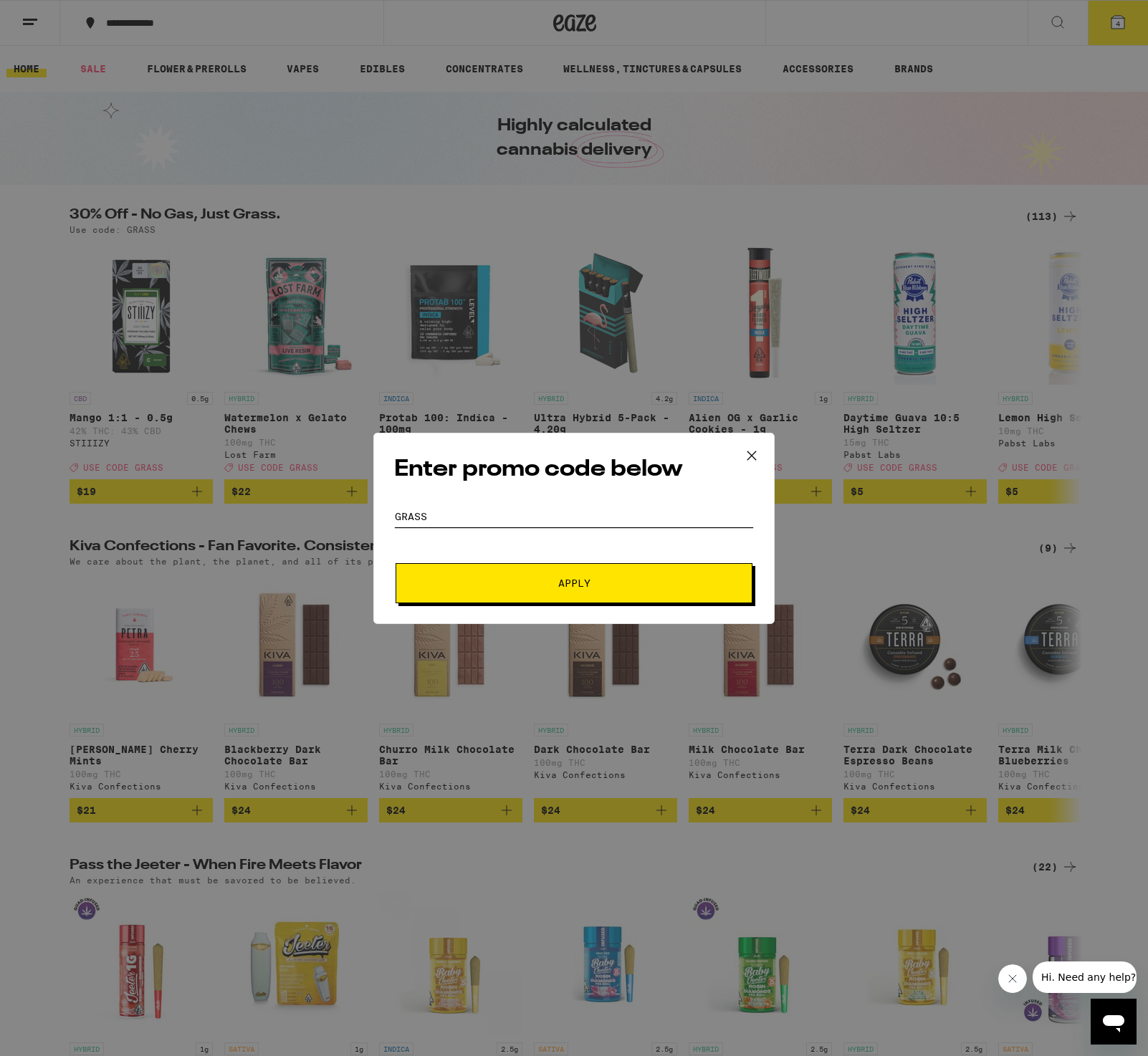
type input "GRASS"
click at [565, 588] on span "Apply" at bounding box center [574, 583] width 32 height 10
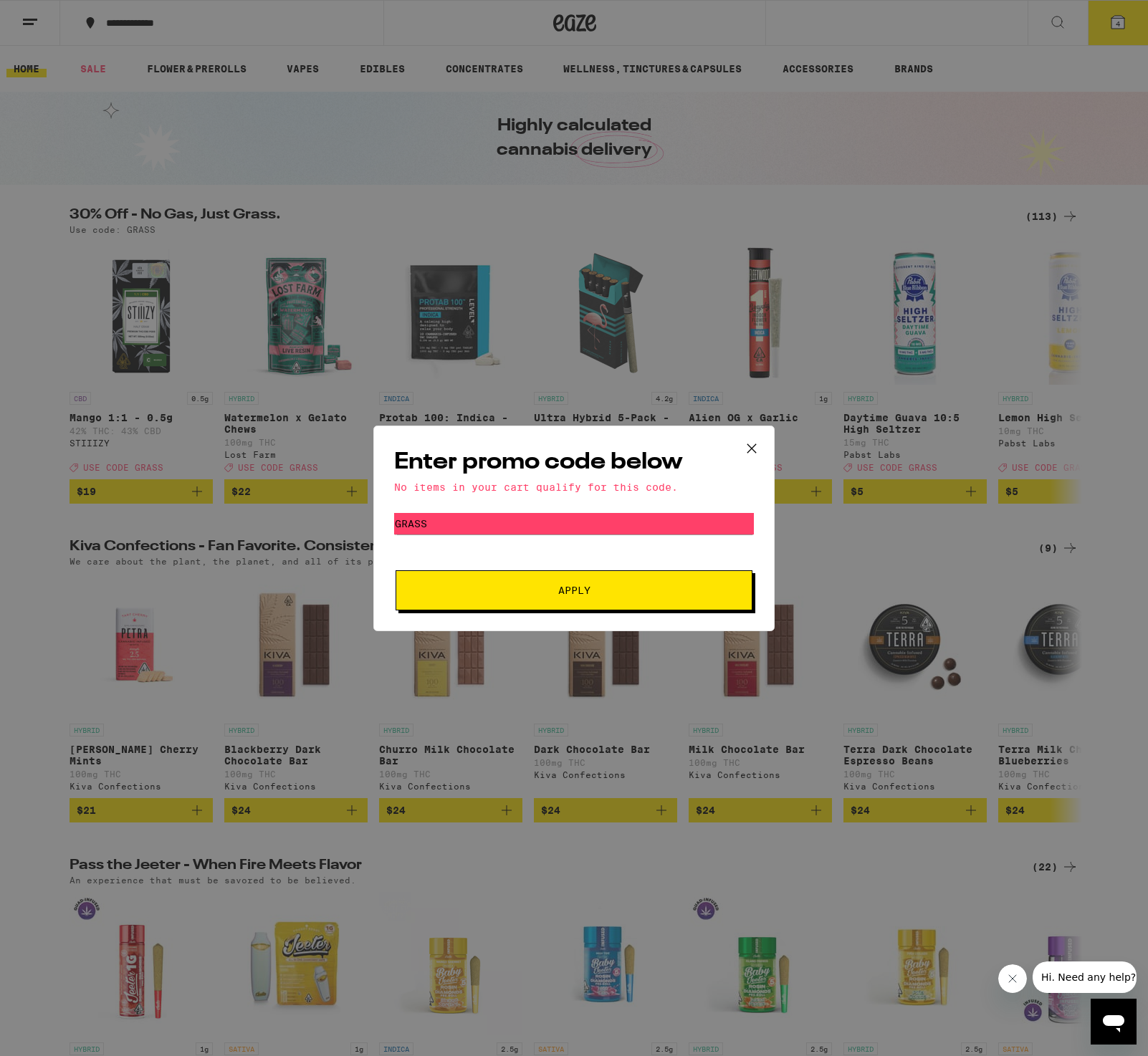
click at [573, 599] on button "Apply" at bounding box center [574, 591] width 357 height 40
click at [757, 441] on icon at bounding box center [751, 449] width 21 height 21
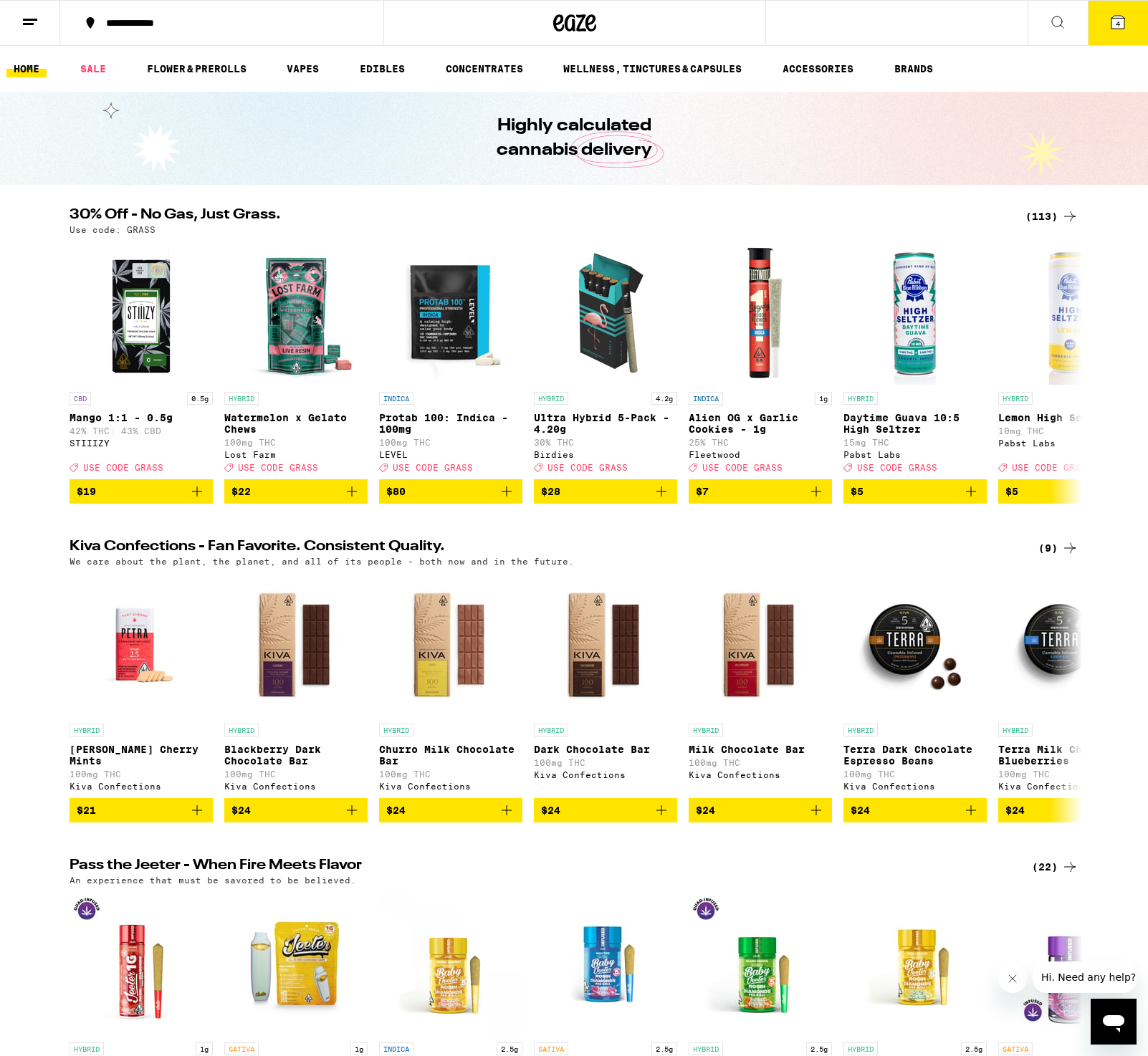
click at [1116, 31] on button "4" at bounding box center [1117, 23] width 61 height 45
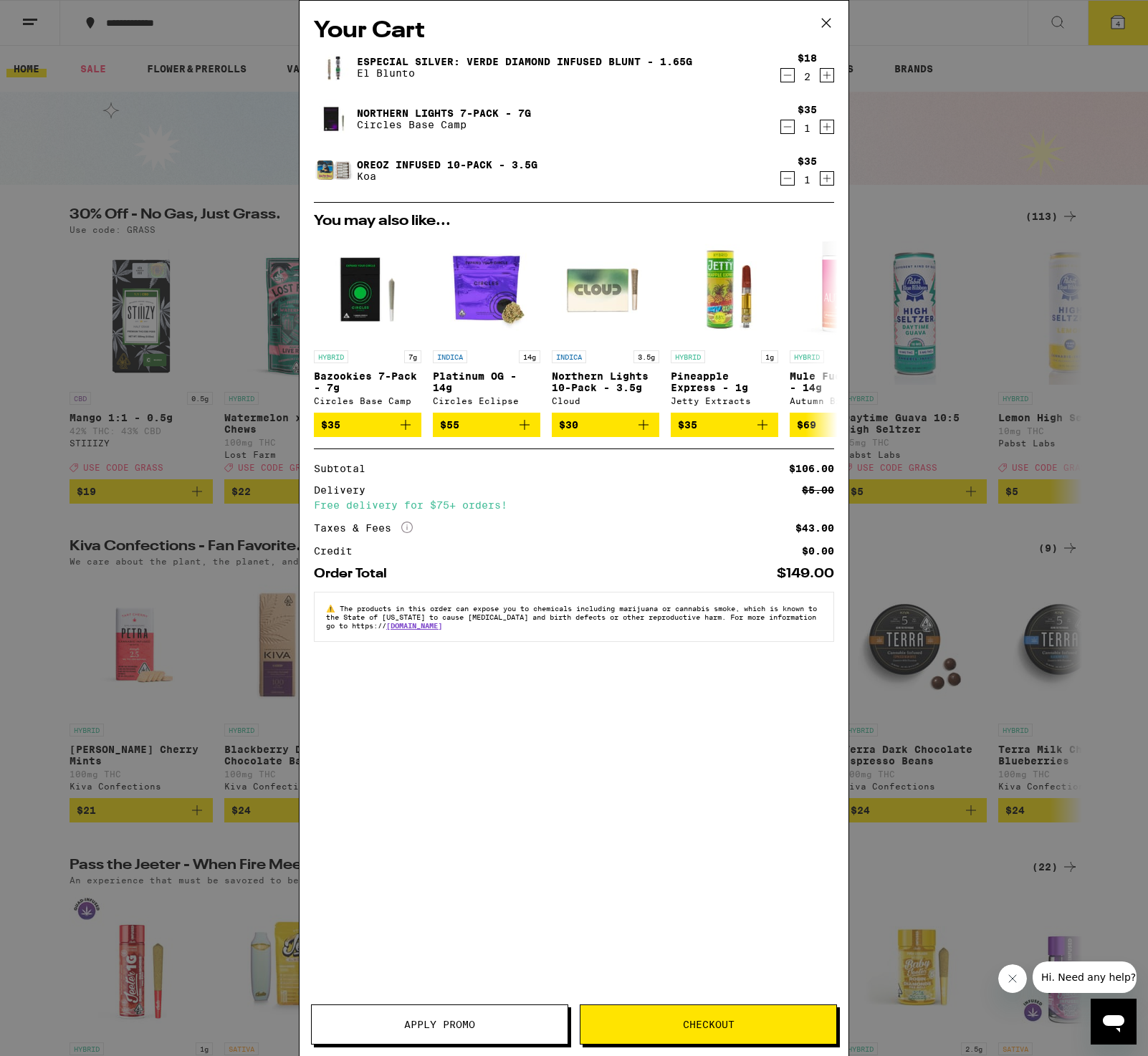
click at [704, 1026] on span "Checkout" at bounding box center [708, 1024] width 52 height 10
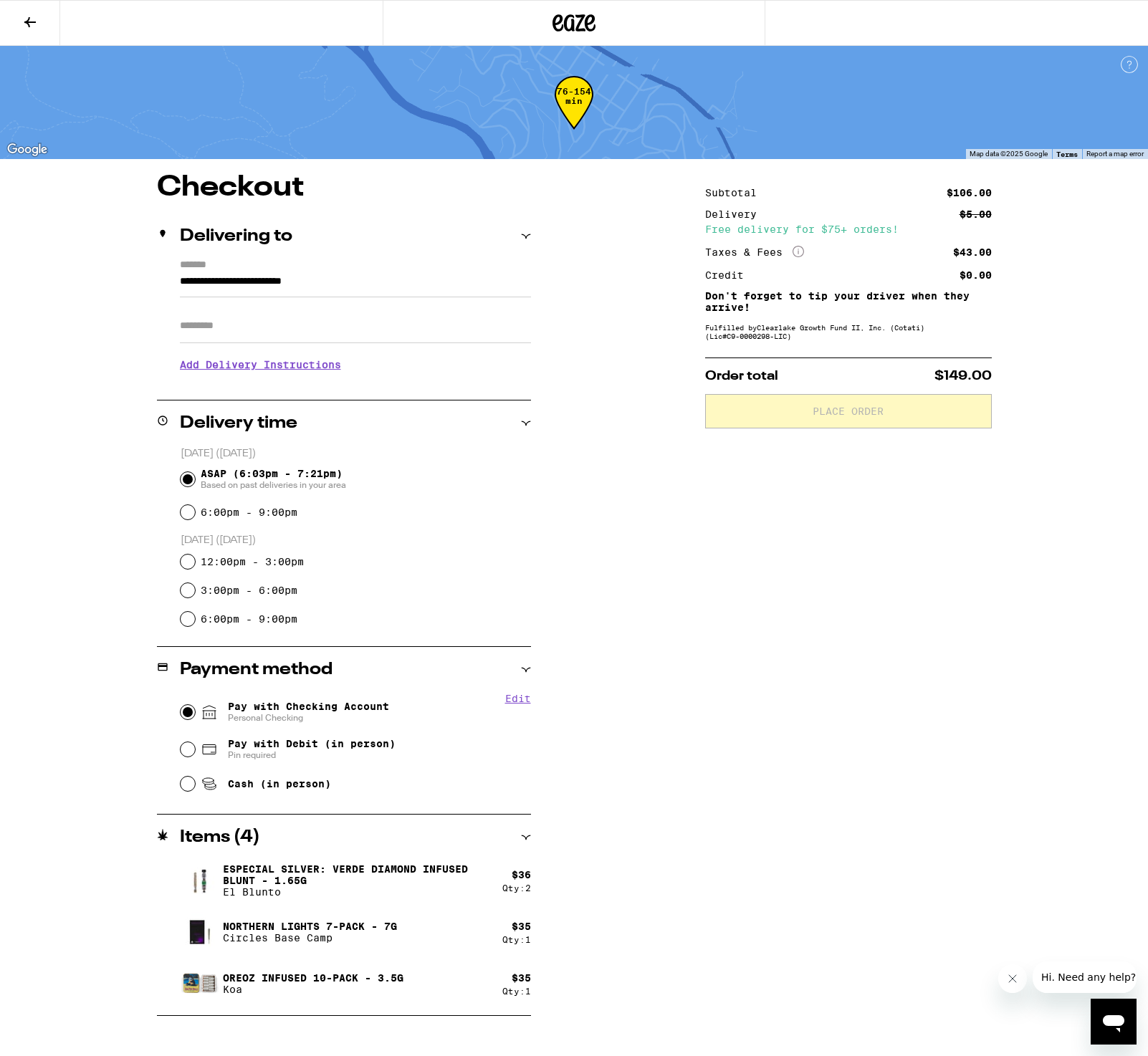
click at [185, 709] on input "Pay with Checking Account Personal Checking" at bounding box center [188, 712] width 14 height 14
radio input "true"
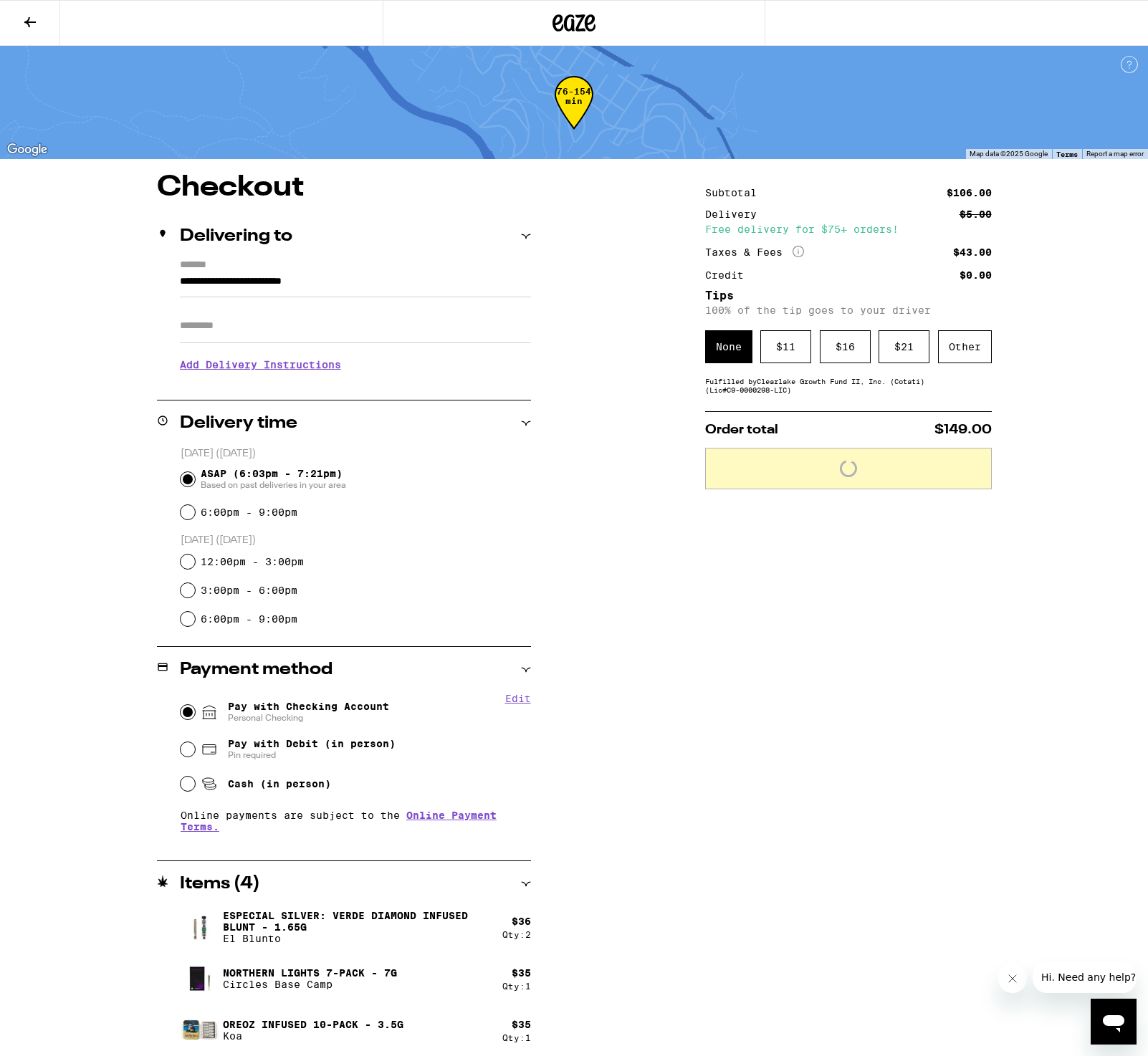
scroll to position [6, 0]
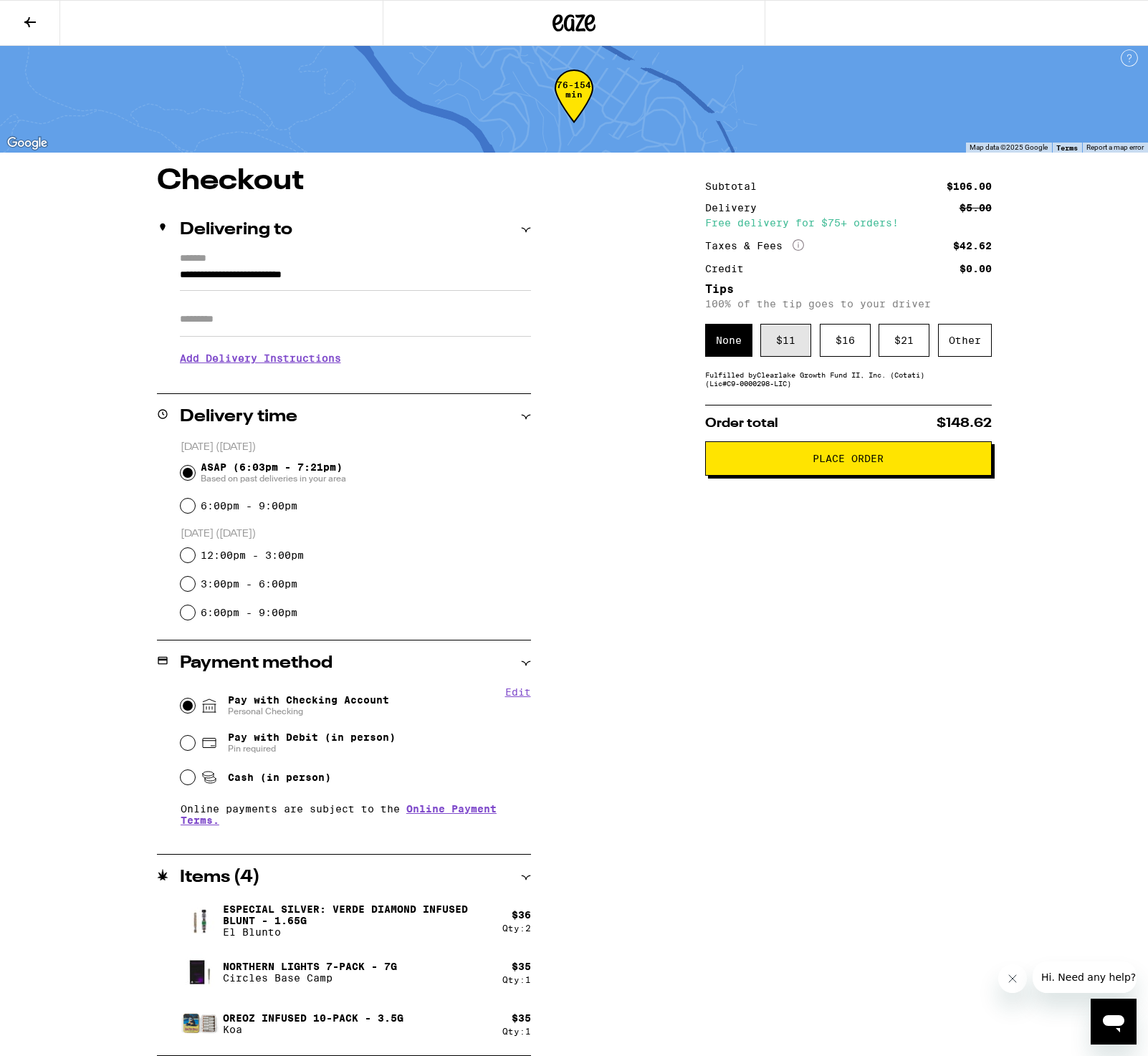
click at [782, 339] on div "$ 11" at bounding box center [786, 341] width 51 height 33
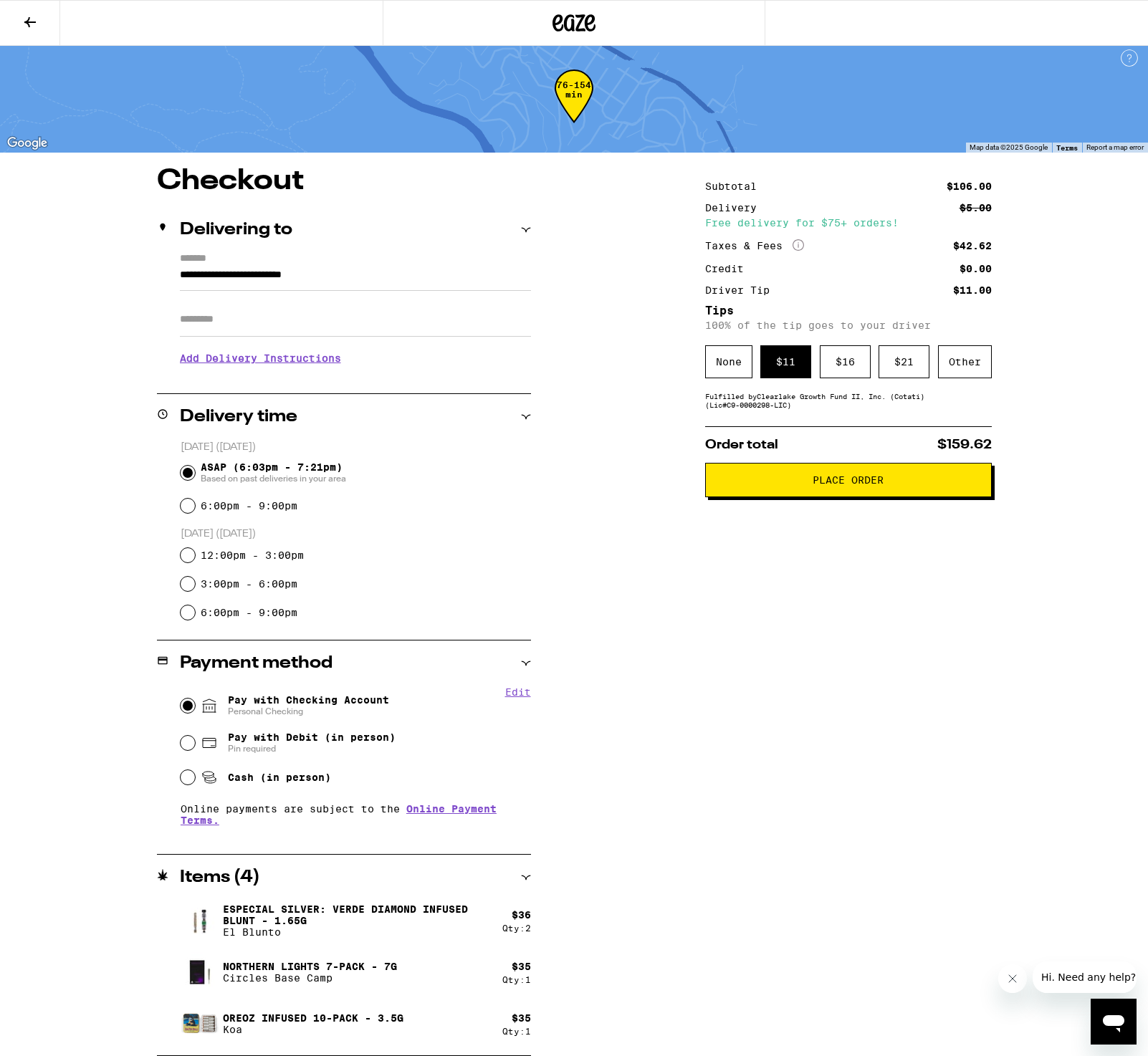
click at [842, 484] on span "Place Order" at bounding box center [848, 479] width 71 height 10
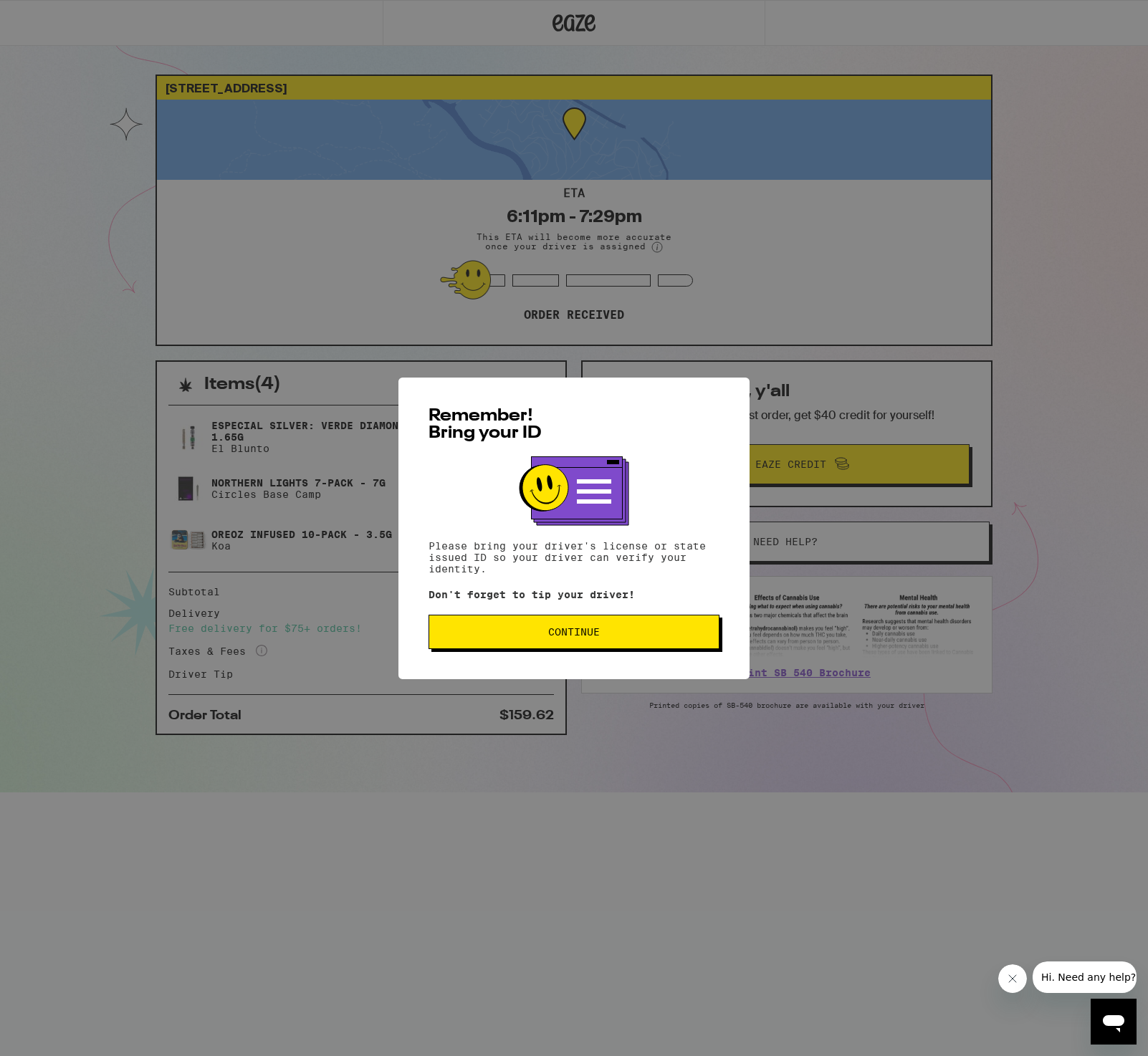
click at [556, 634] on span "Continue" at bounding box center [574, 631] width 52 height 10
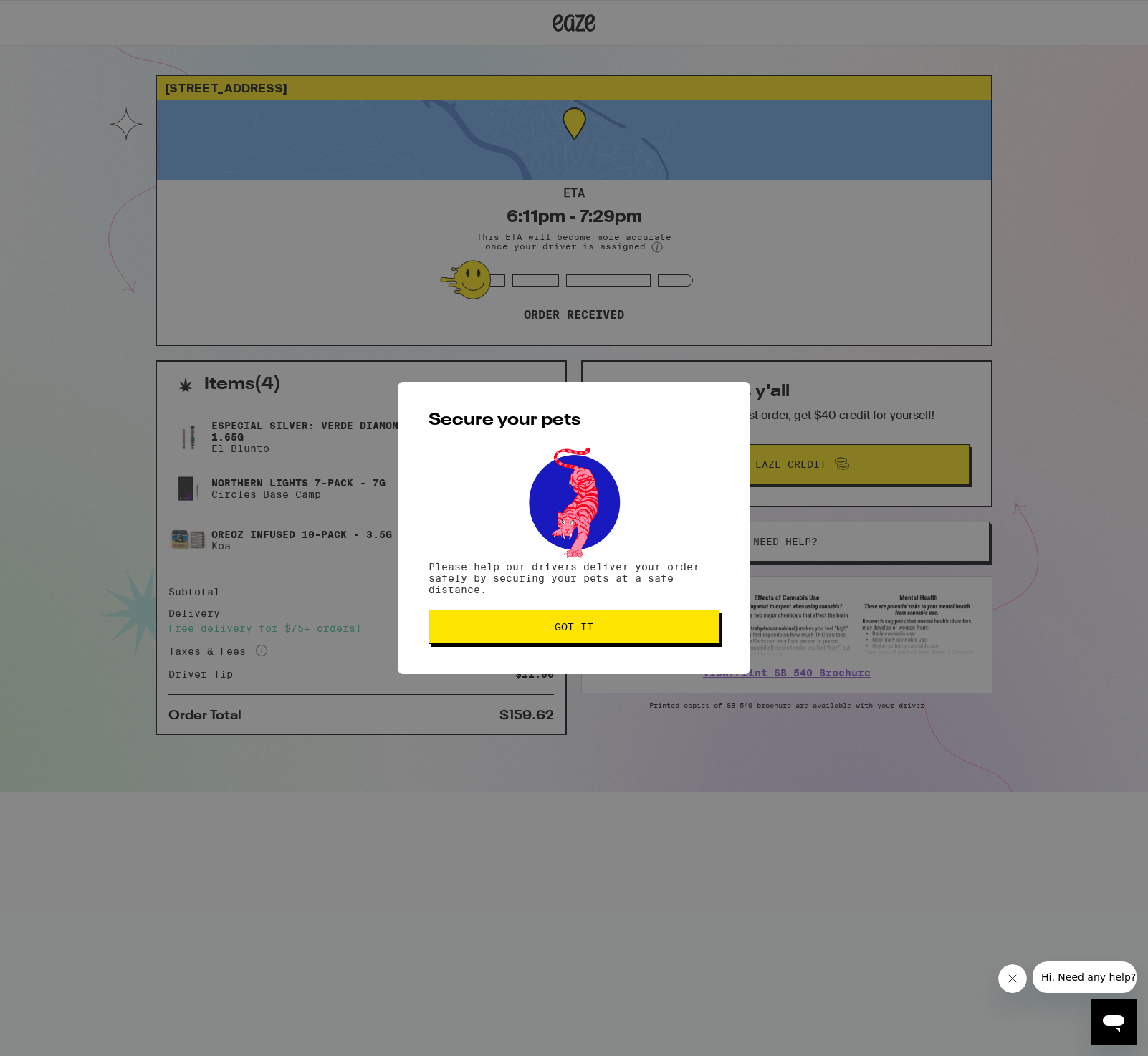
click at [601, 629] on span "Got it" at bounding box center [574, 627] width 267 height 10
